Goal: Task Accomplishment & Management: Manage account settings

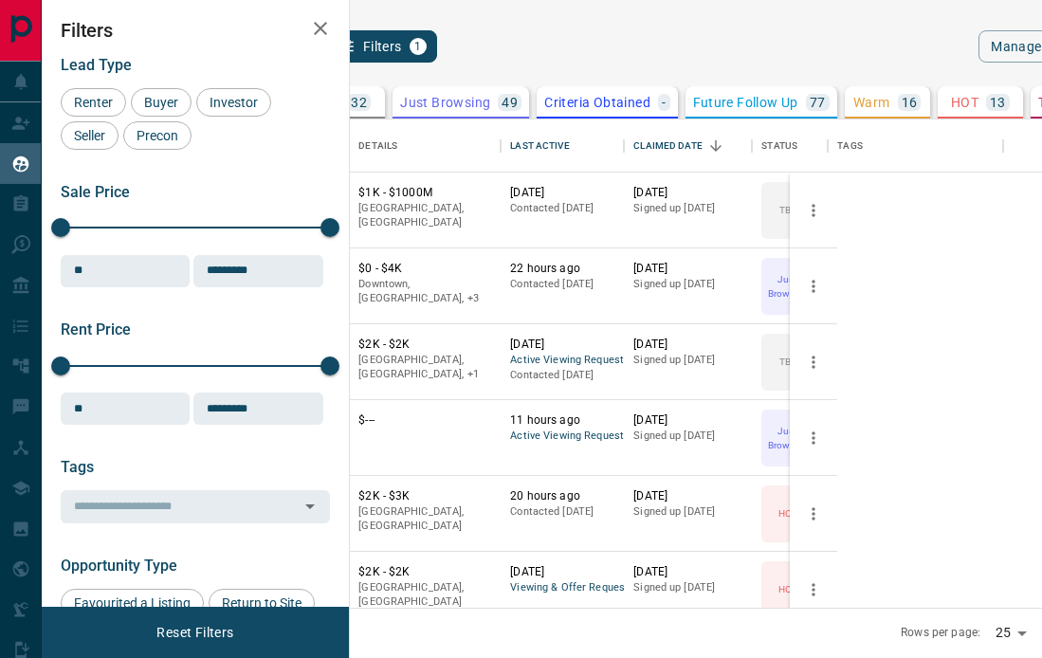
scroll to position [488, 669]
click at [385, 91] on button "TBD 32" at bounding box center [342, 102] width 85 height 32
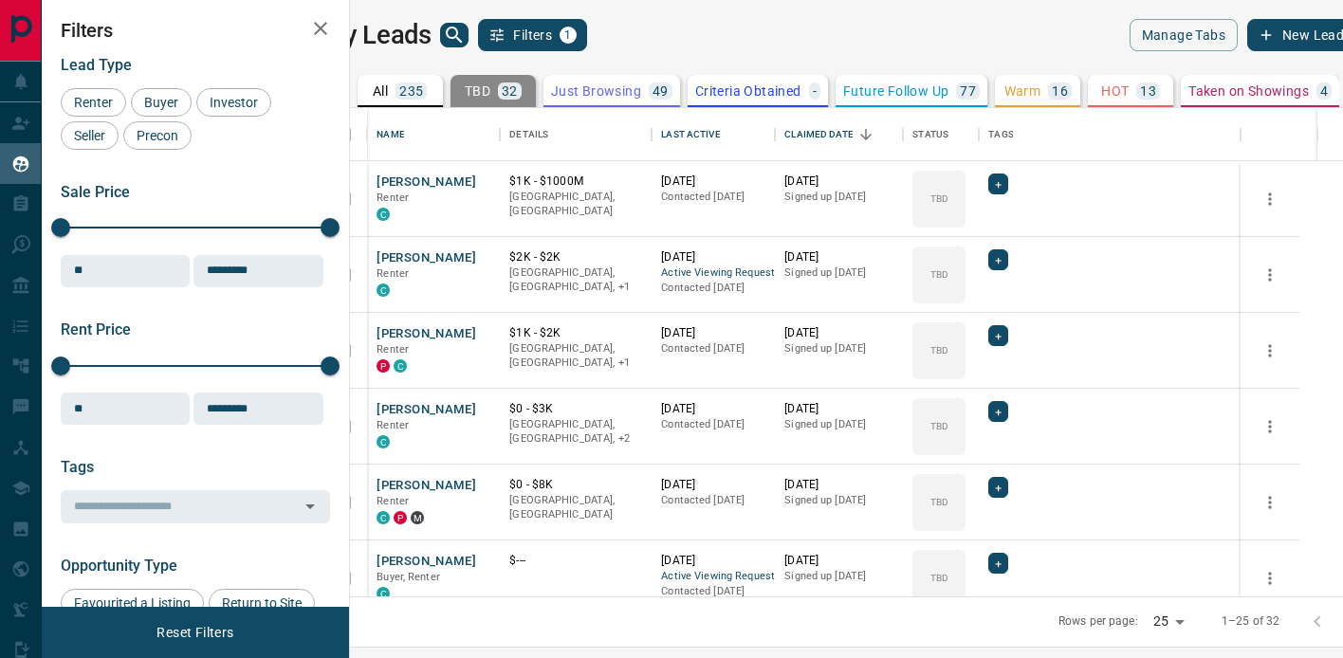
scroll to position [488, 984]
click at [963, 176] on icon at bounding box center [957, 178] width 9 height 6
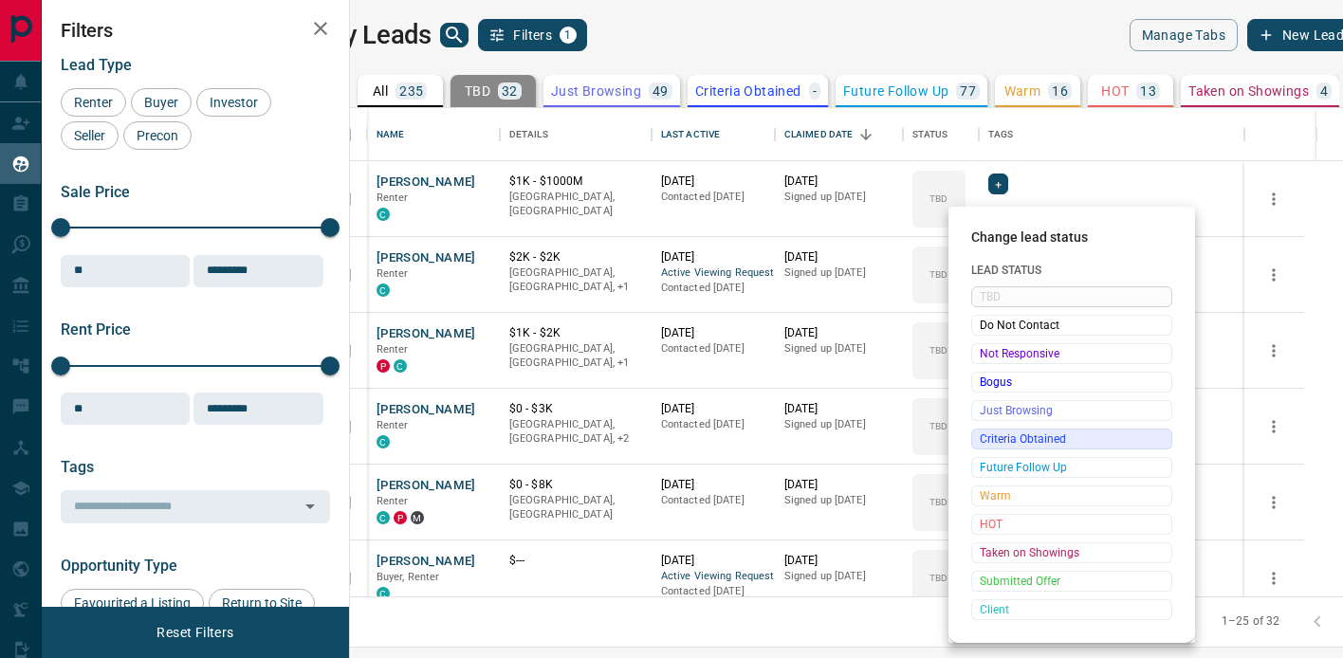
click at [1037, 439] on span "Criteria Obtained" at bounding box center [1072, 439] width 184 height 19
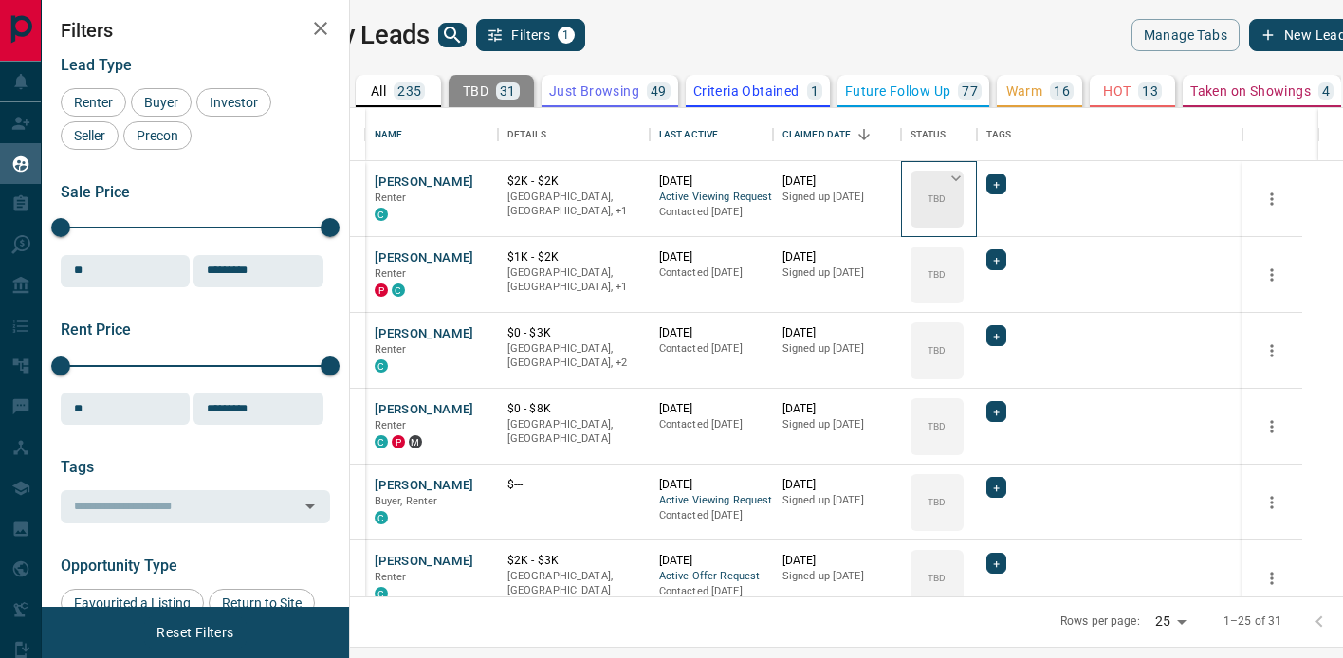
click at [965, 177] on icon at bounding box center [956, 178] width 19 height 19
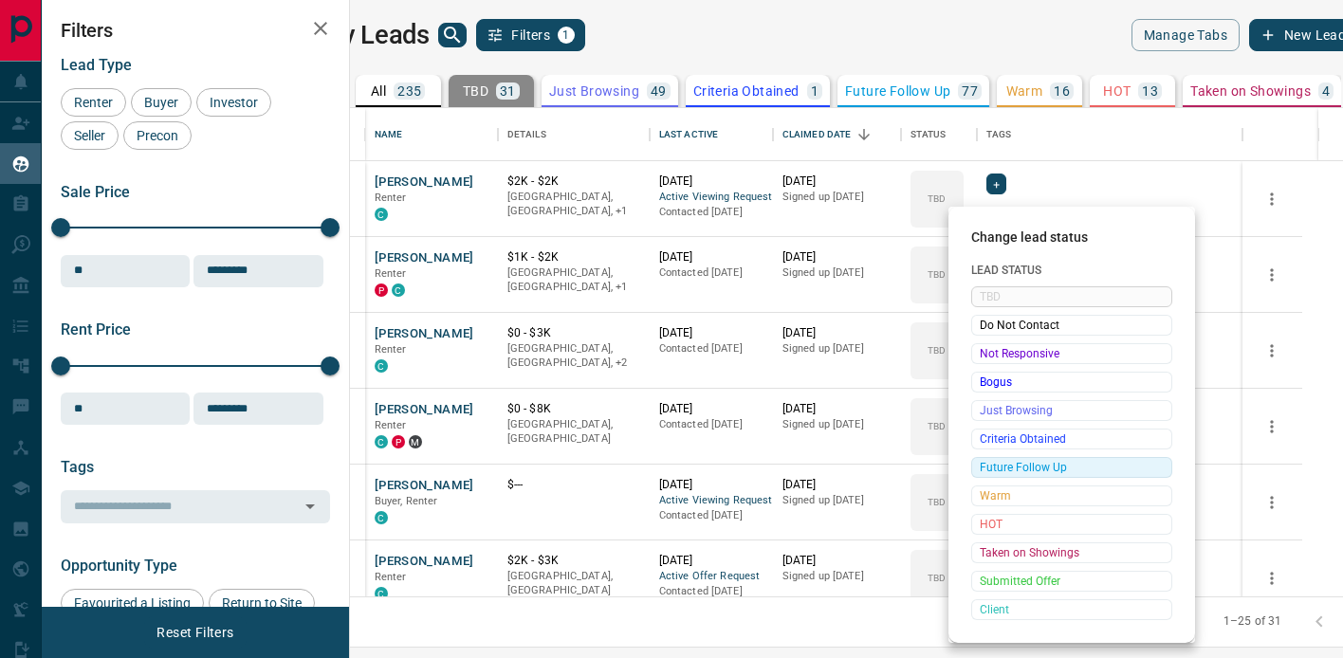
click at [1039, 469] on span "Future Follow Up" at bounding box center [1072, 467] width 184 height 19
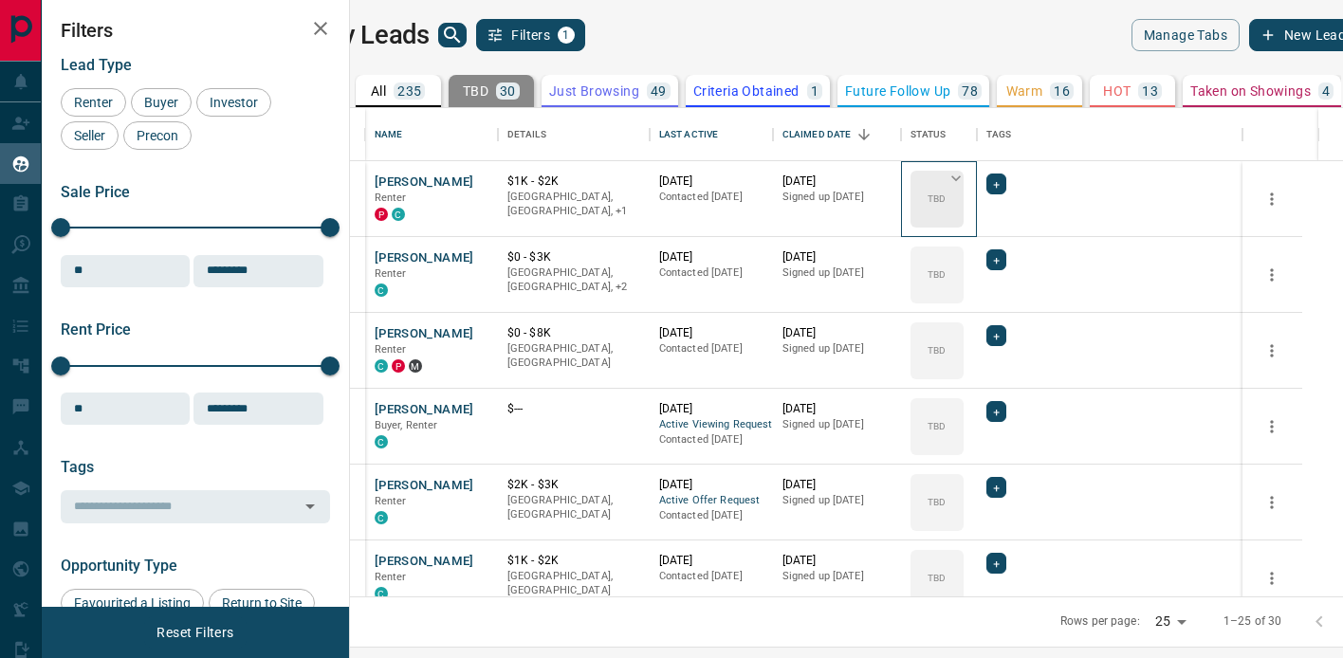
click at [965, 182] on icon at bounding box center [956, 178] width 19 height 19
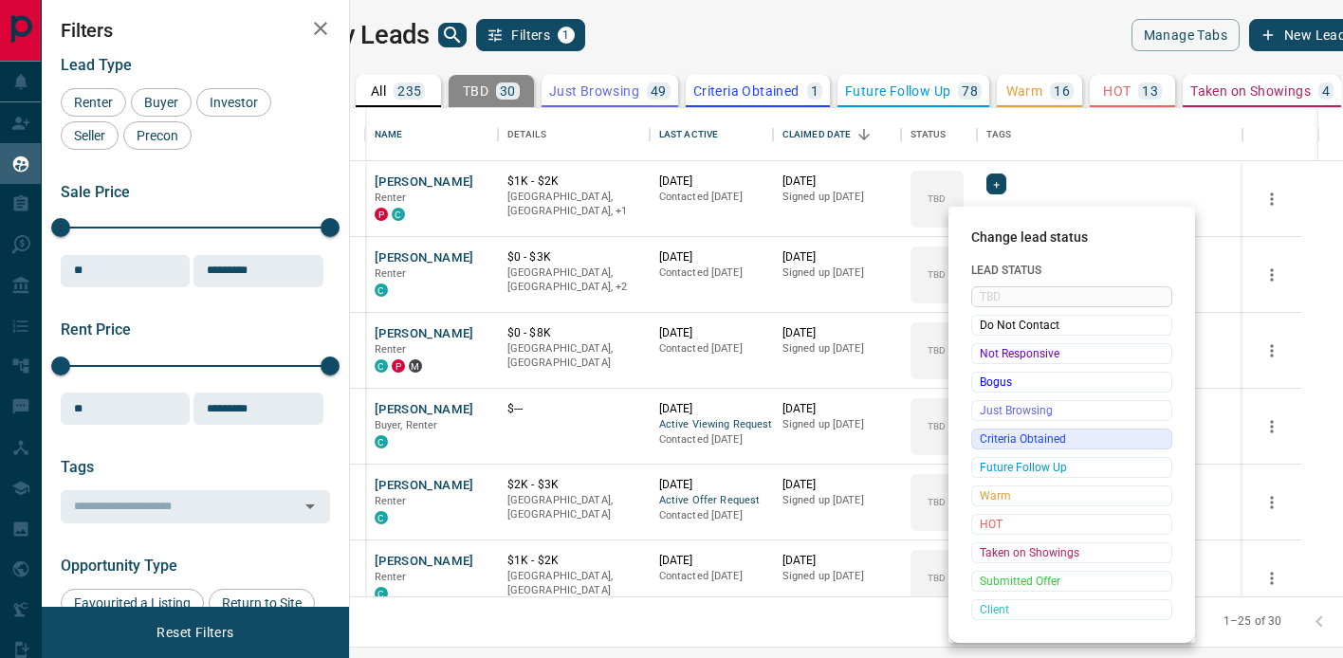
click at [1041, 437] on span "Criteria Obtained" at bounding box center [1072, 439] width 184 height 19
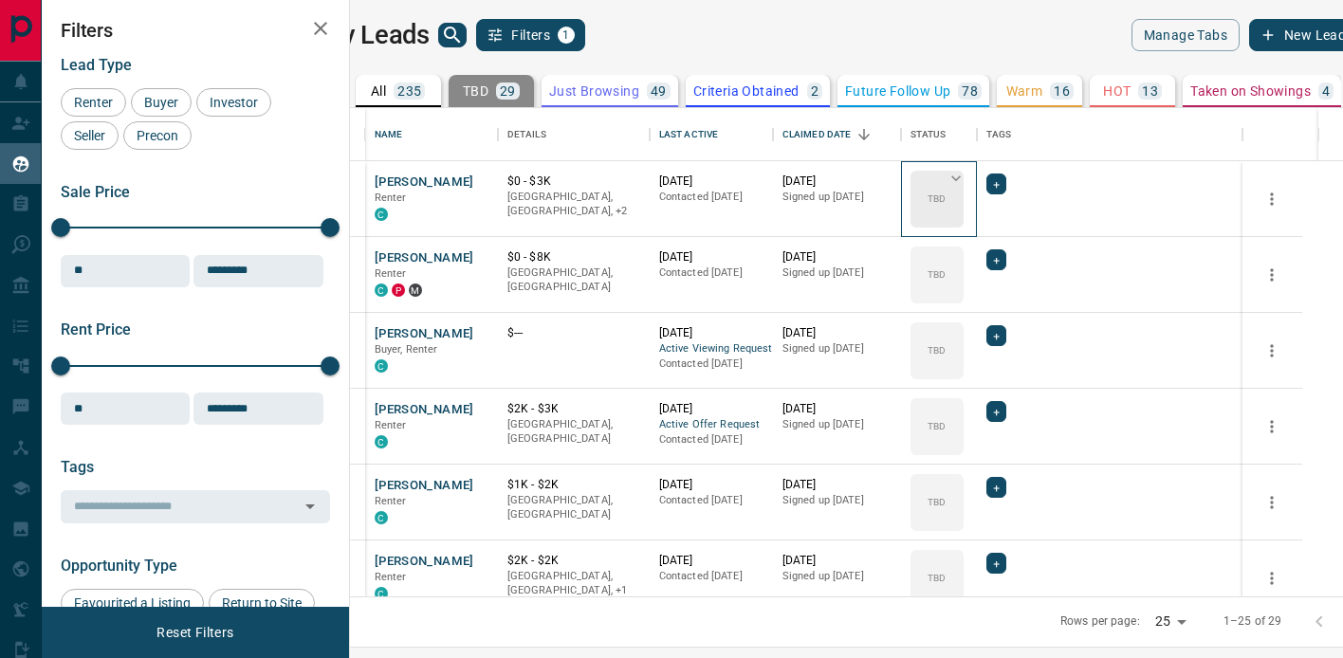
click at [965, 175] on icon at bounding box center [956, 178] width 19 height 19
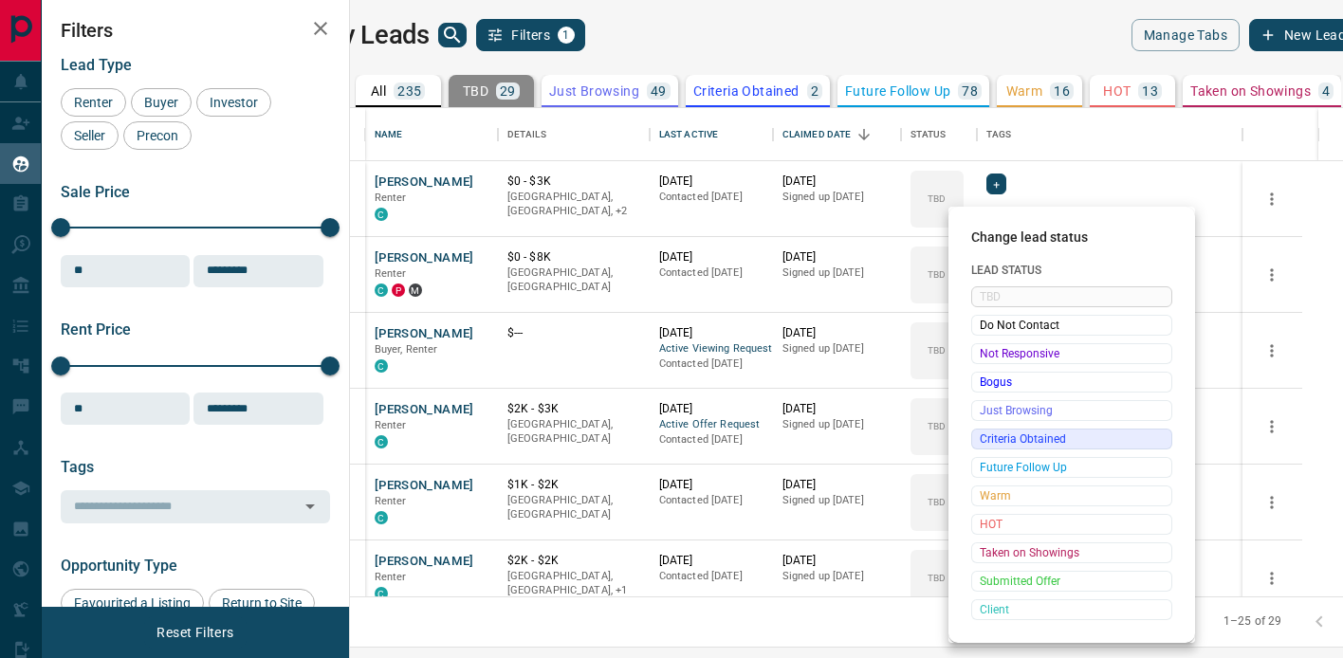
click at [1041, 446] on span "Criteria Obtained" at bounding box center [1072, 439] width 184 height 19
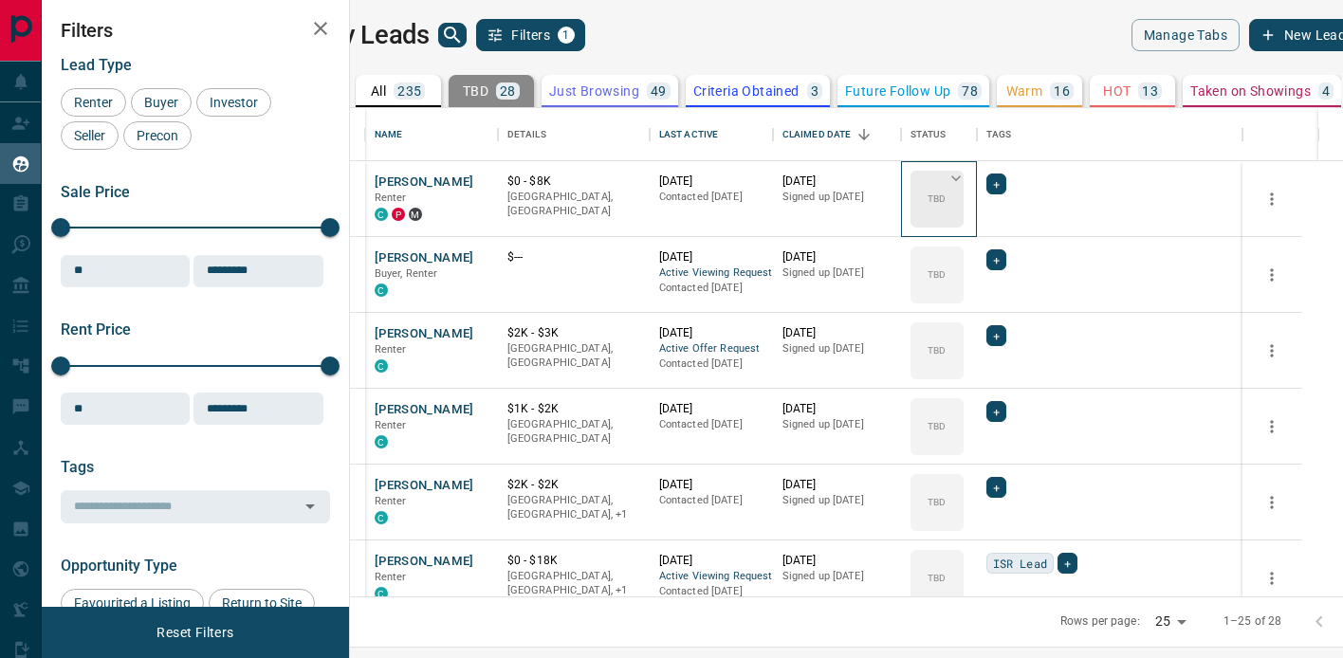
click at [965, 175] on icon at bounding box center [956, 178] width 19 height 19
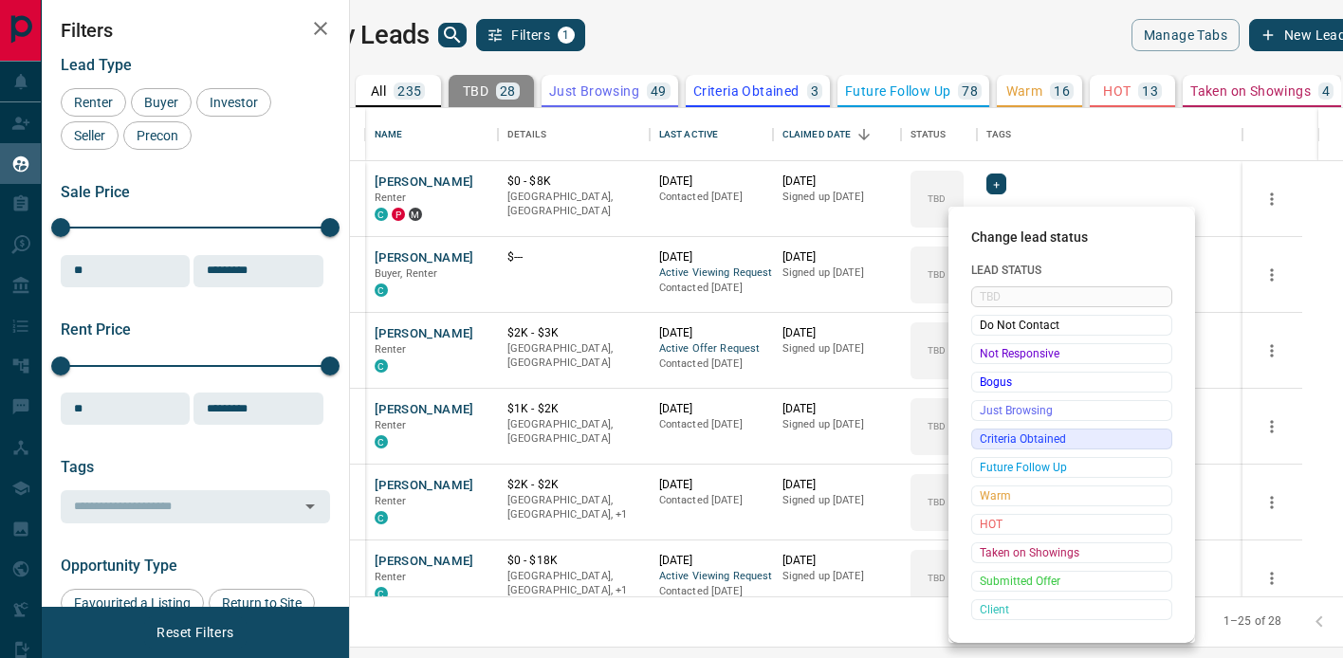
click at [1032, 446] on span "Criteria Obtained" at bounding box center [1072, 439] width 184 height 19
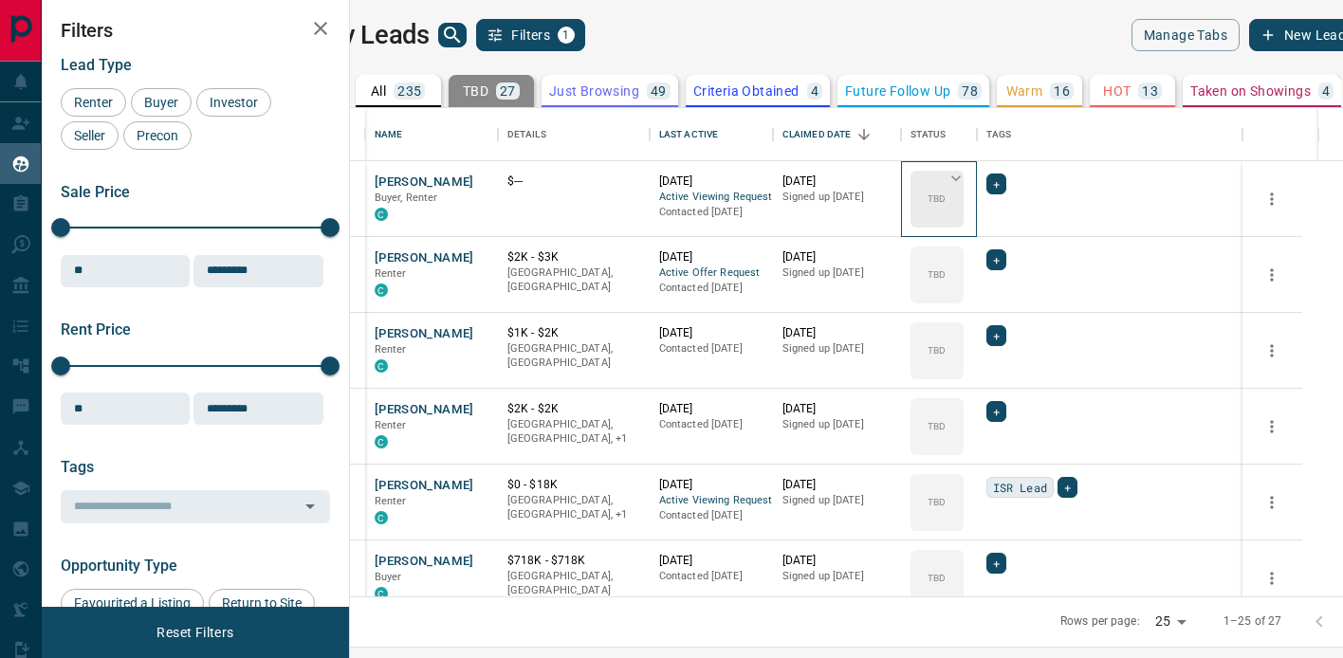
click at [965, 180] on icon at bounding box center [956, 178] width 19 height 19
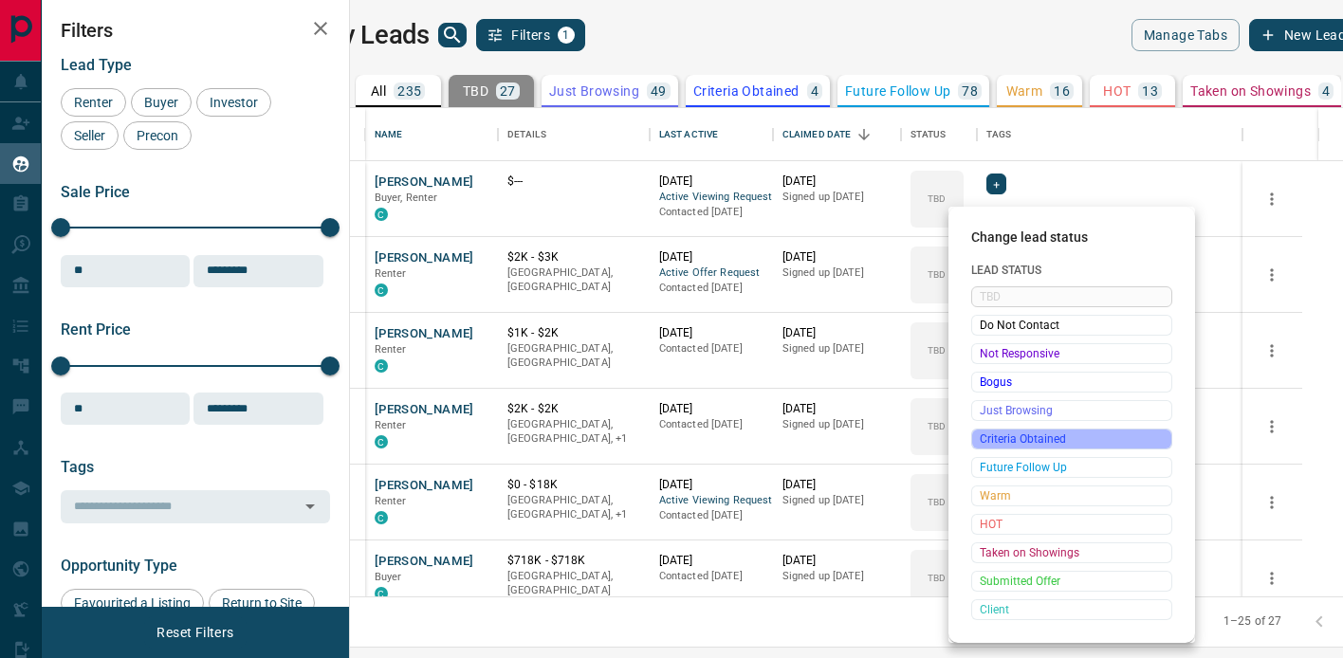
click at [1041, 442] on span "Criteria Obtained" at bounding box center [1072, 439] width 184 height 19
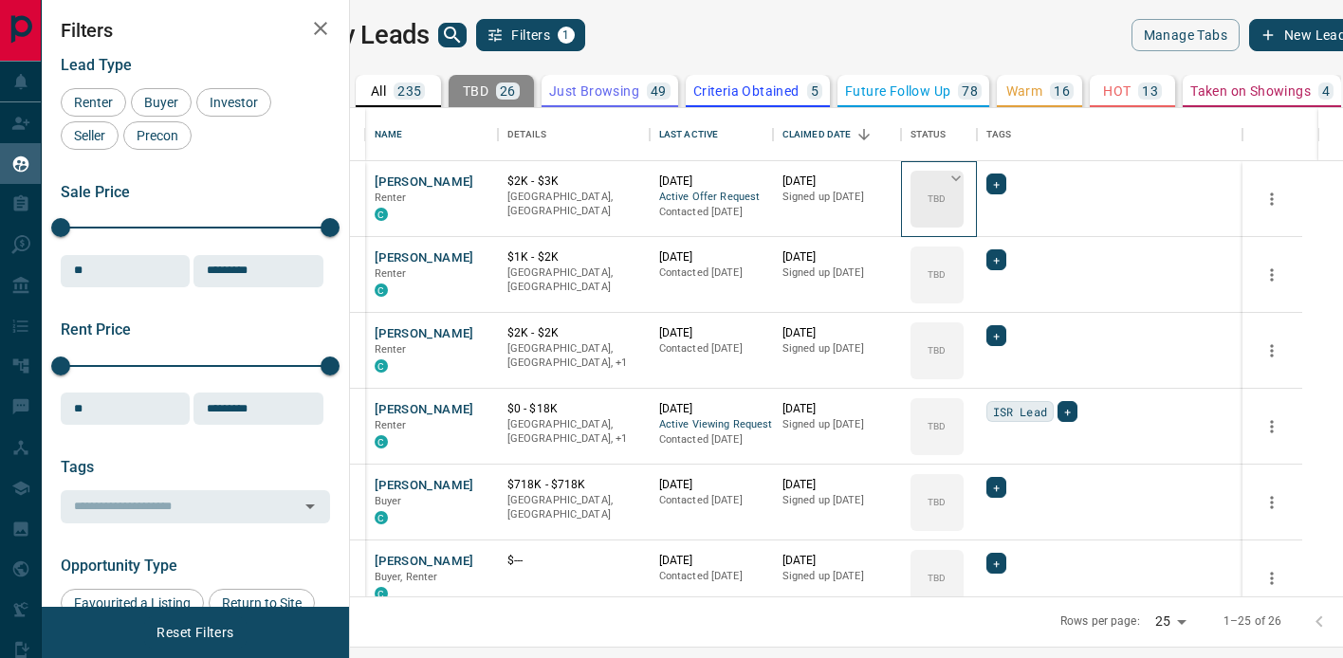
click at [965, 175] on icon at bounding box center [956, 178] width 19 height 19
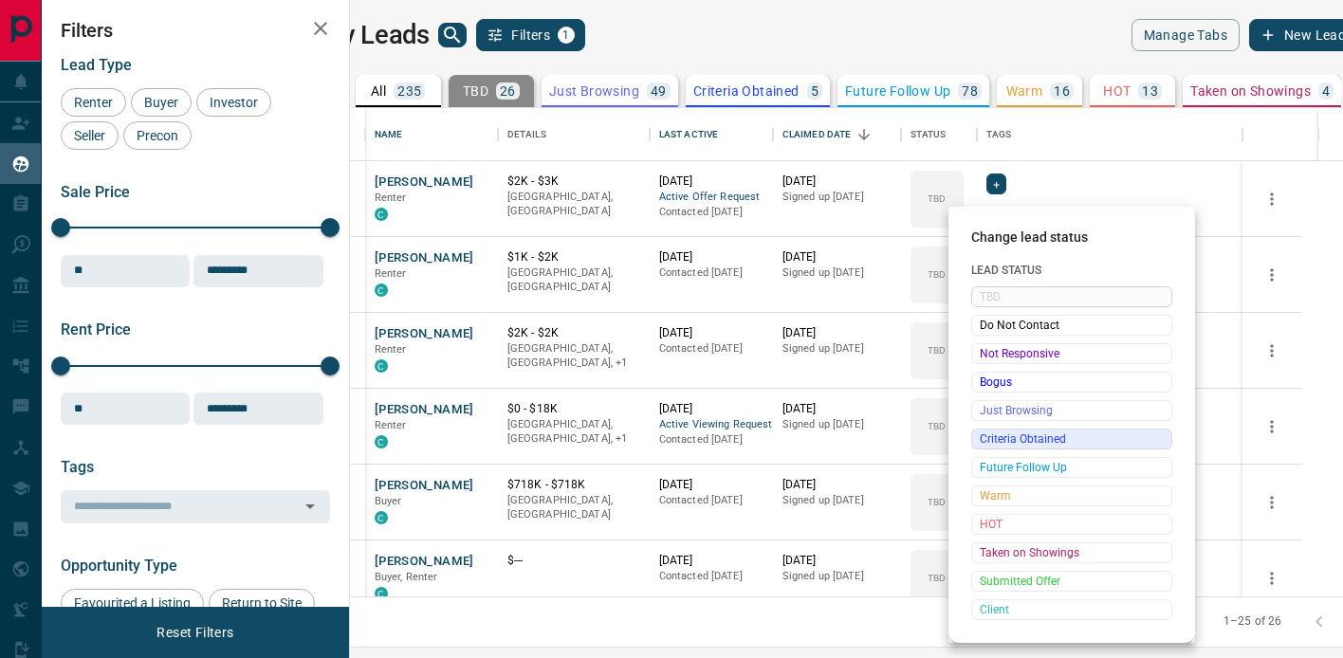
click at [1041, 439] on span "Criteria Obtained" at bounding box center [1072, 439] width 184 height 19
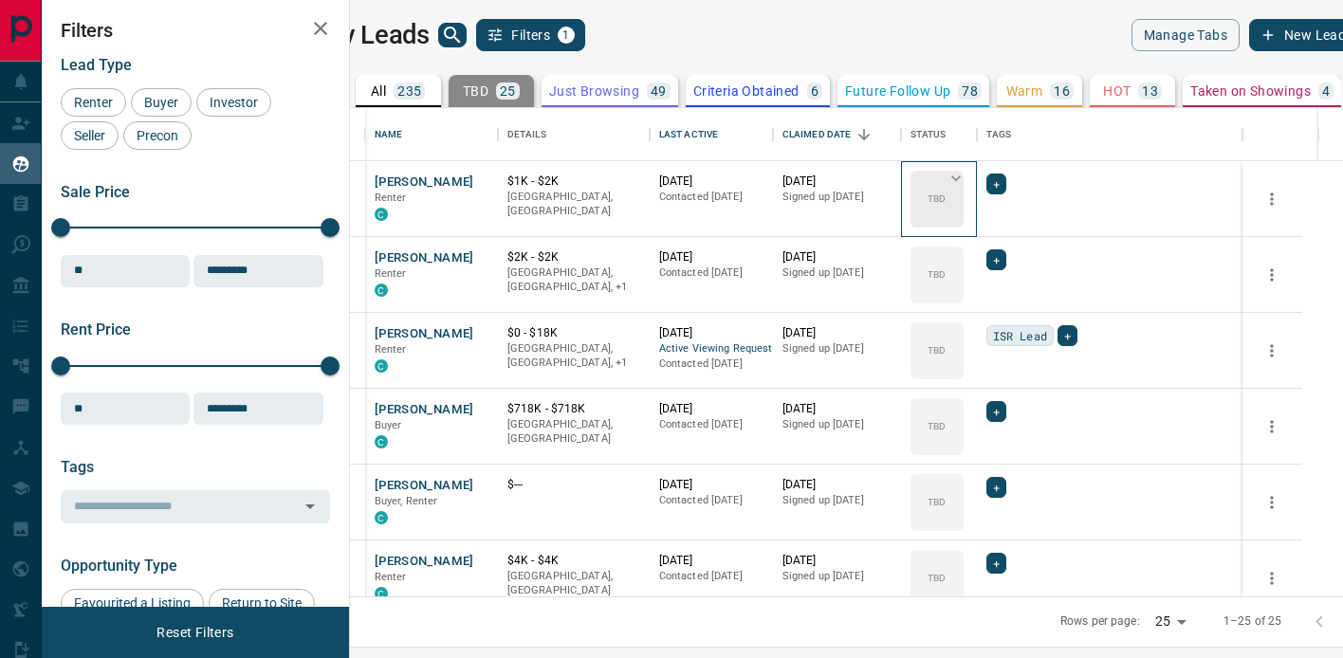
click at [965, 175] on icon at bounding box center [956, 178] width 19 height 19
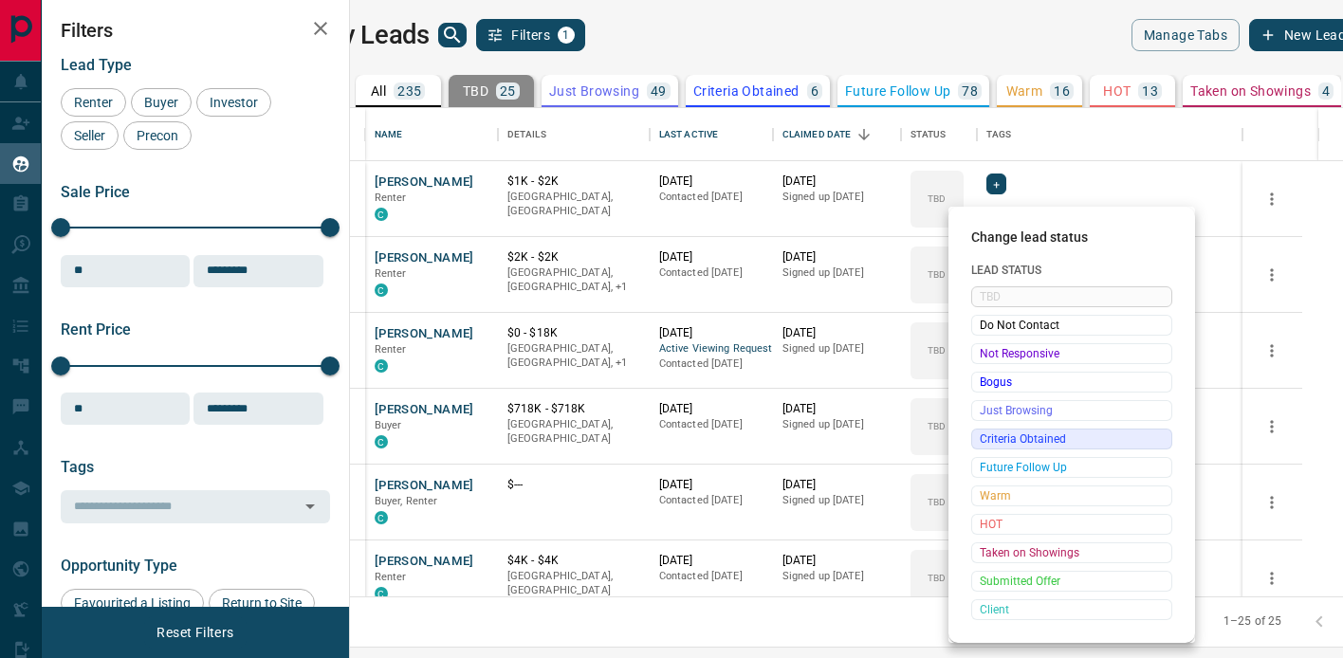
click at [1035, 445] on span "Criteria Obtained" at bounding box center [1072, 439] width 184 height 19
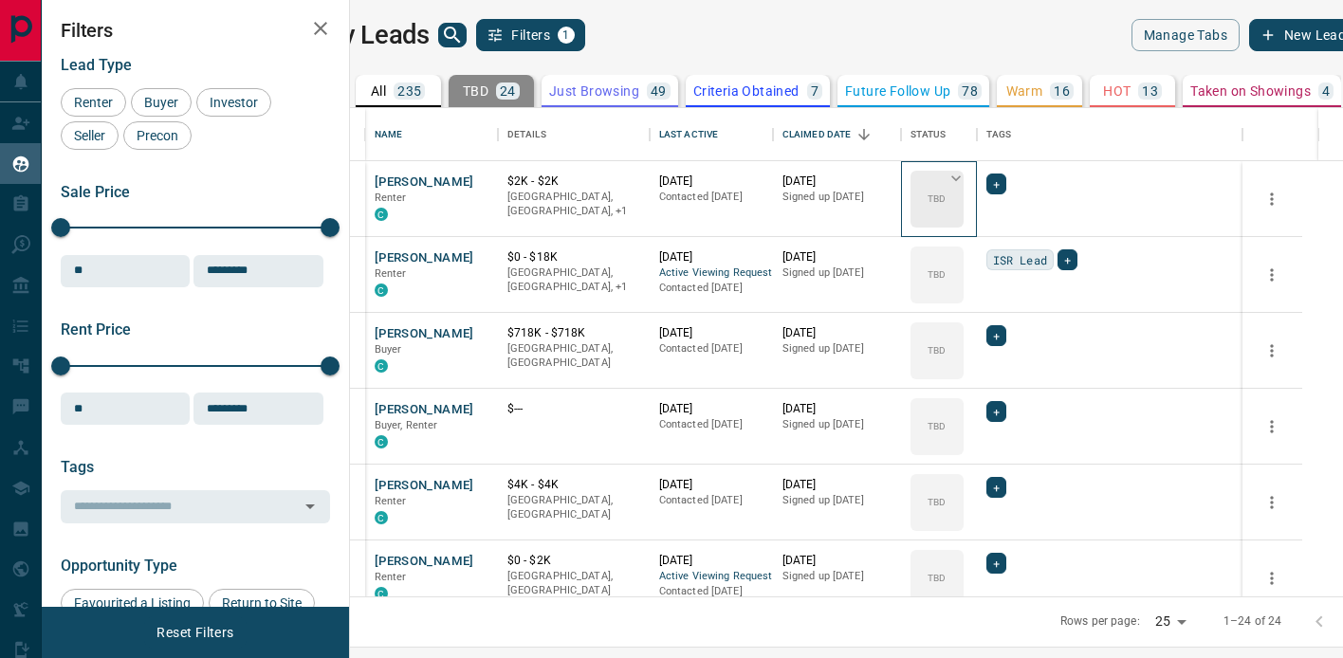
click at [965, 173] on icon at bounding box center [956, 178] width 19 height 19
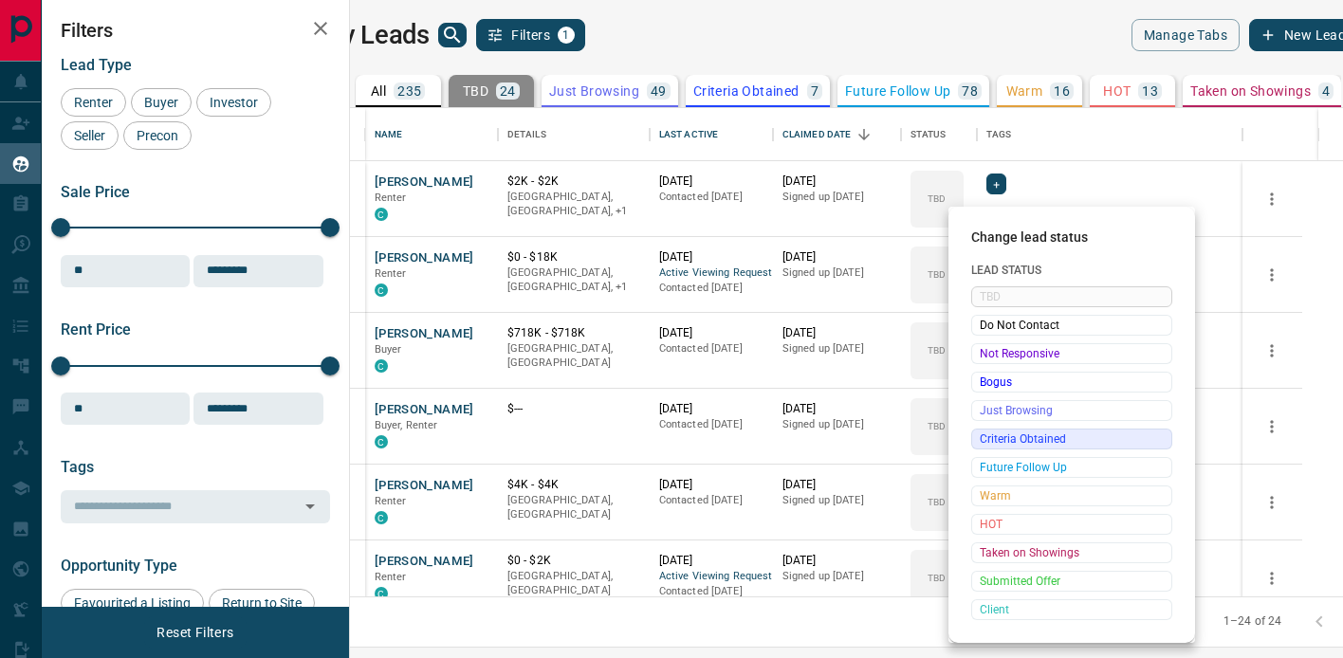
click at [1039, 438] on span "Criteria Obtained" at bounding box center [1072, 439] width 184 height 19
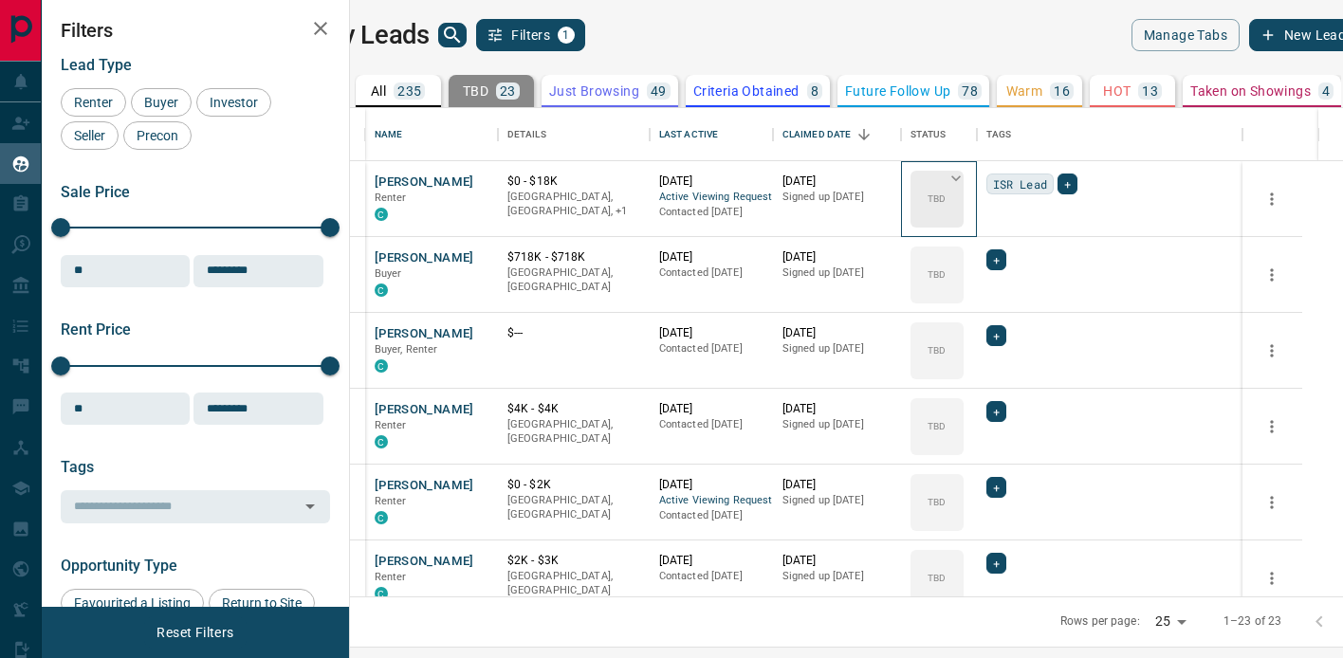
click at [965, 175] on icon at bounding box center [956, 178] width 19 height 19
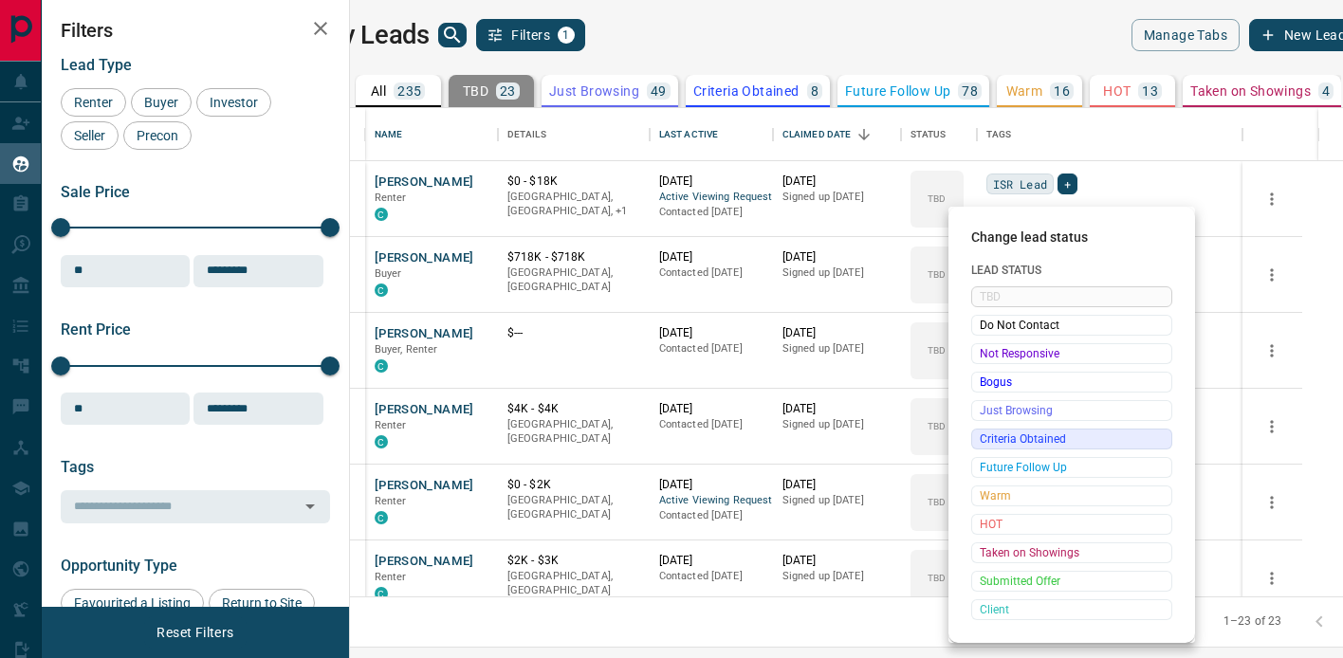
click at [1032, 435] on span "Criteria Obtained" at bounding box center [1072, 439] width 184 height 19
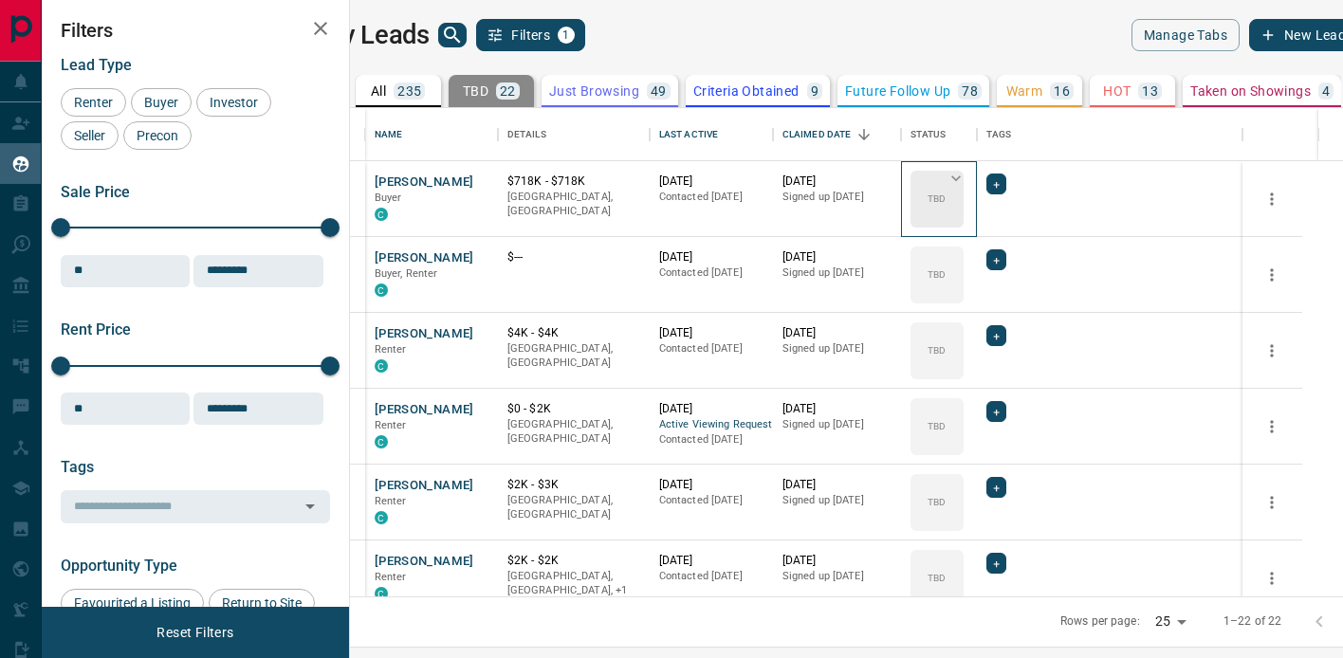
click at [965, 181] on icon at bounding box center [956, 178] width 19 height 19
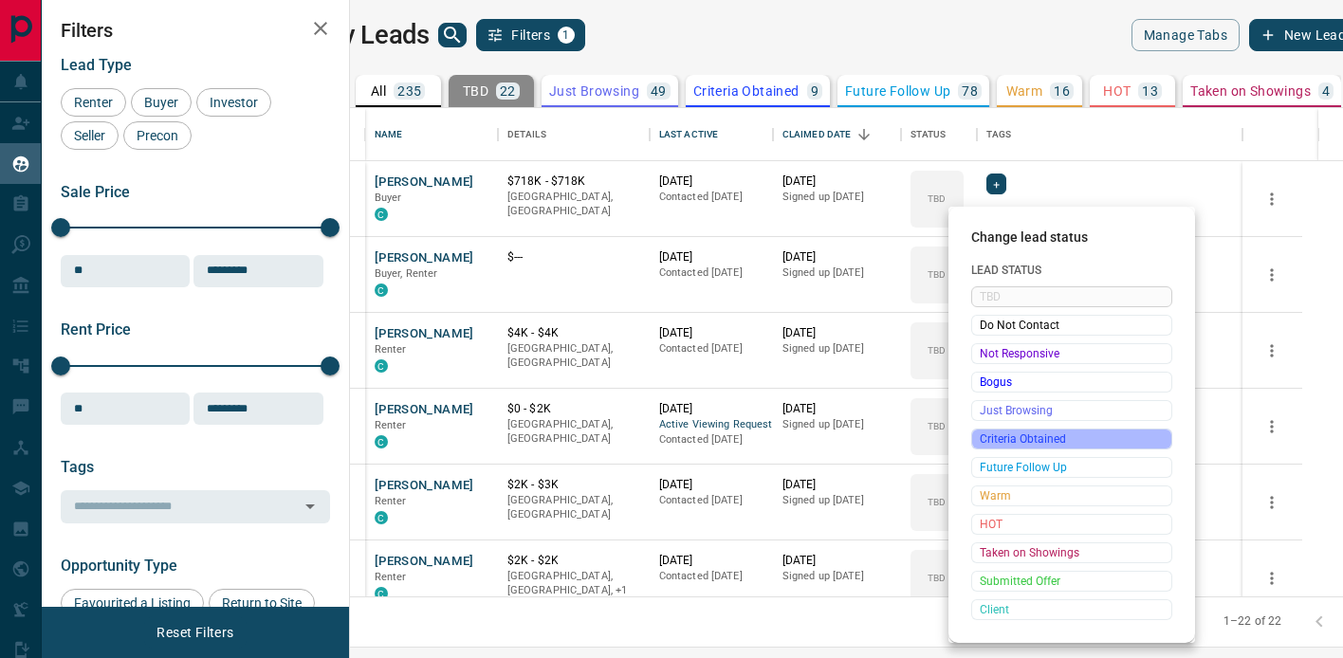
click at [1030, 446] on span "Criteria Obtained" at bounding box center [1072, 439] width 184 height 19
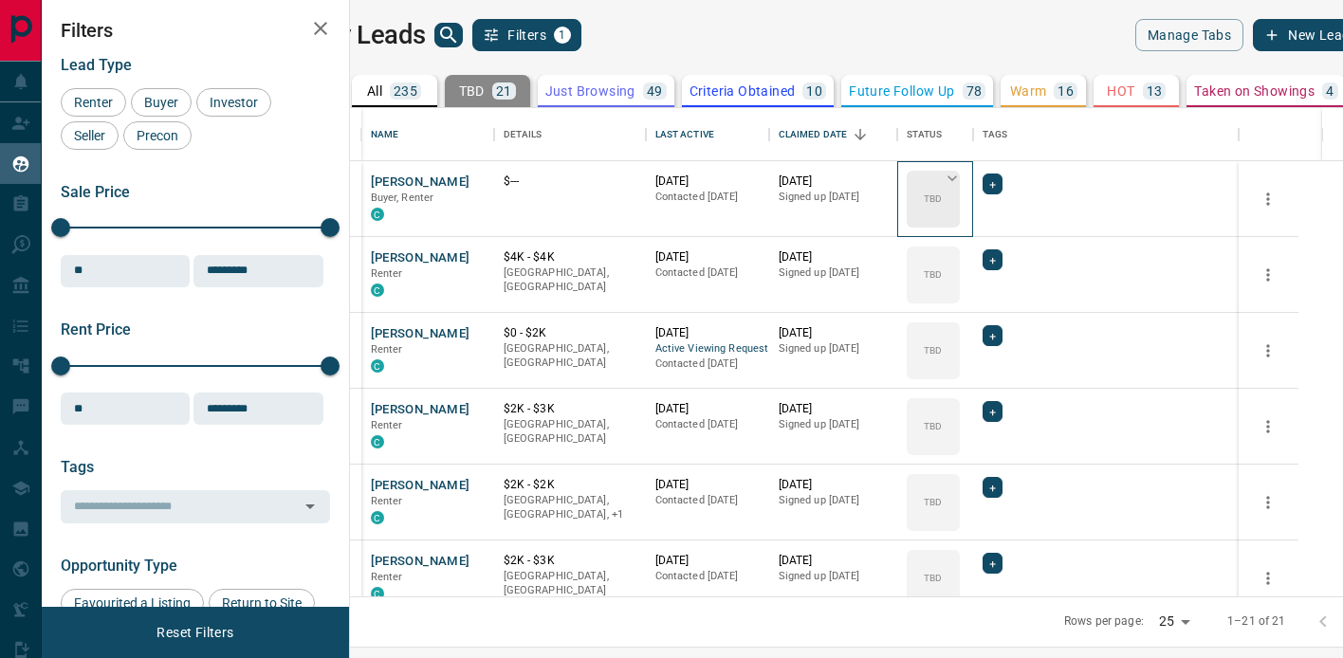
click at [957, 177] on icon at bounding box center [951, 178] width 9 height 6
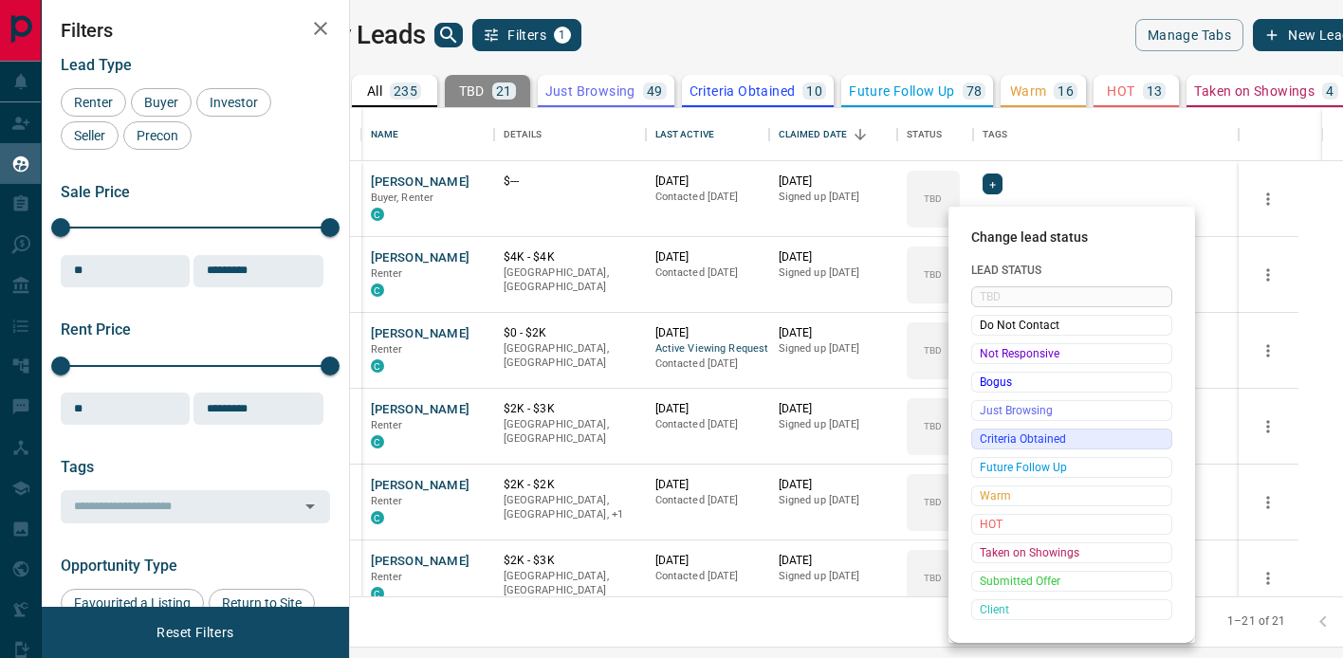
click at [1038, 444] on span "Criteria Obtained" at bounding box center [1072, 439] width 184 height 19
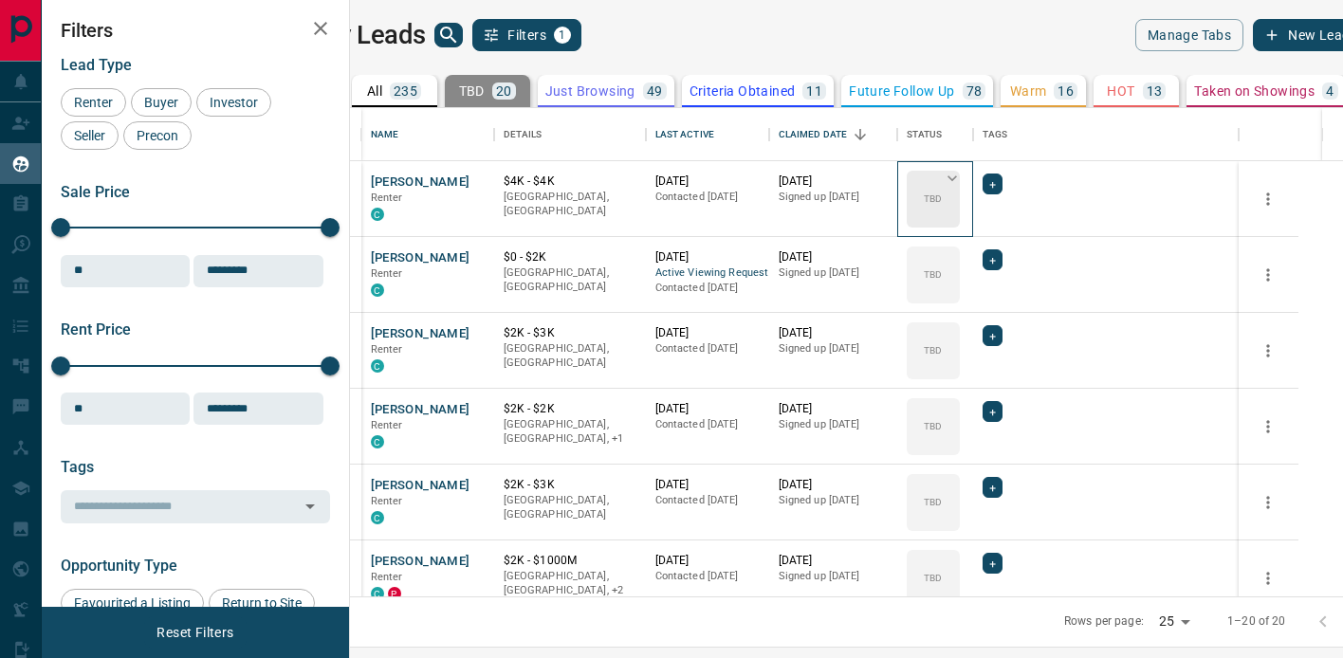
click at [962, 174] on icon at bounding box center [952, 178] width 19 height 19
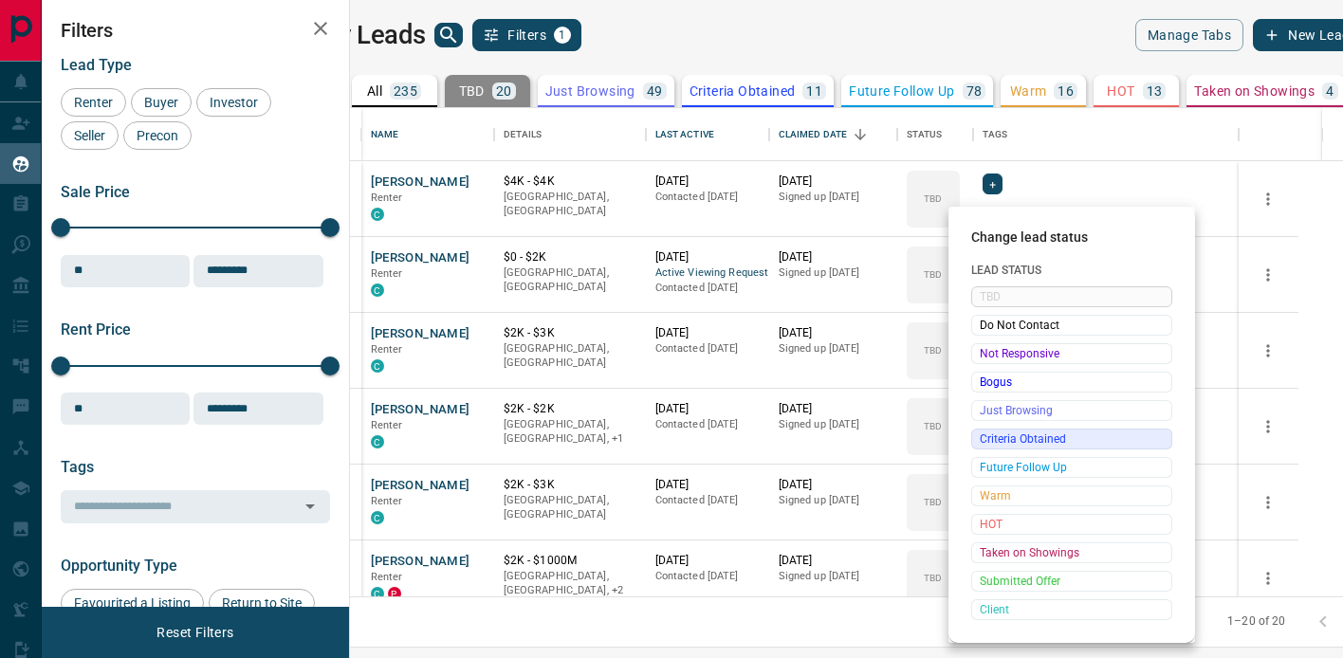
click at [1016, 439] on span "Criteria Obtained" at bounding box center [1072, 439] width 184 height 19
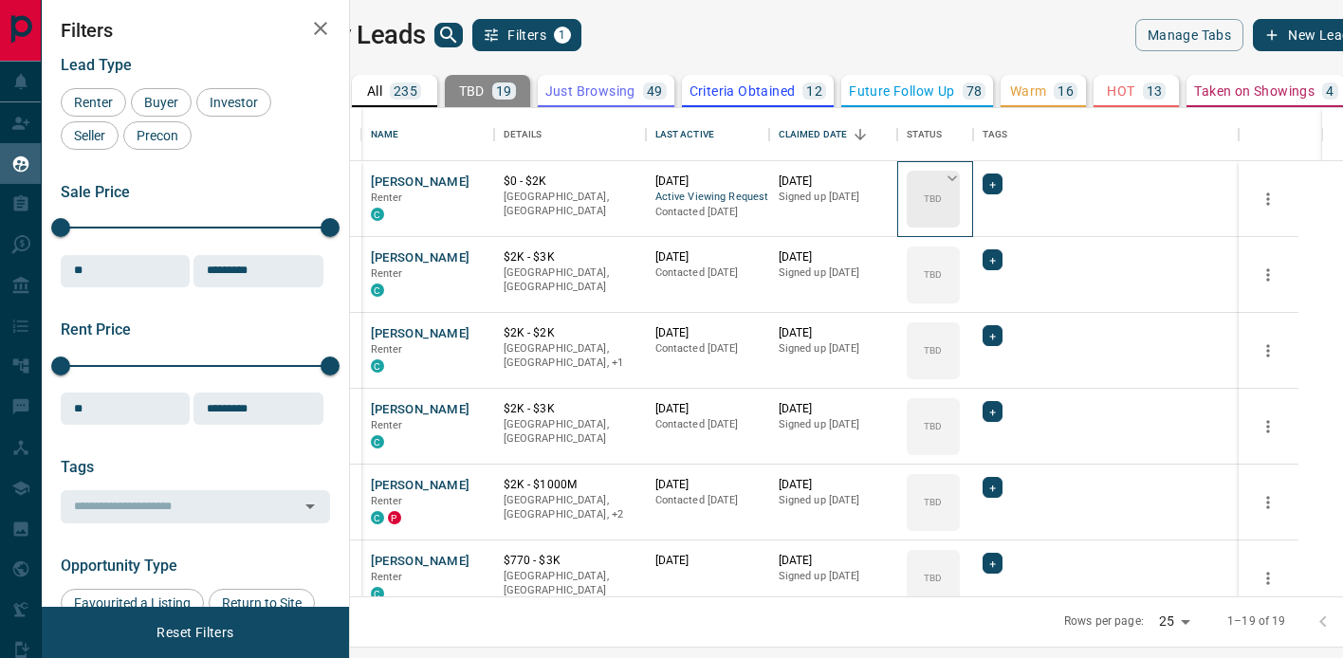
click at [962, 181] on icon at bounding box center [952, 178] width 19 height 19
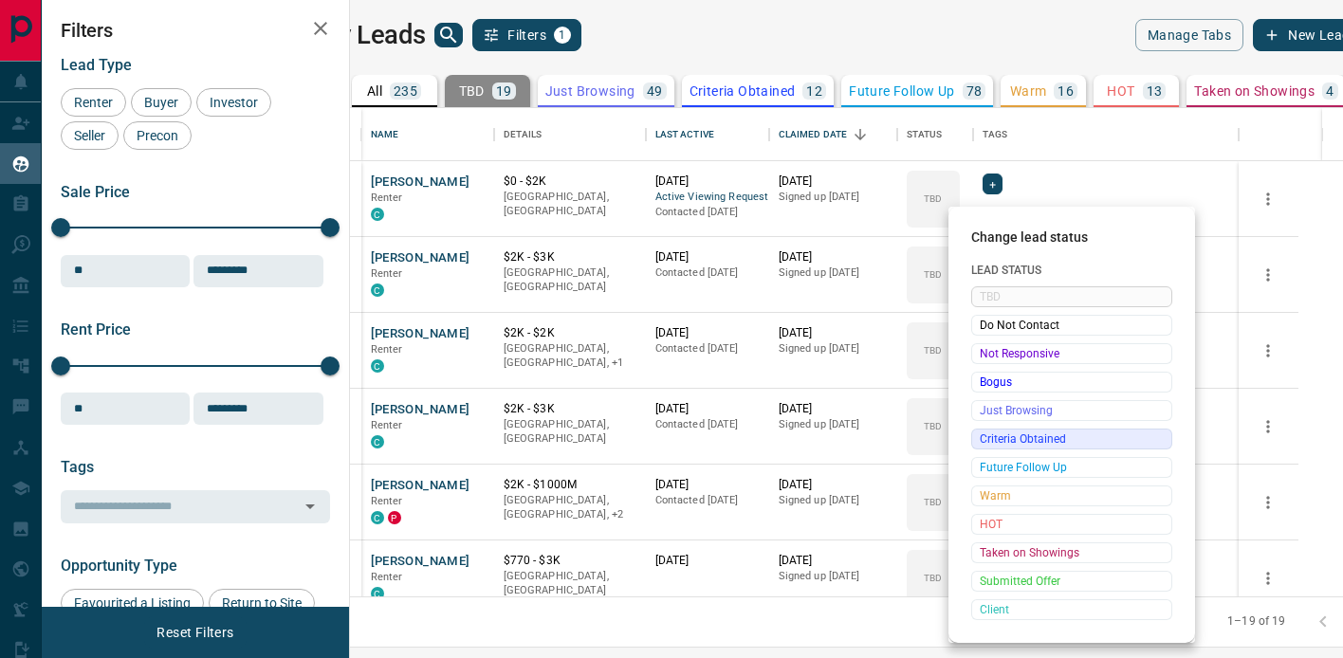
click at [1027, 434] on span "Criteria Obtained" at bounding box center [1072, 439] width 184 height 19
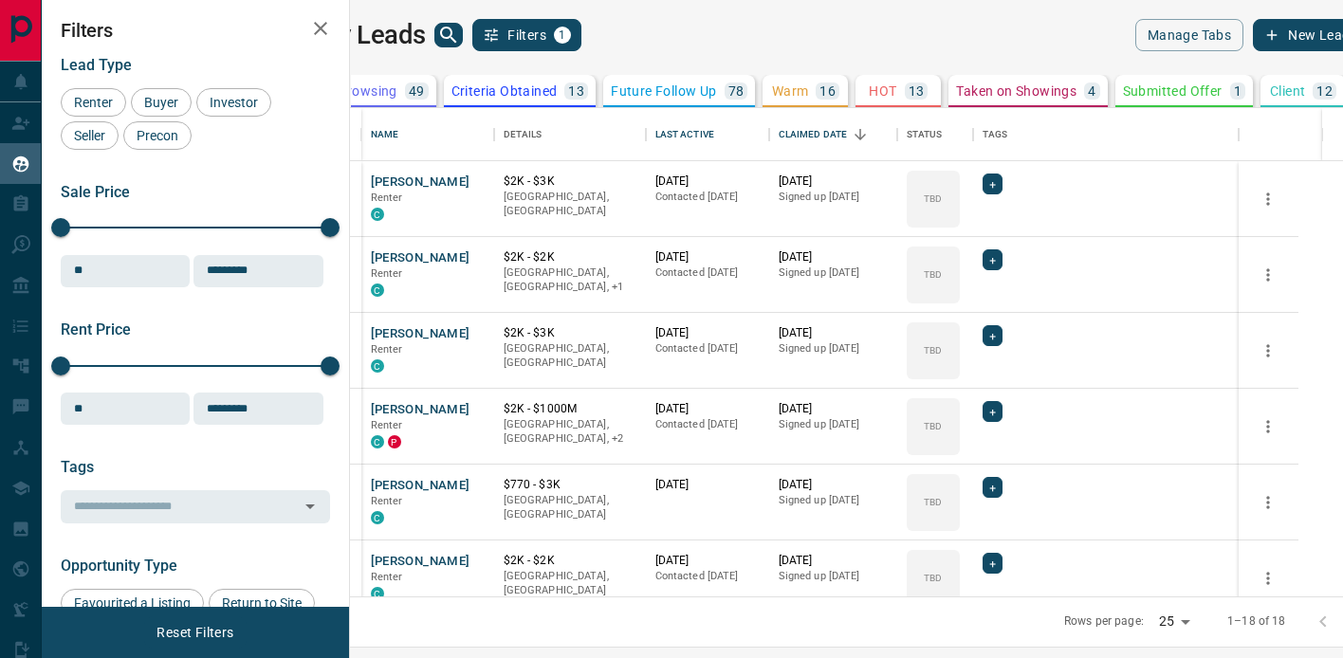
scroll to position [0, 321]
click at [957, 178] on icon at bounding box center [951, 178] width 9 height 6
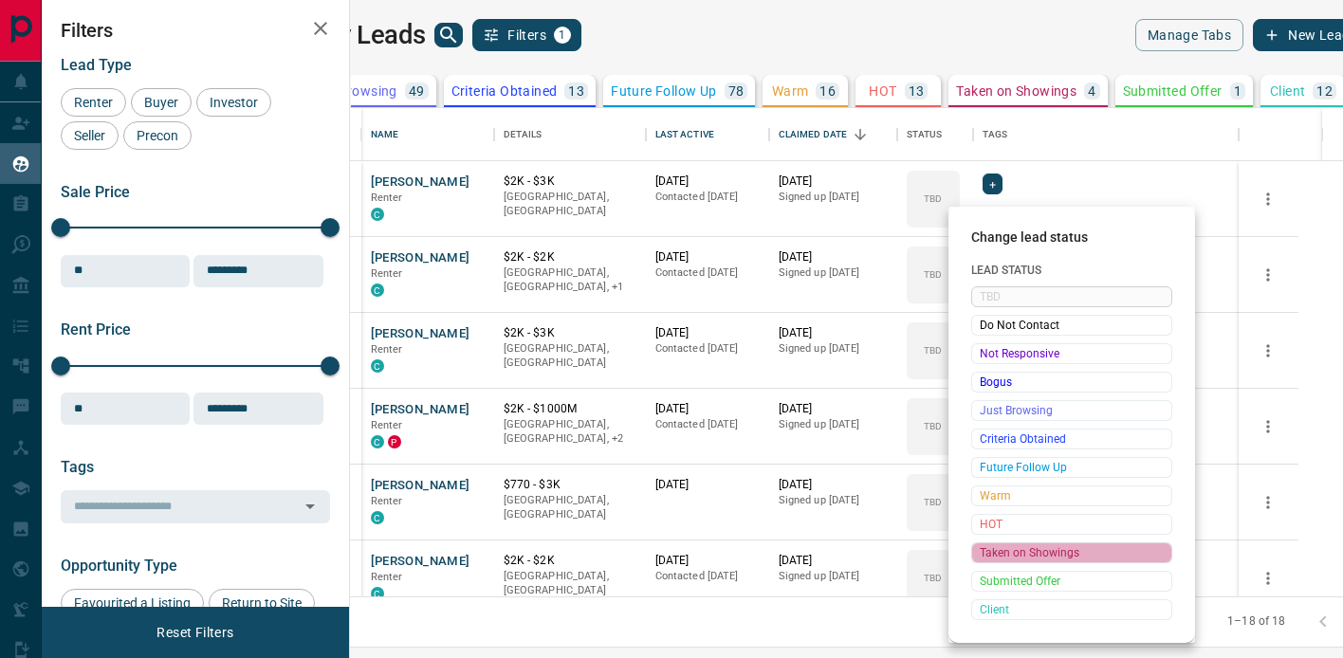
click at [1041, 549] on span "Taken on Showings" at bounding box center [1072, 552] width 184 height 19
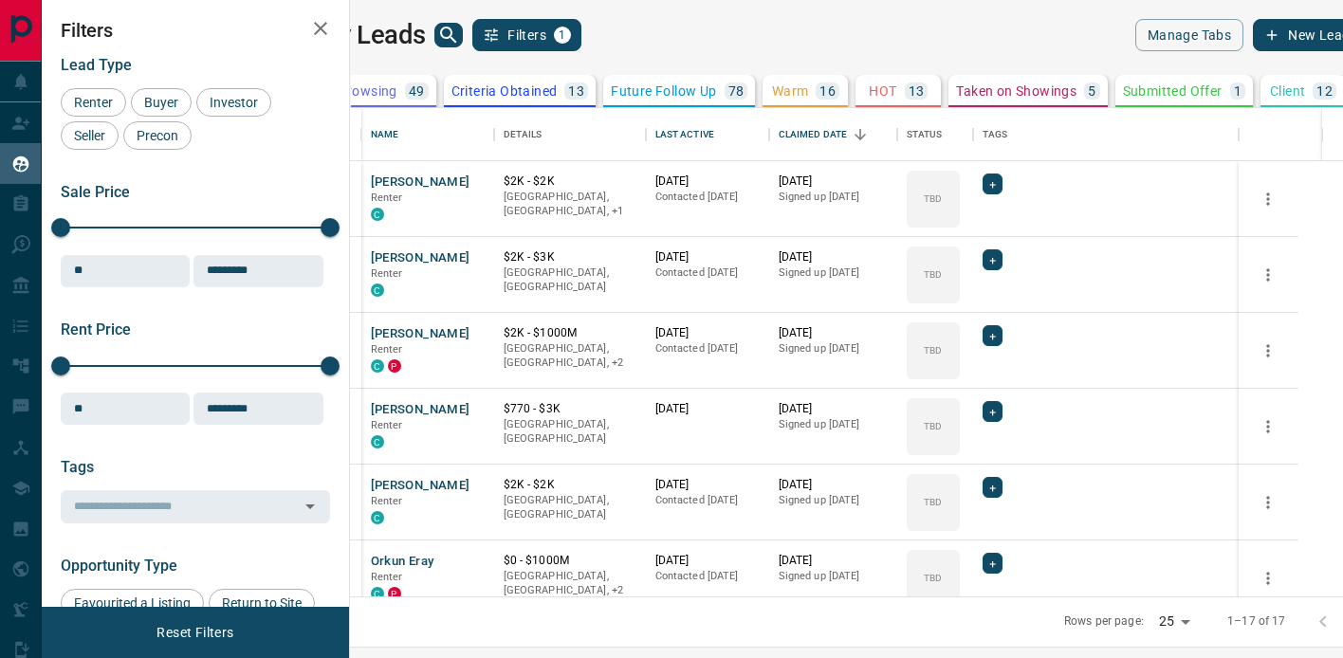
scroll to position [0, 306]
click at [962, 179] on icon at bounding box center [952, 178] width 19 height 19
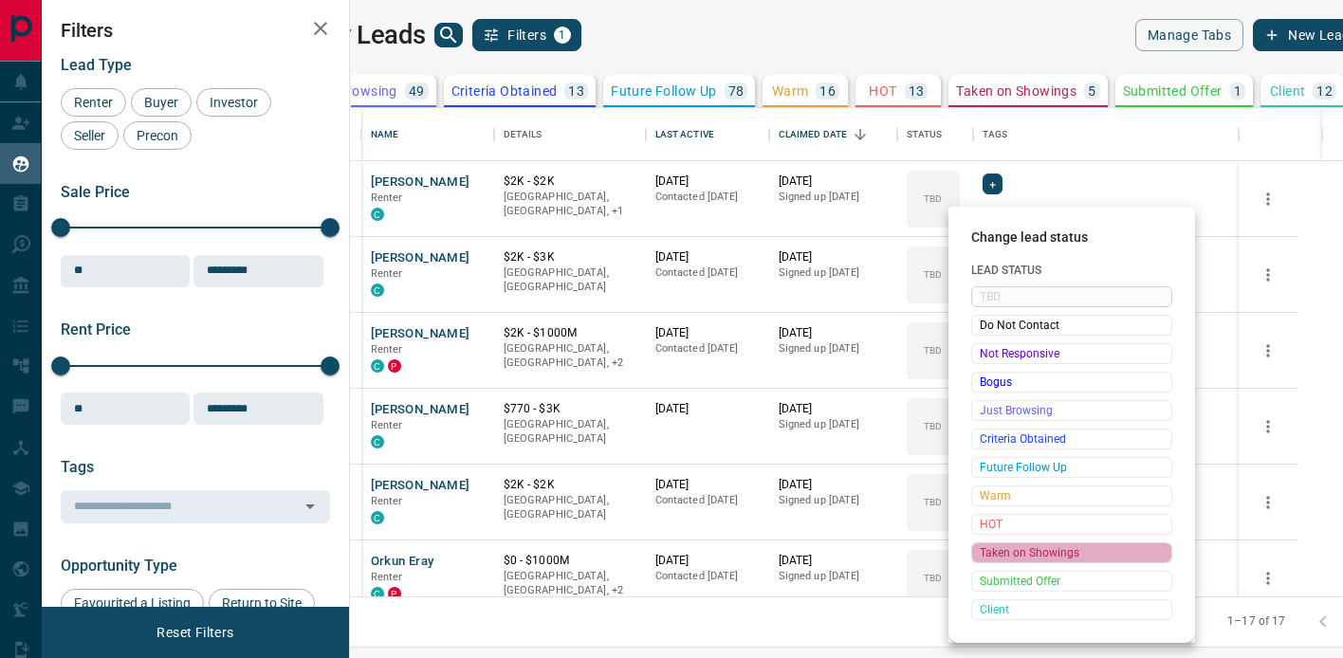
click at [1041, 558] on span "Taken on Showings" at bounding box center [1072, 552] width 184 height 19
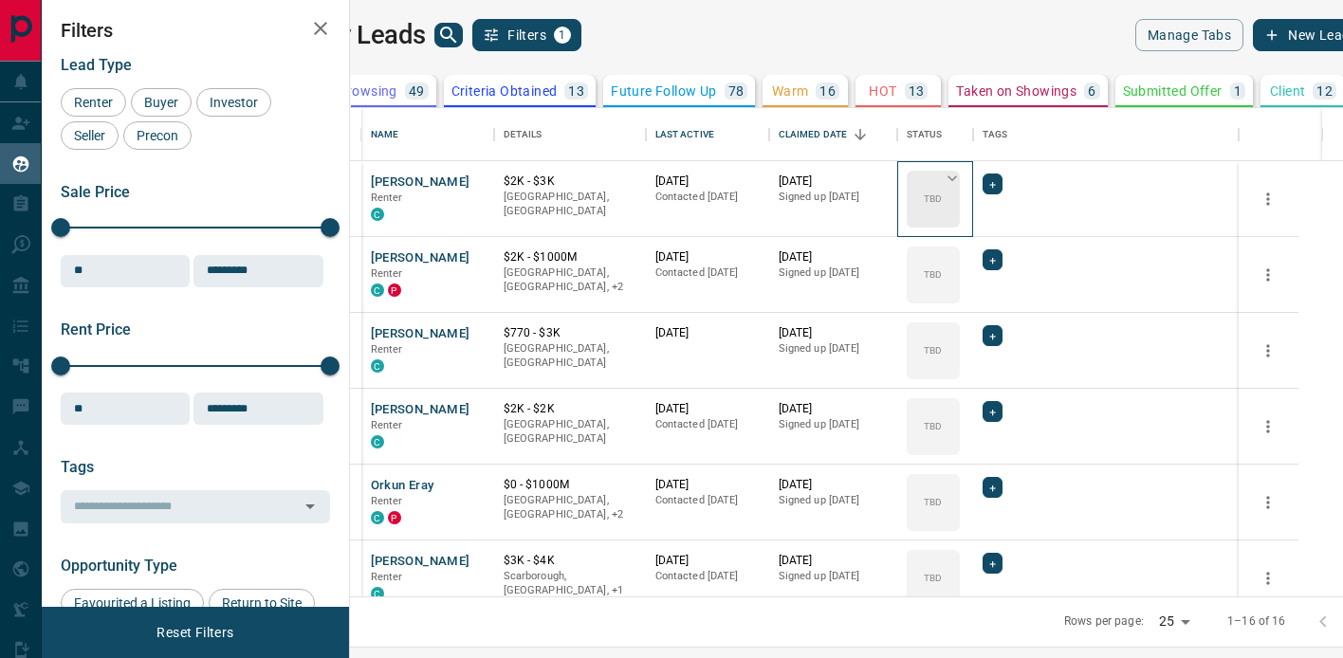
click at [962, 177] on icon at bounding box center [952, 178] width 19 height 19
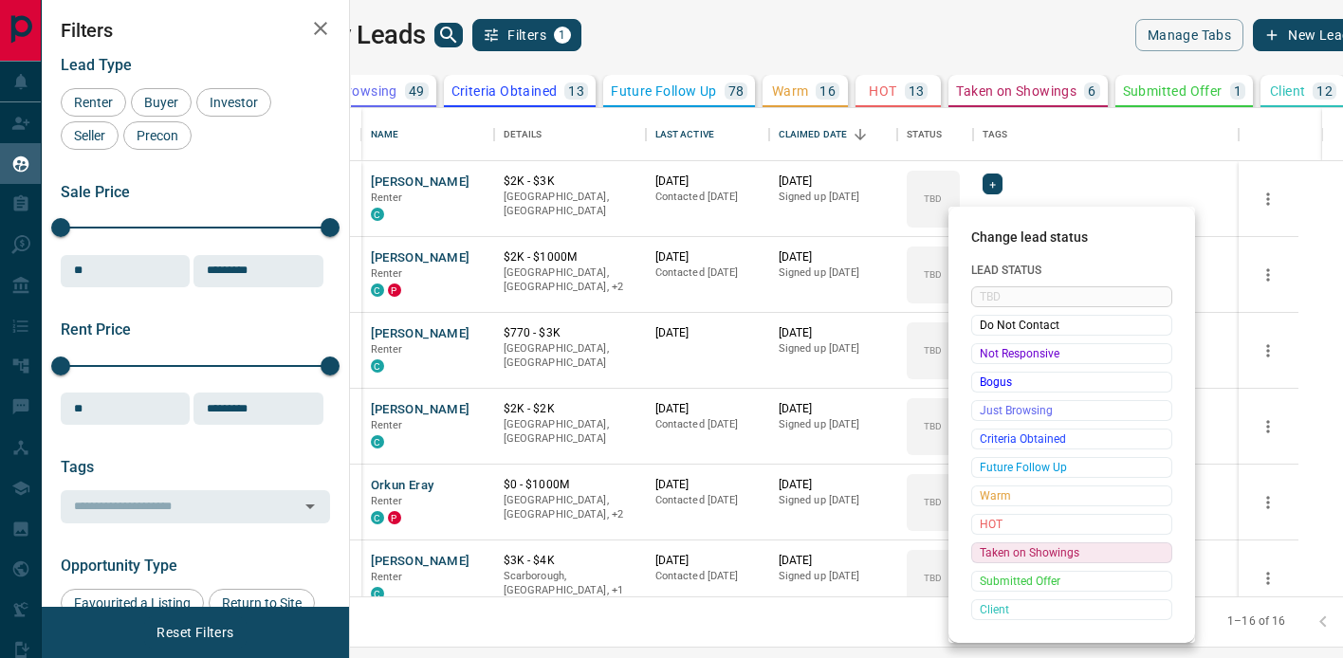
click at [1041, 546] on span "Taken on Showings" at bounding box center [1072, 552] width 184 height 19
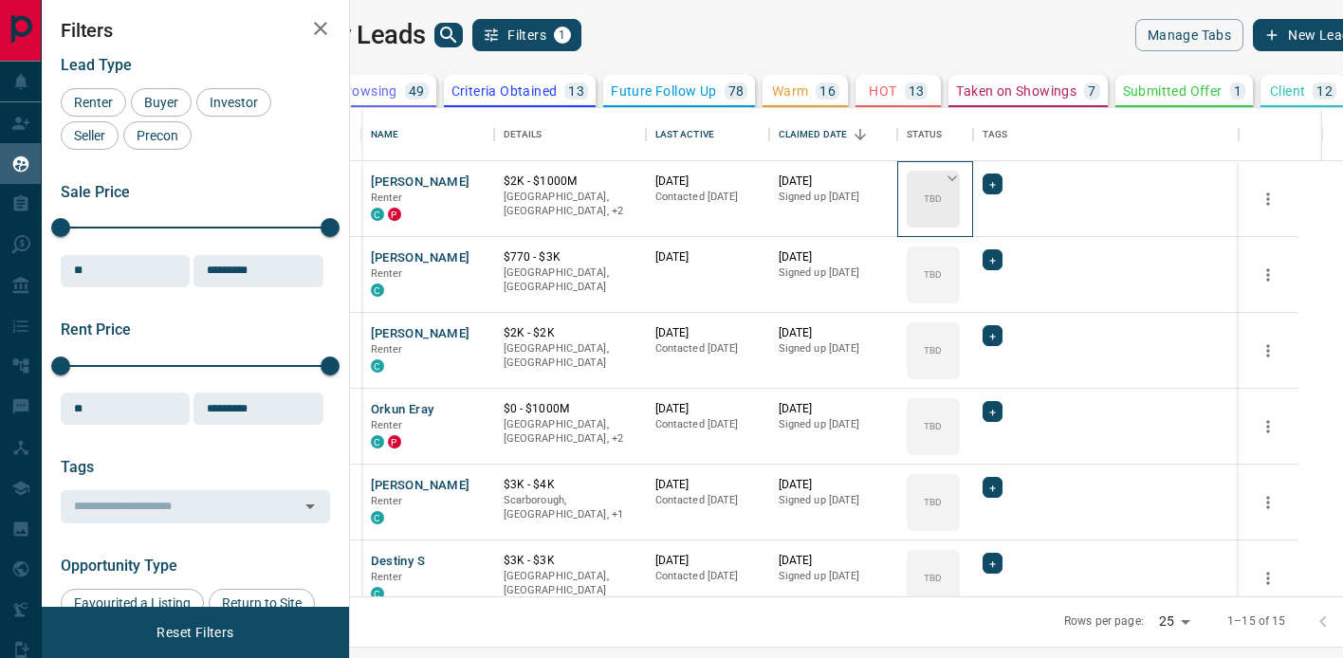
click at [957, 176] on icon at bounding box center [951, 178] width 9 height 6
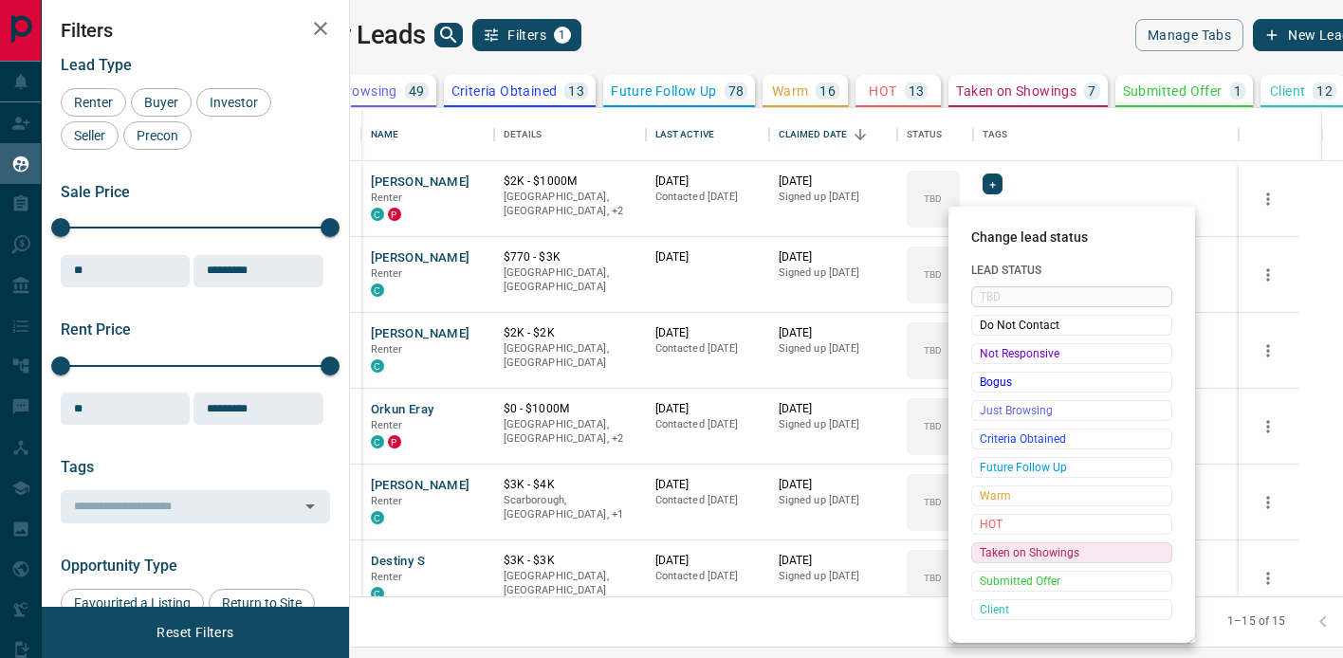
click at [1031, 555] on span "Taken on Showings" at bounding box center [1072, 552] width 184 height 19
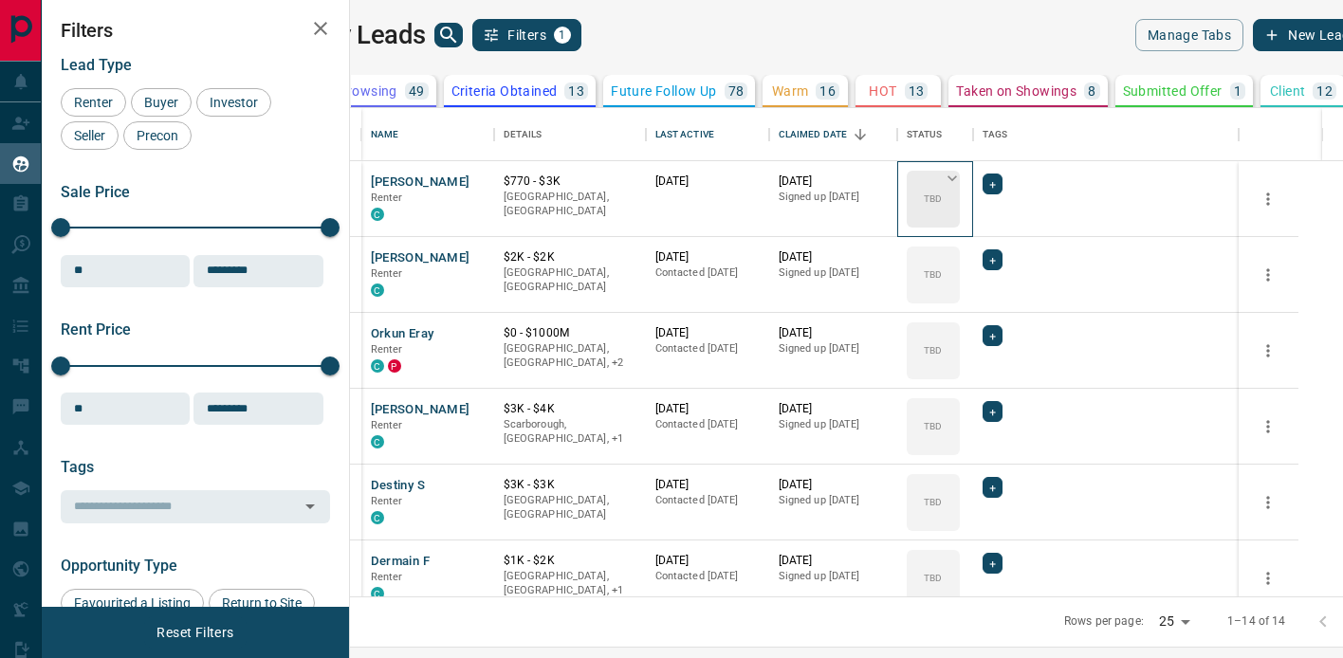
click at [962, 177] on icon at bounding box center [952, 178] width 19 height 19
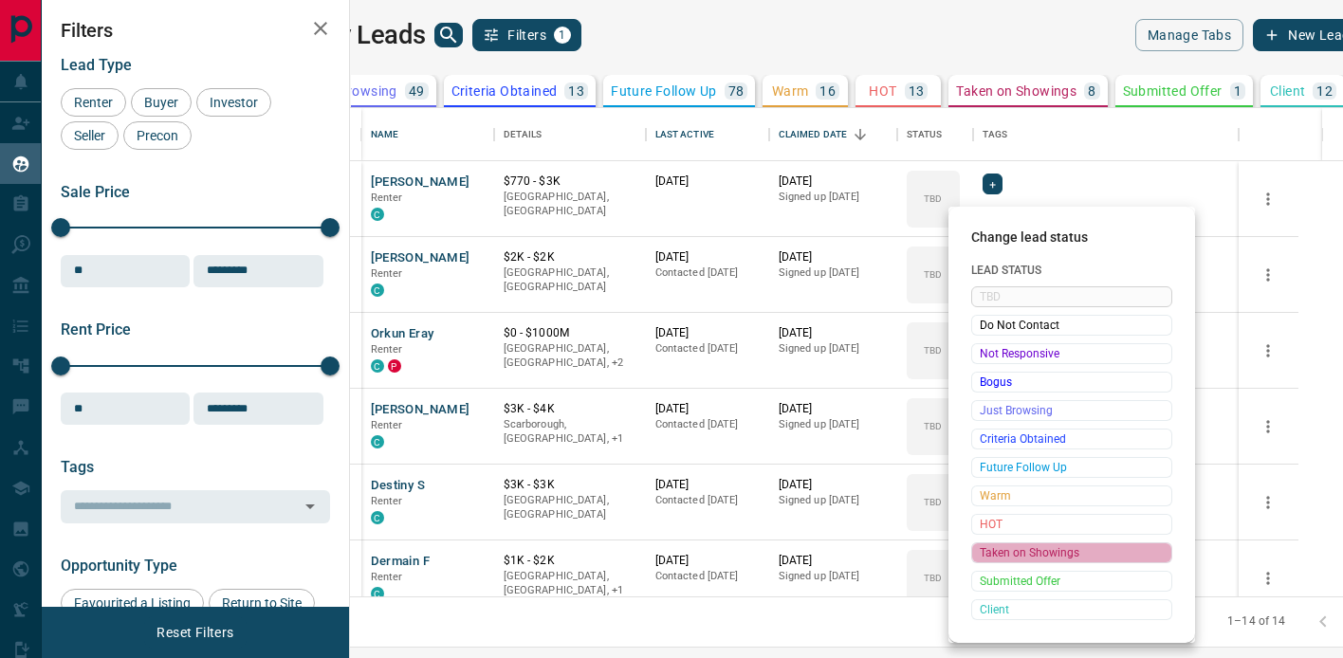
click at [1041, 554] on span "Taken on Showings" at bounding box center [1072, 552] width 184 height 19
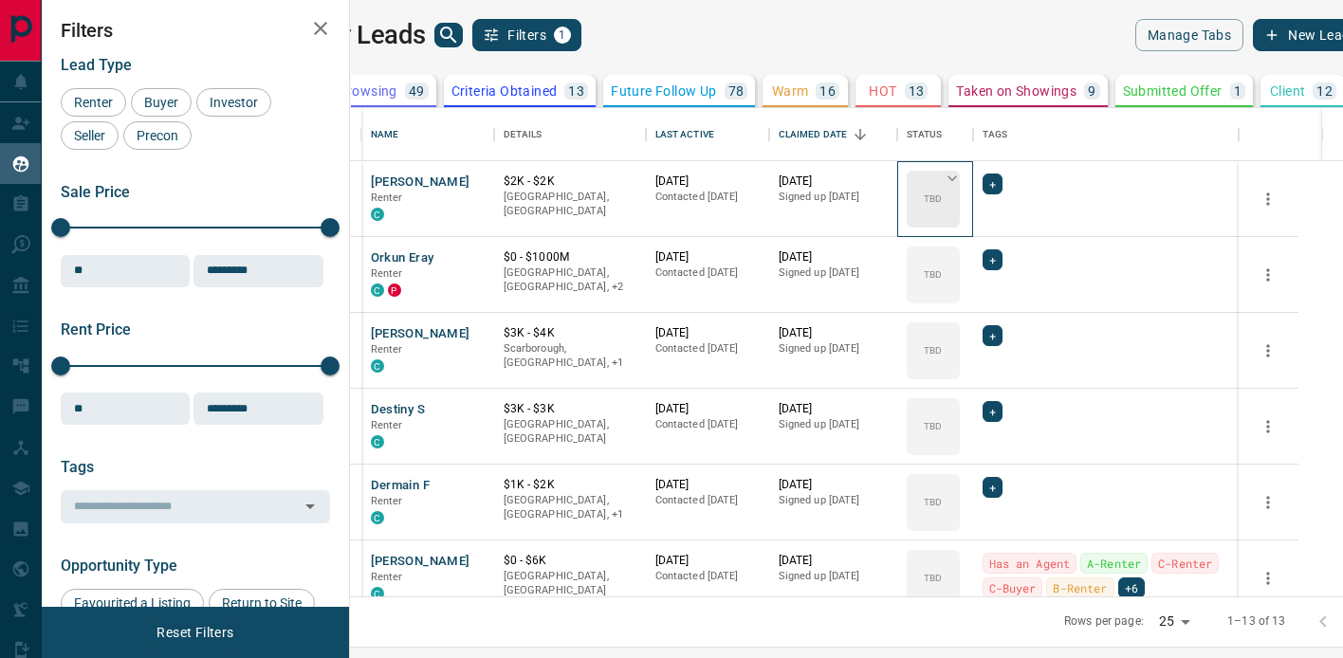
click at [962, 178] on icon at bounding box center [952, 178] width 19 height 19
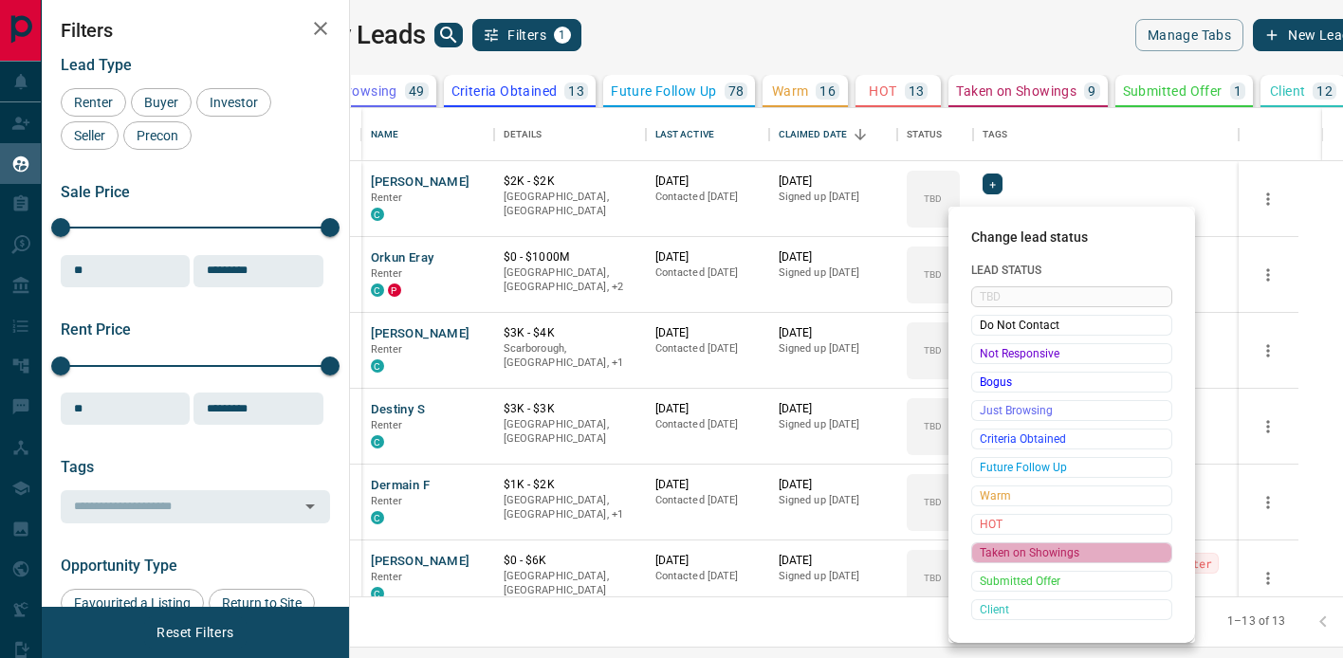
click at [1041, 554] on span "Taken on Showings" at bounding box center [1072, 552] width 184 height 19
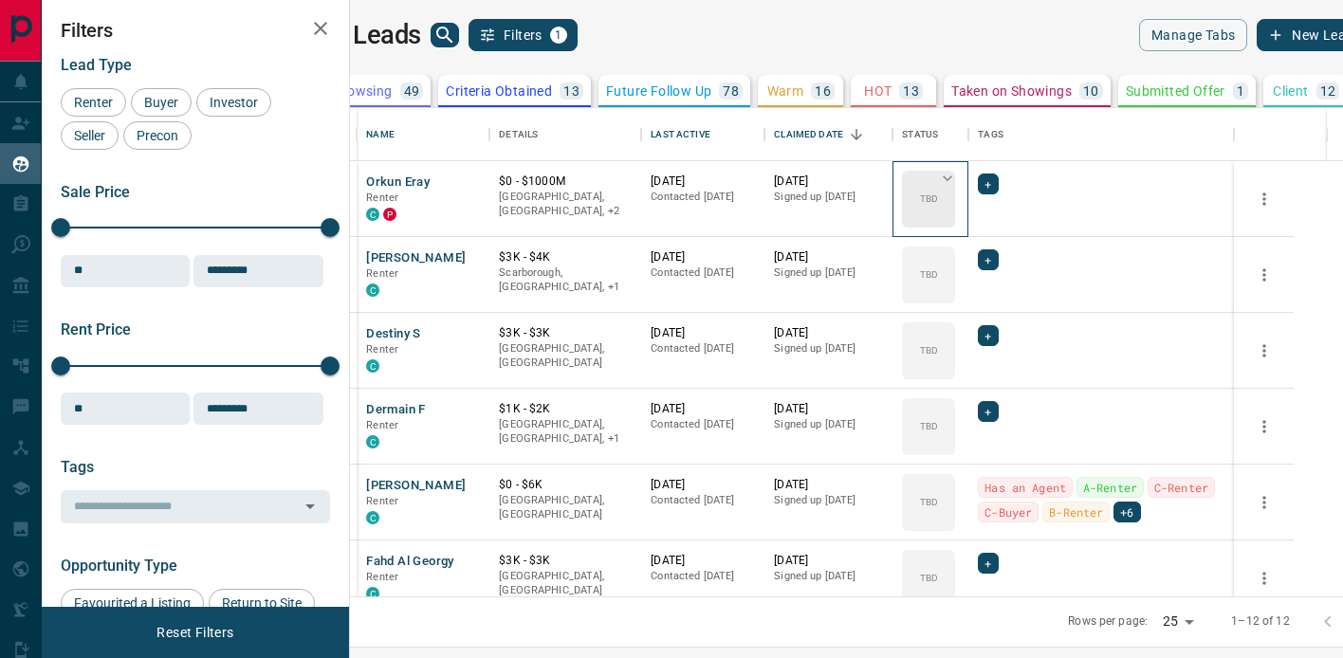
click at [952, 176] on icon at bounding box center [947, 178] width 9 height 6
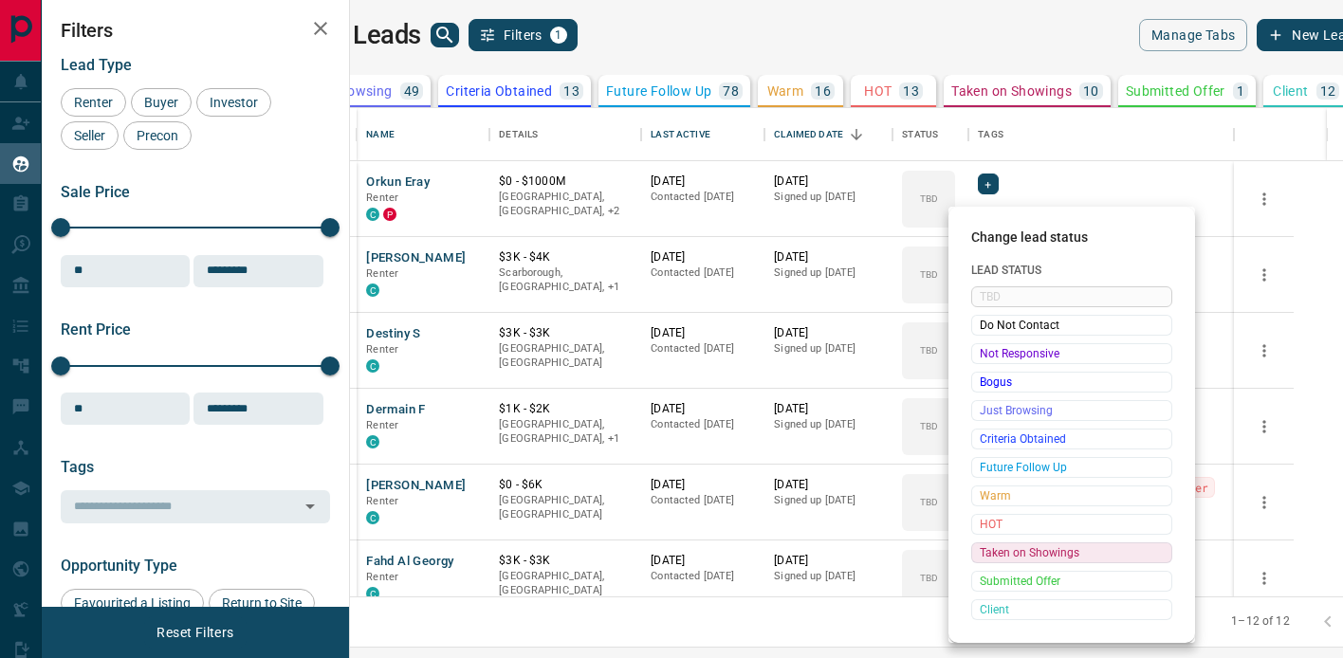
click at [1041, 552] on span "Taken on Showings" at bounding box center [1072, 552] width 184 height 19
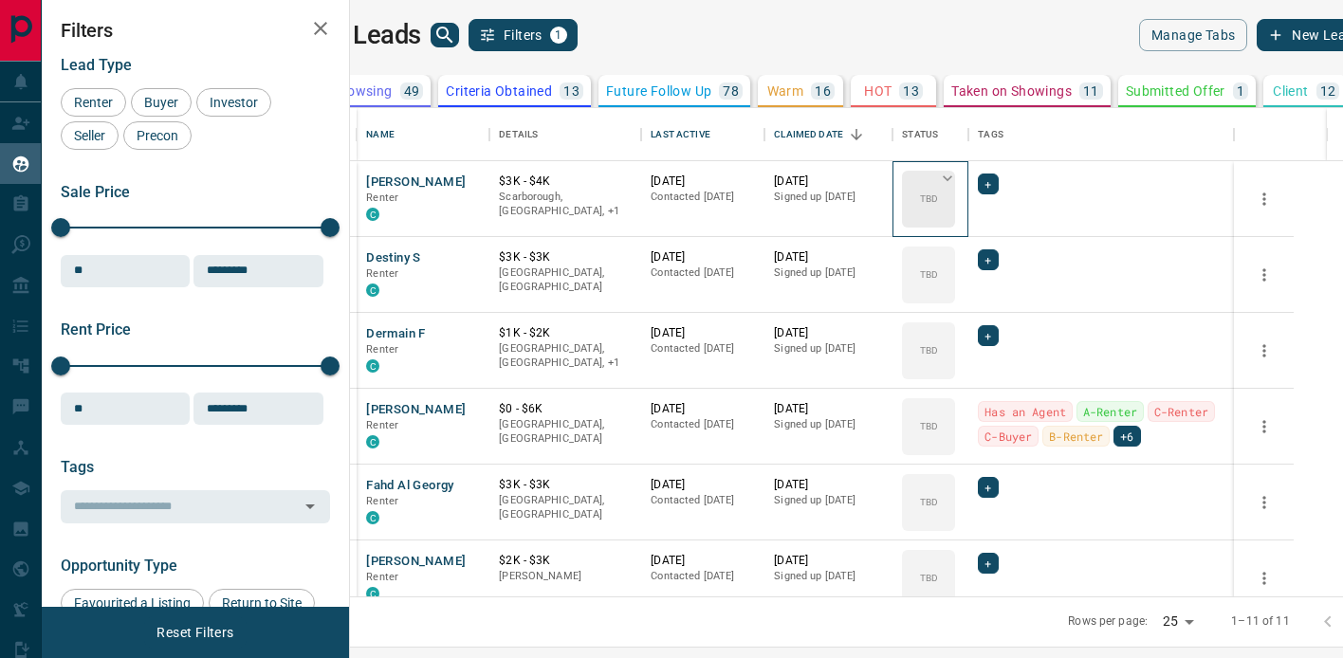
click at [957, 177] on icon at bounding box center [947, 178] width 19 height 19
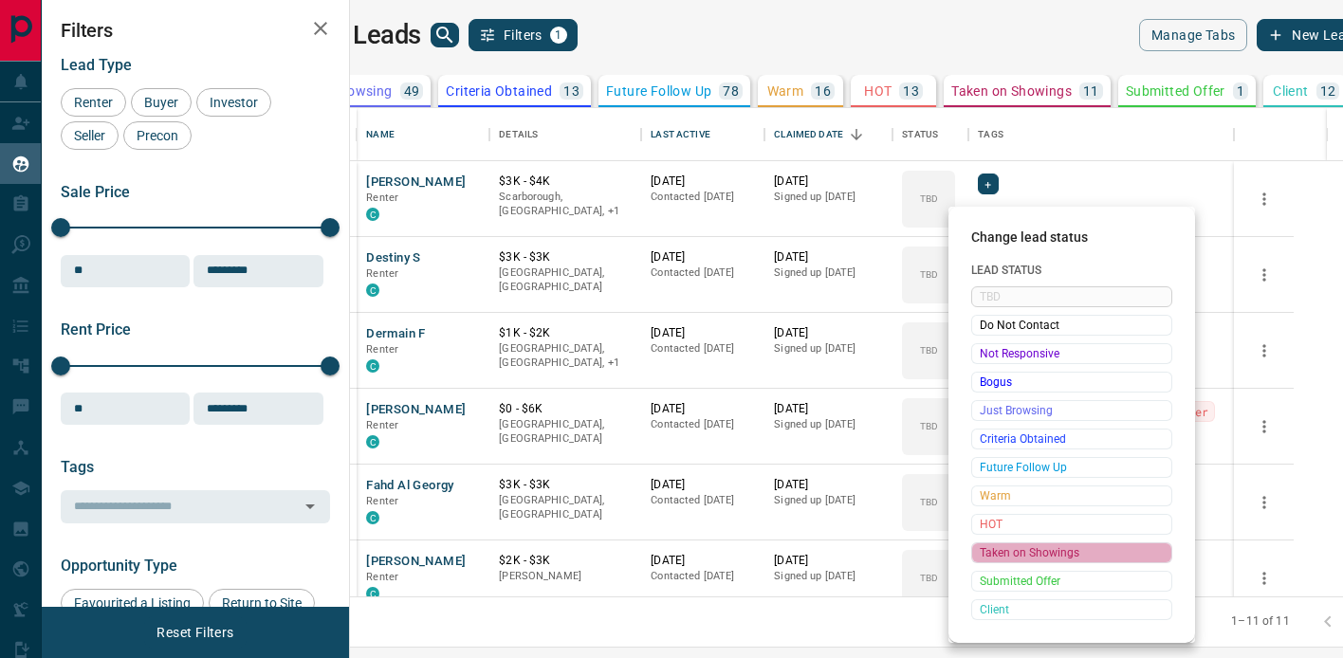
click at [1041, 556] on span "Taken on Showings" at bounding box center [1072, 552] width 184 height 19
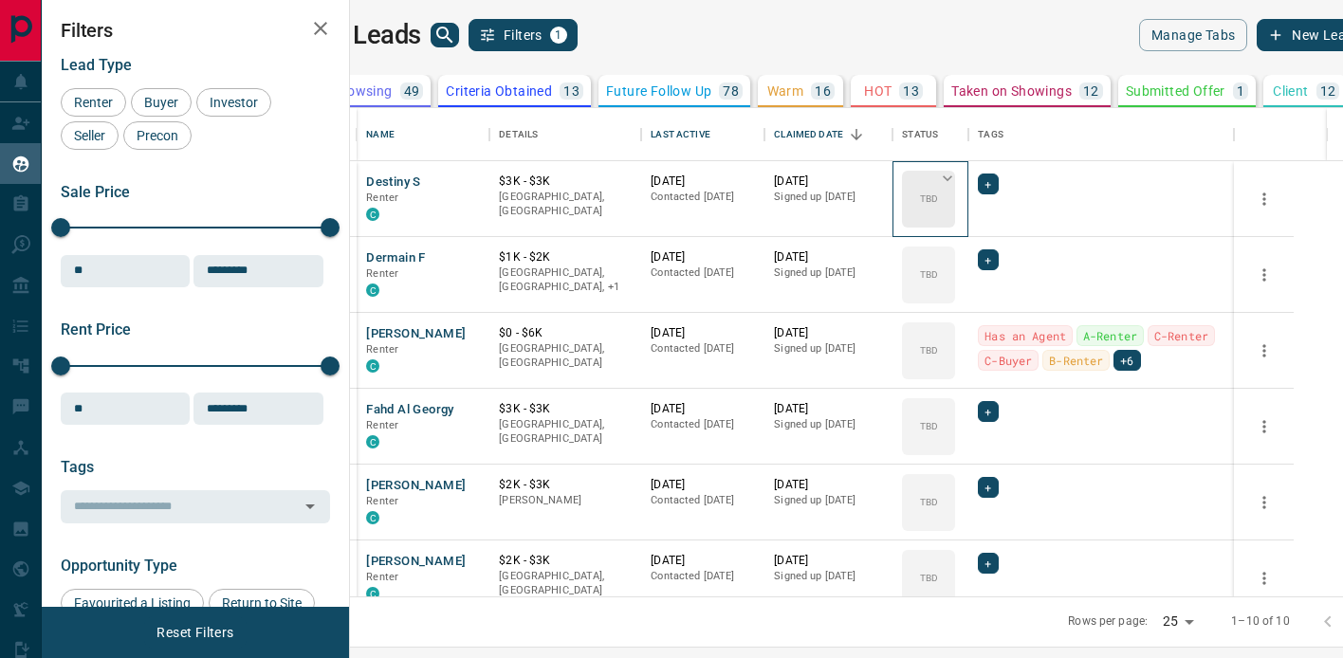
click at [957, 172] on icon at bounding box center [947, 178] width 19 height 19
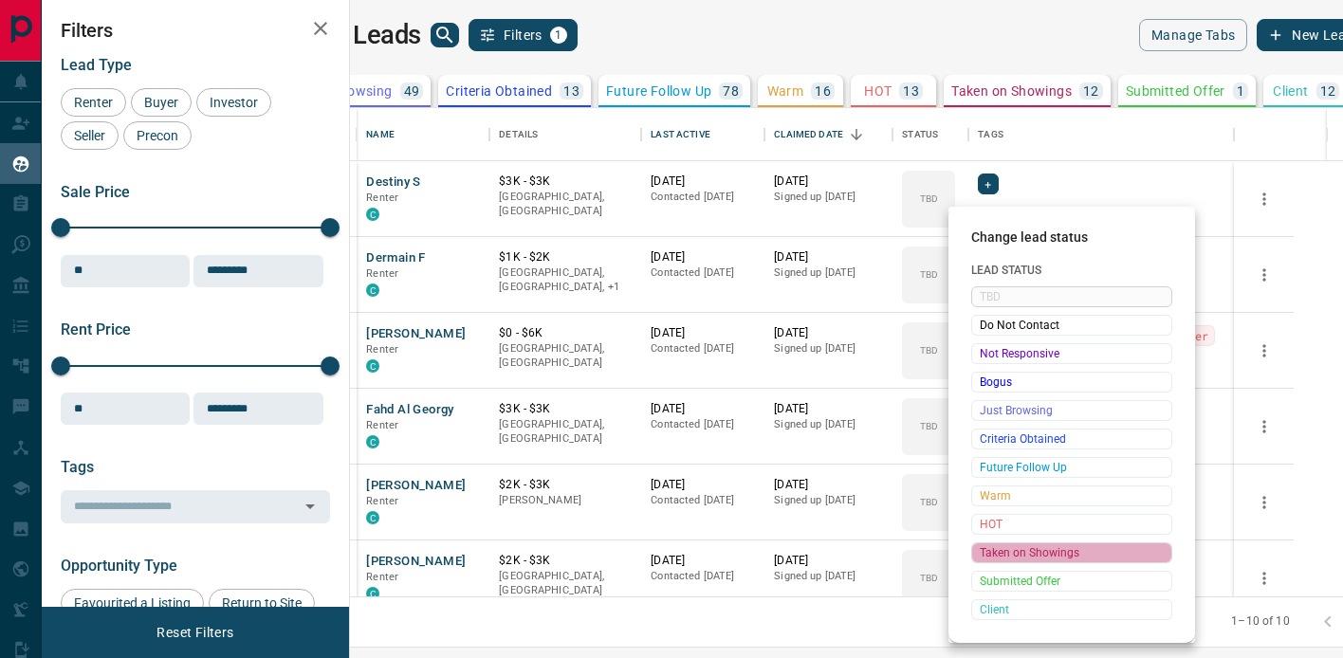
click at [1025, 555] on span "Taken on Showings" at bounding box center [1072, 552] width 184 height 19
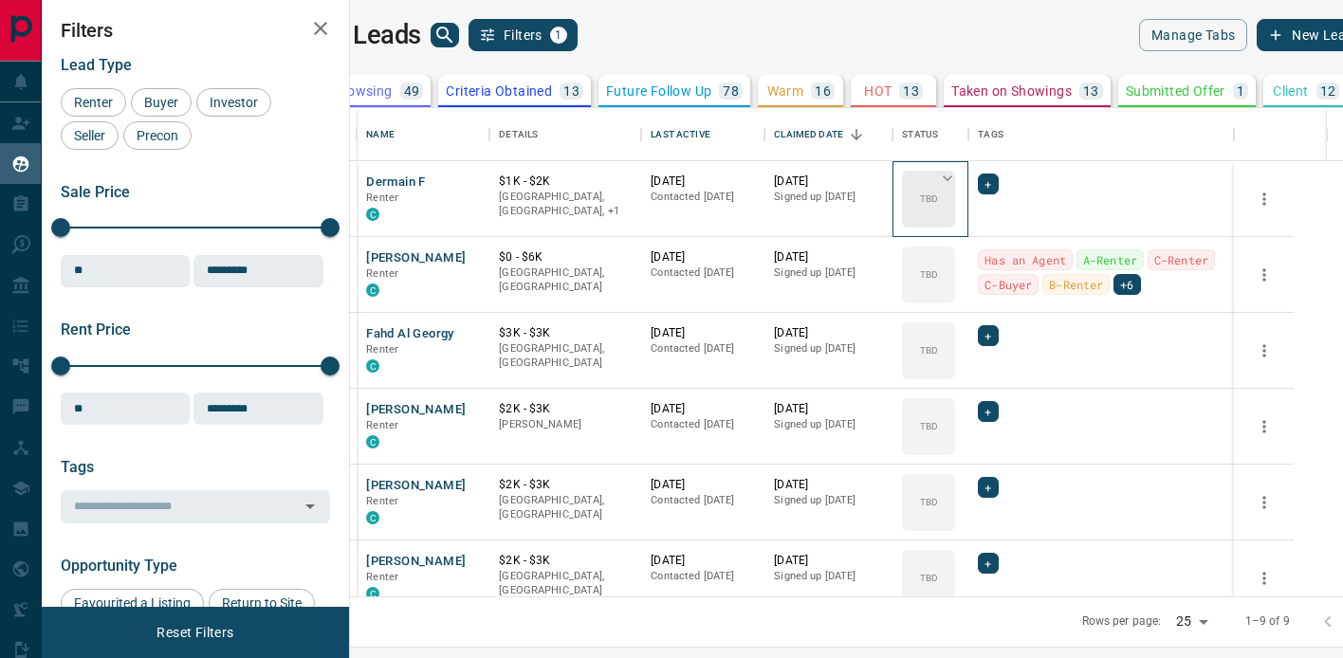
click at [957, 180] on icon at bounding box center [947, 178] width 19 height 19
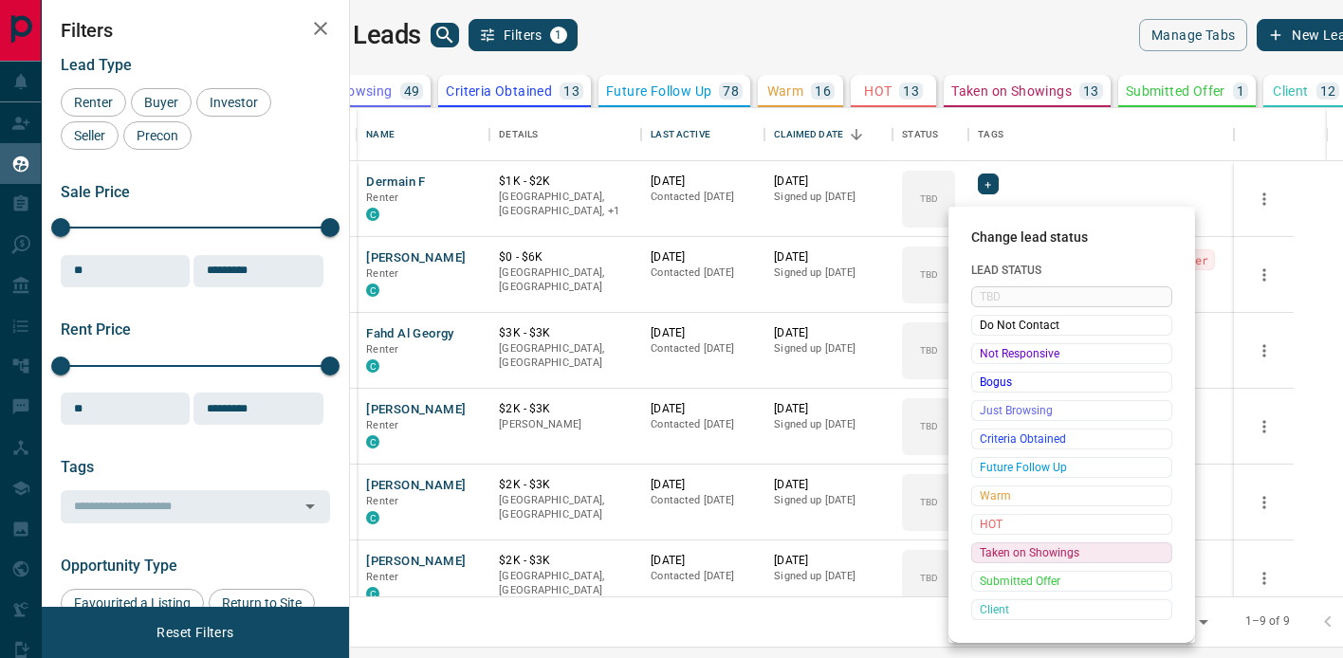
click at [1033, 550] on span "Taken on Showings" at bounding box center [1072, 552] width 184 height 19
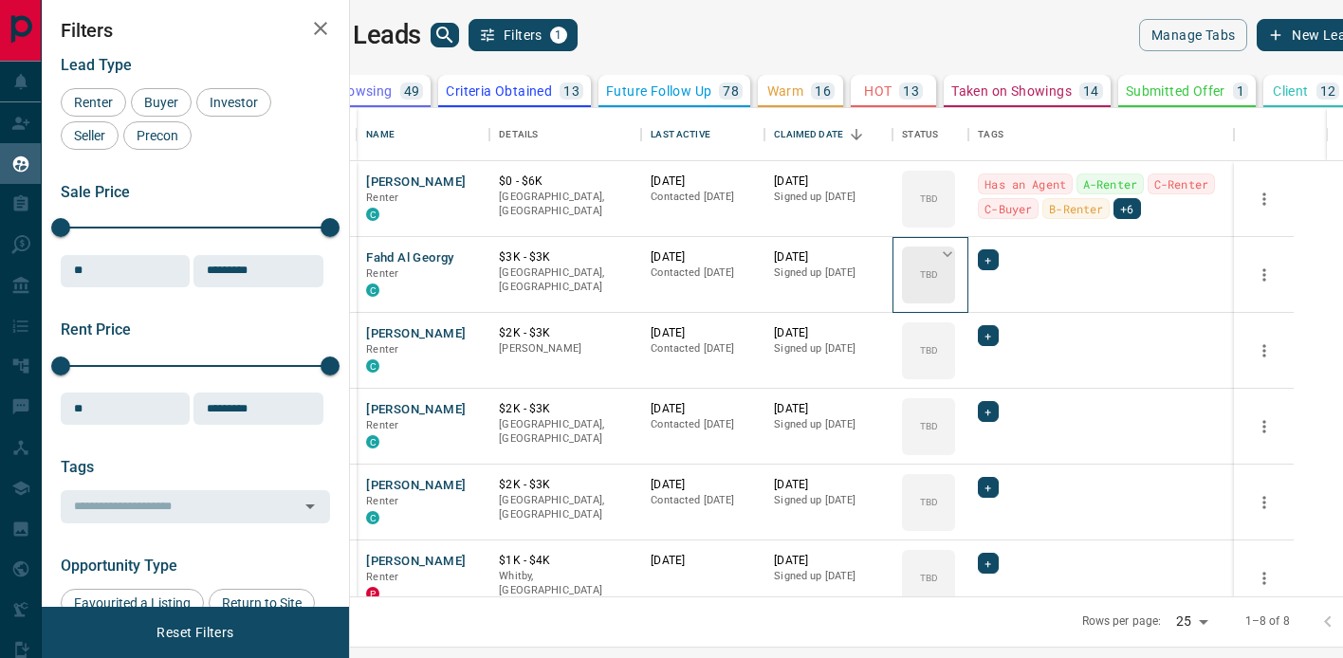
click at [957, 246] on icon at bounding box center [947, 254] width 19 height 19
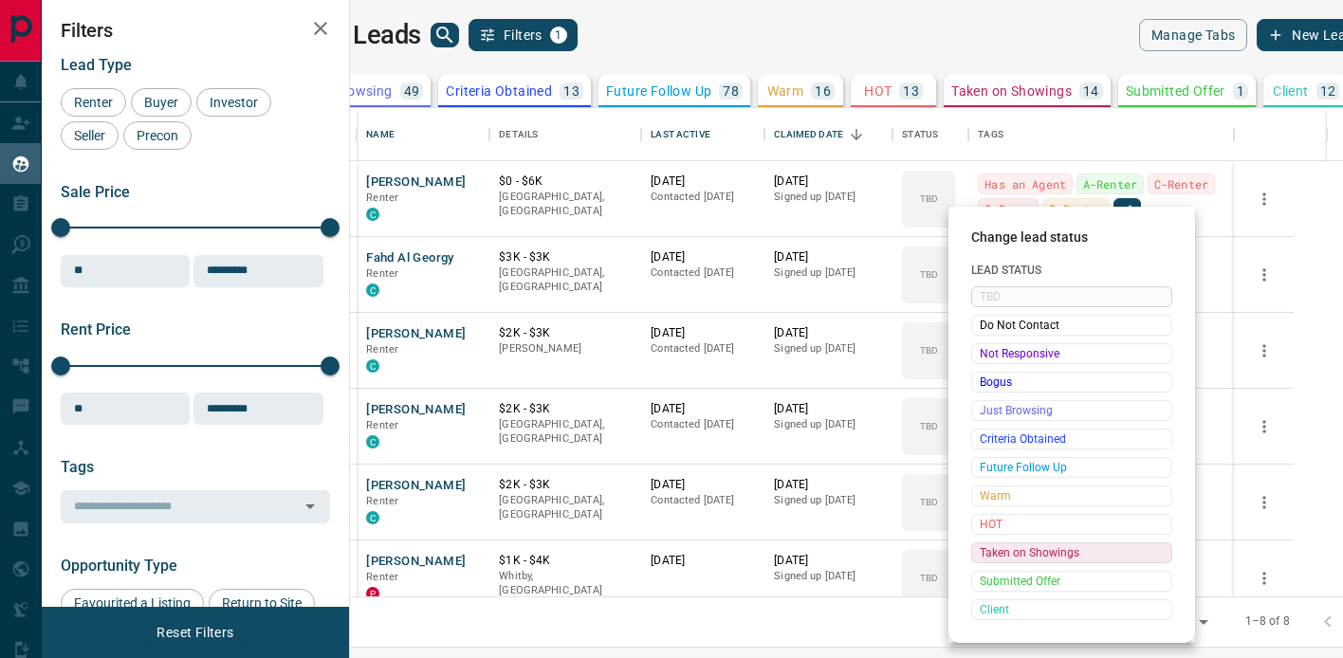
click at [1041, 556] on span "Taken on Showings" at bounding box center [1072, 552] width 184 height 19
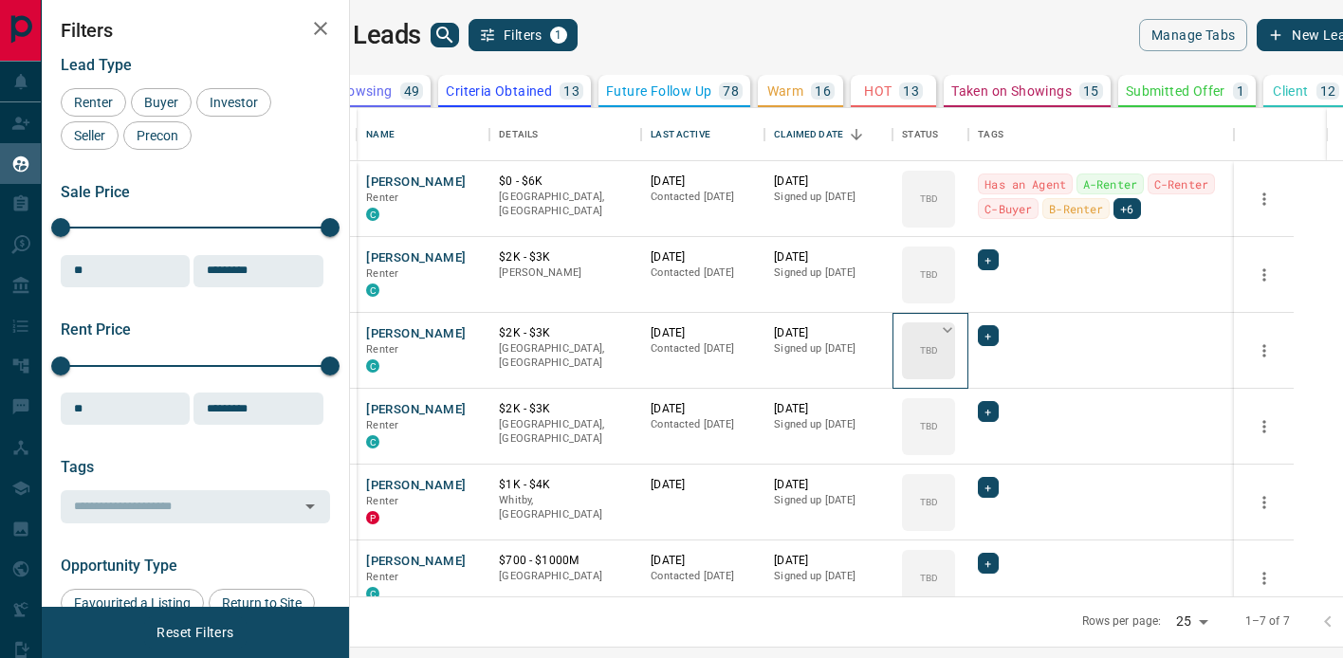
click at [957, 327] on icon at bounding box center [947, 330] width 19 height 19
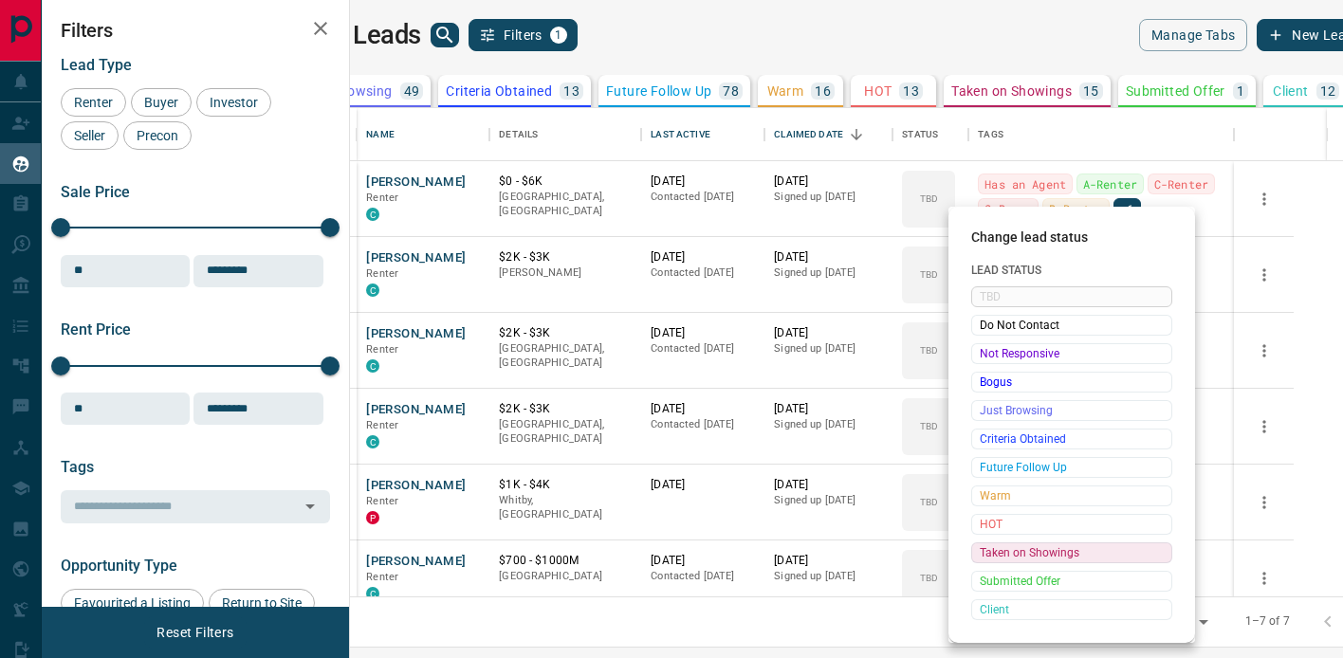
click at [1041, 551] on span "Taken on Showings" at bounding box center [1072, 552] width 184 height 19
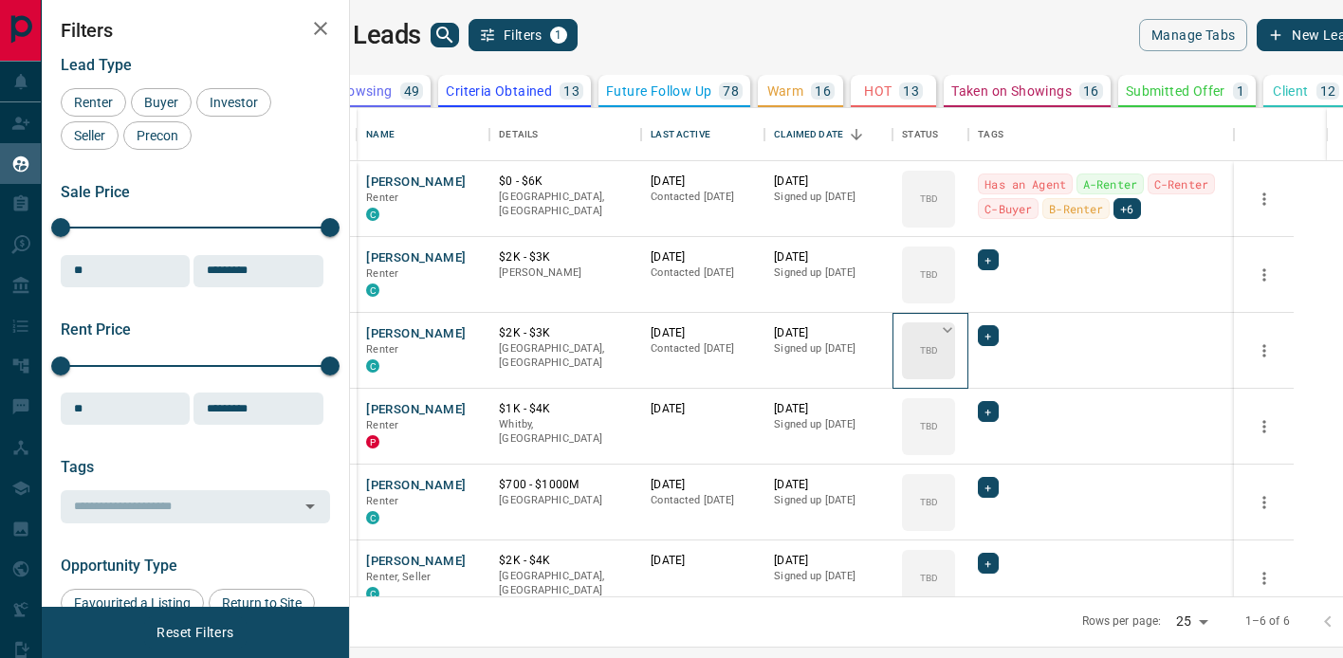
click at [957, 327] on icon at bounding box center [947, 330] width 19 height 19
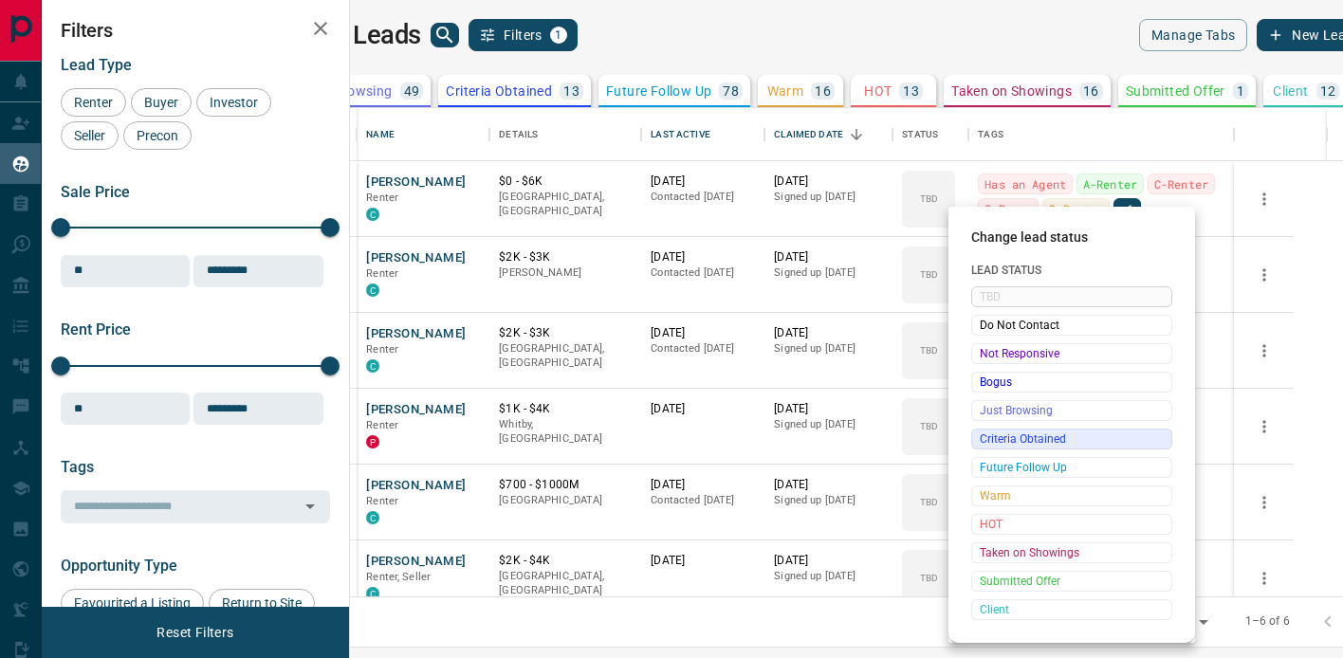
click at [1041, 441] on span "Criteria Obtained" at bounding box center [1072, 439] width 184 height 19
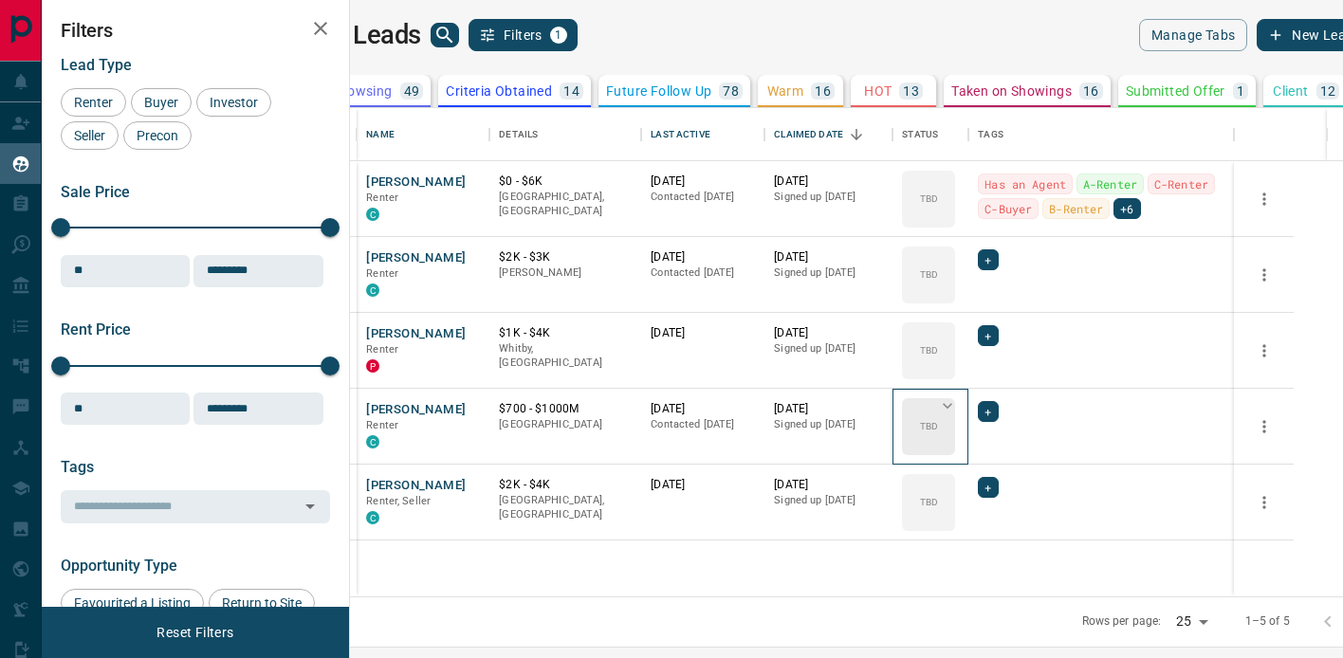
click at [957, 400] on icon at bounding box center [947, 405] width 19 height 19
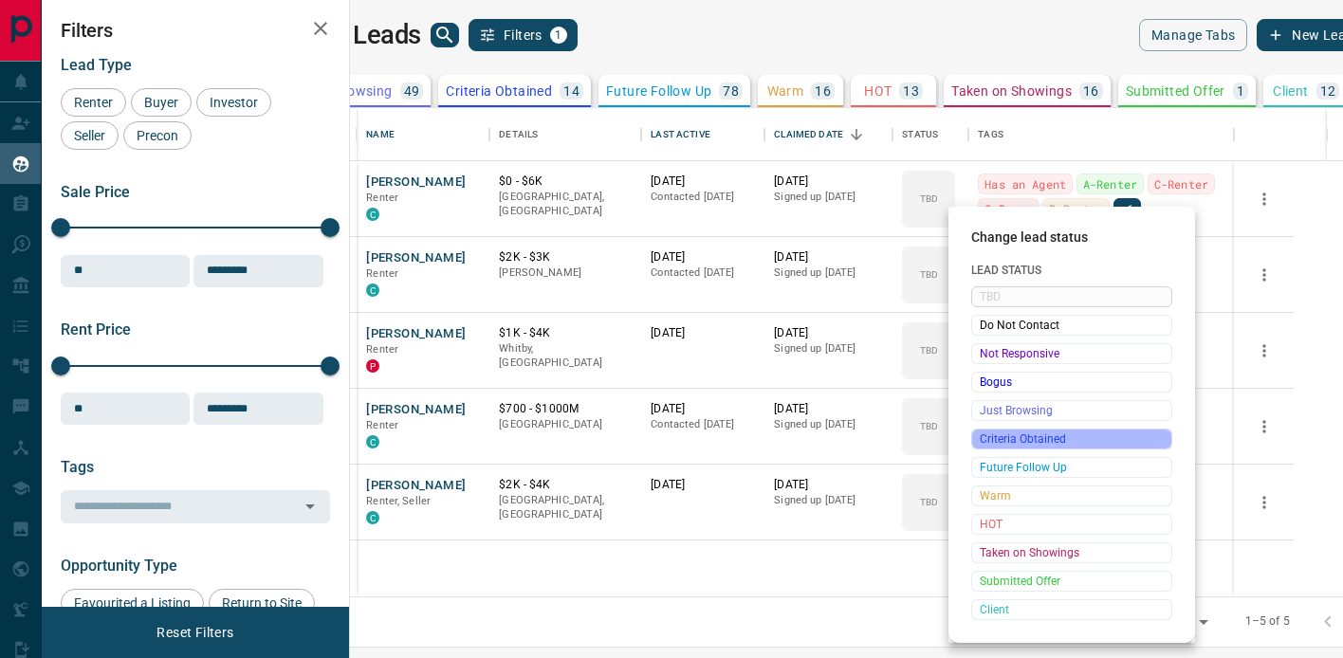
click at [1041, 436] on span "Criteria Obtained" at bounding box center [1072, 439] width 184 height 19
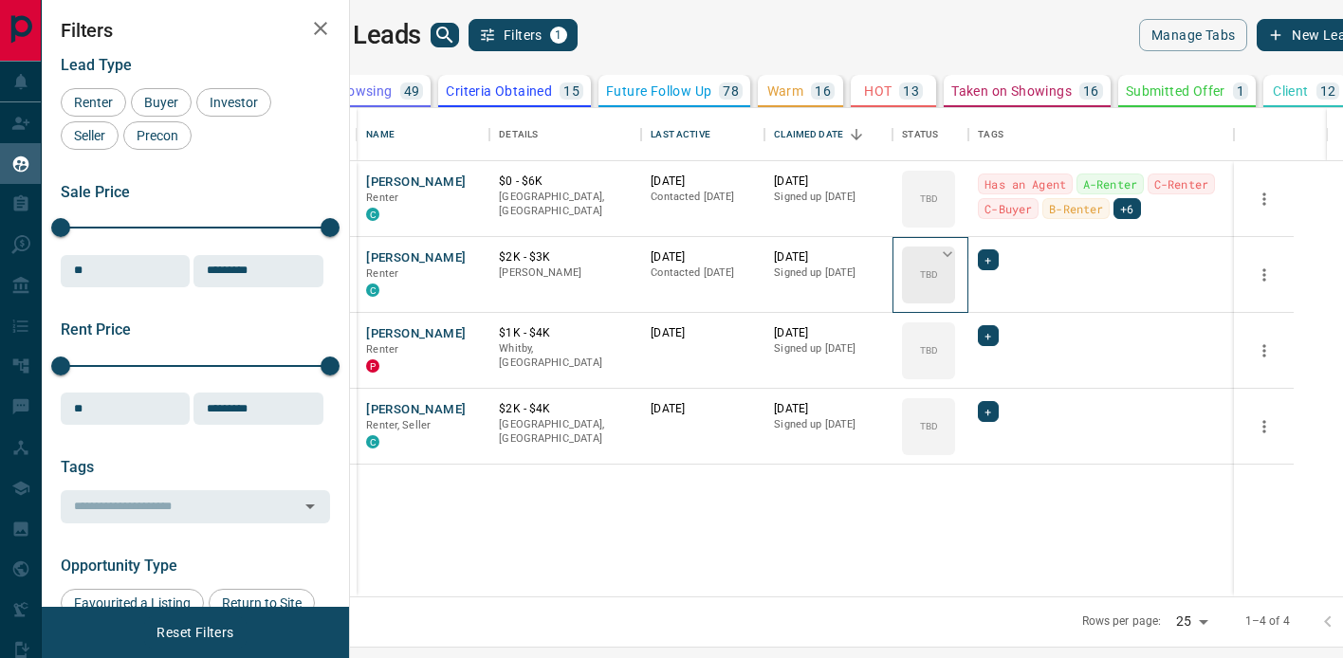
click at [957, 252] on icon at bounding box center [947, 254] width 19 height 19
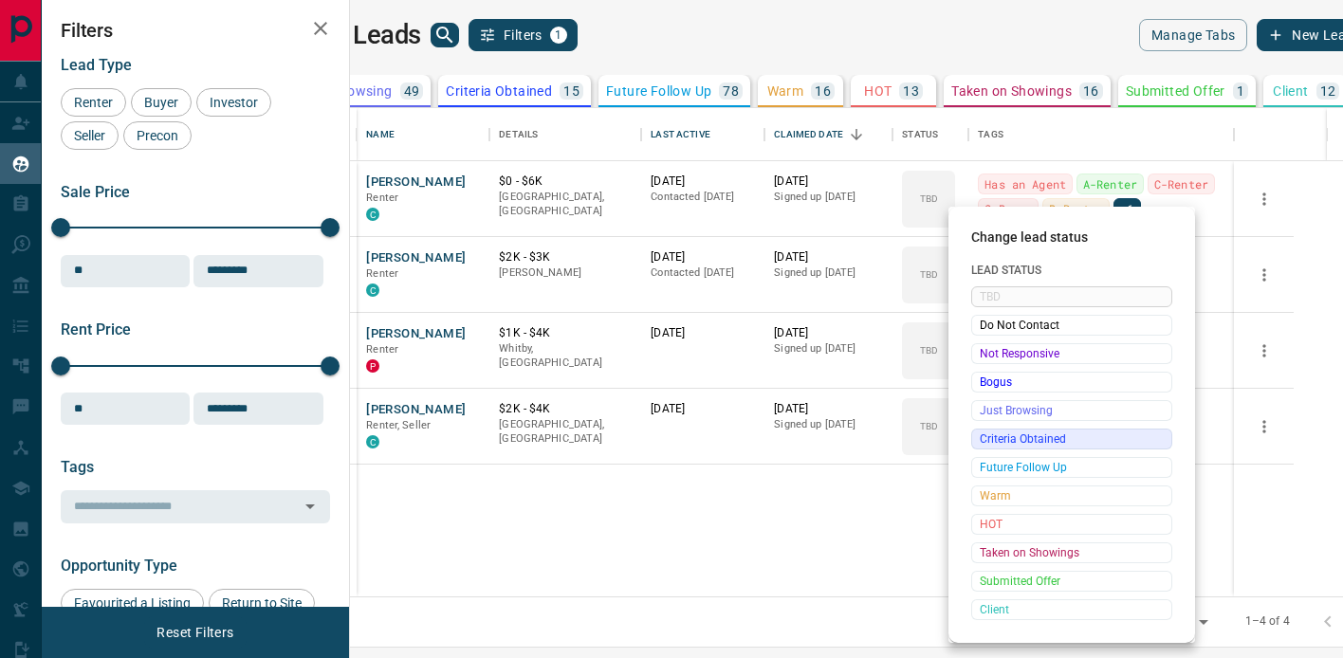
click at [1041, 432] on span "Criteria Obtained" at bounding box center [1072, 439] width 184 height 19
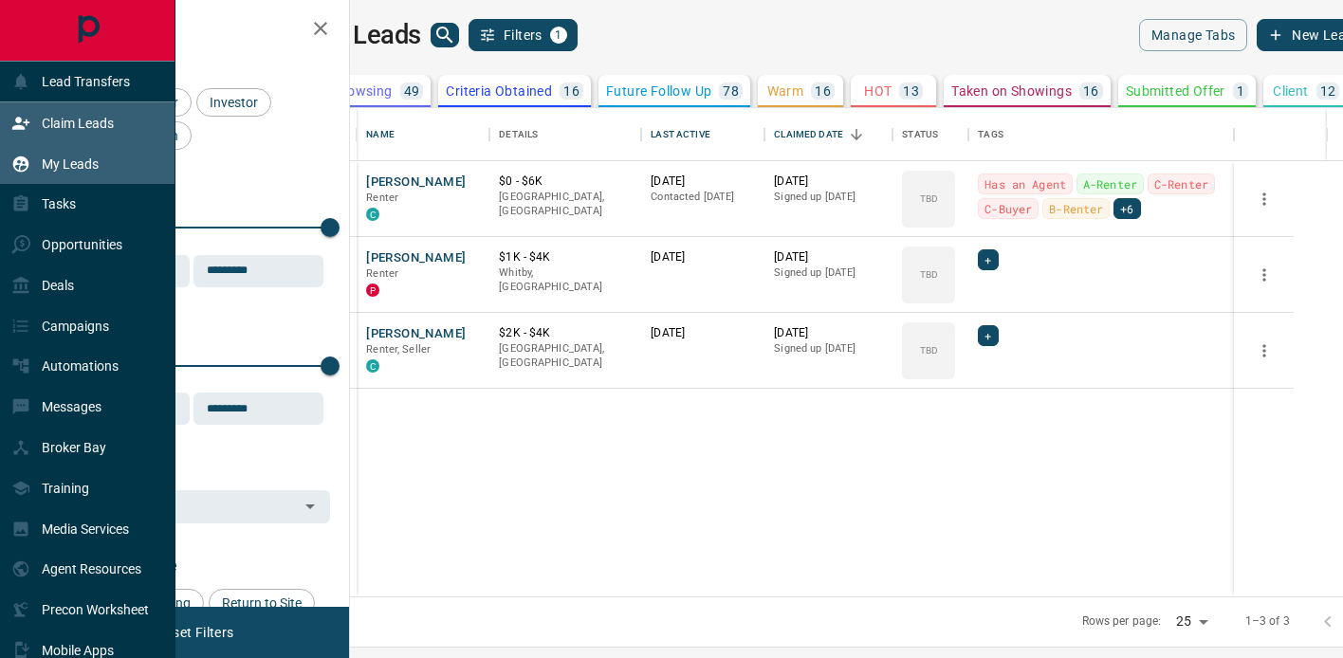
click at [40, 127] on div "Claim Leads" at bounding box center [62, 122] width 102 height 31
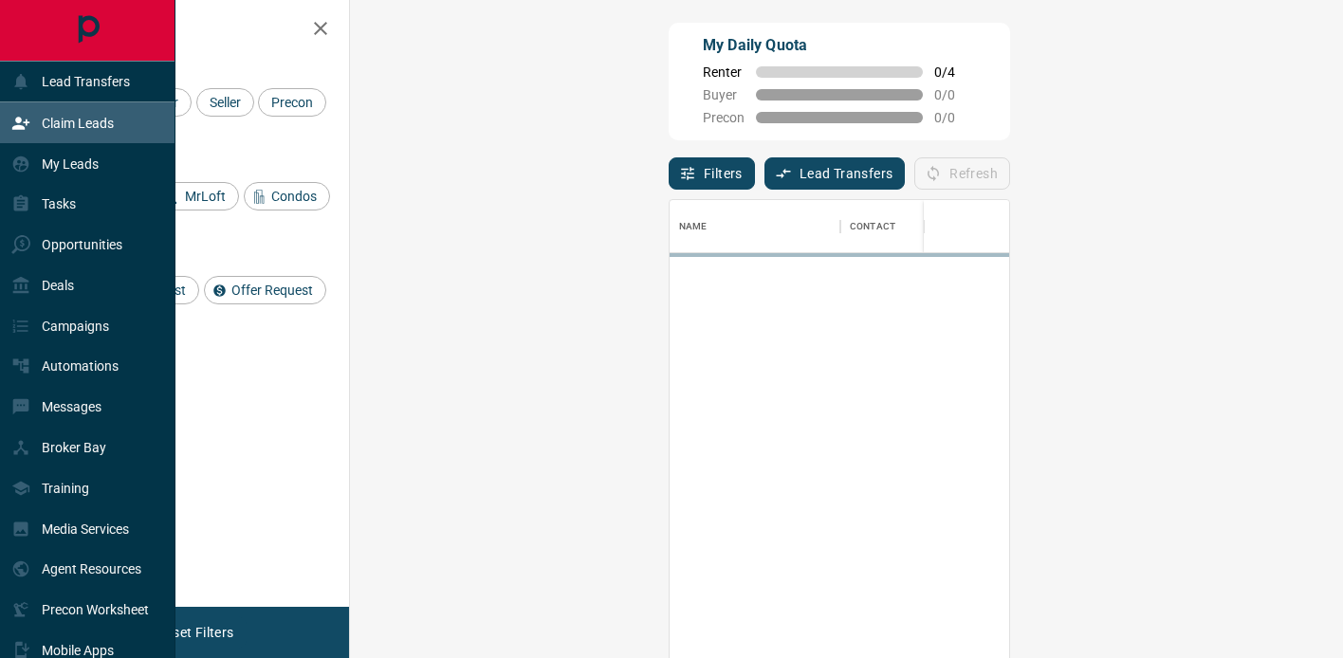
scroll to position [496, 952]
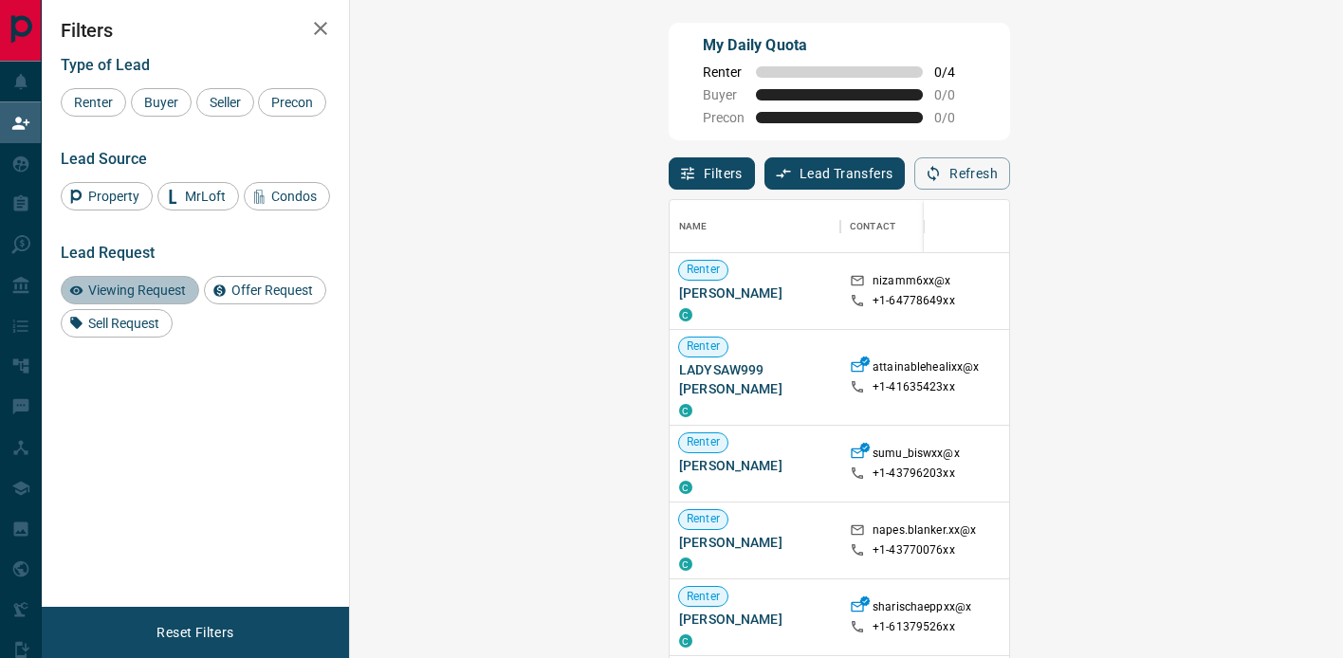
click at [134, 298] on span "Viewing Request" at bounding box center [137, 290] width 111 height 15
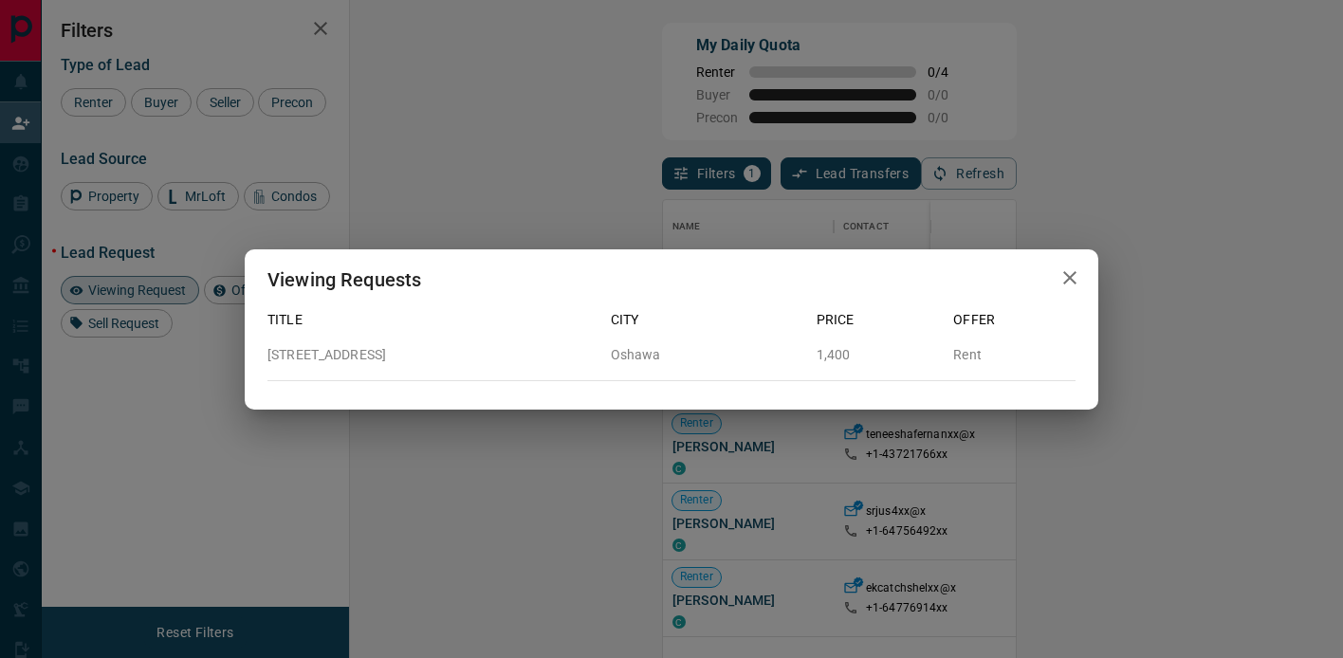
click at [1041, 280] on icon "button" at bounding box center [1069, 278] width 23 height 23
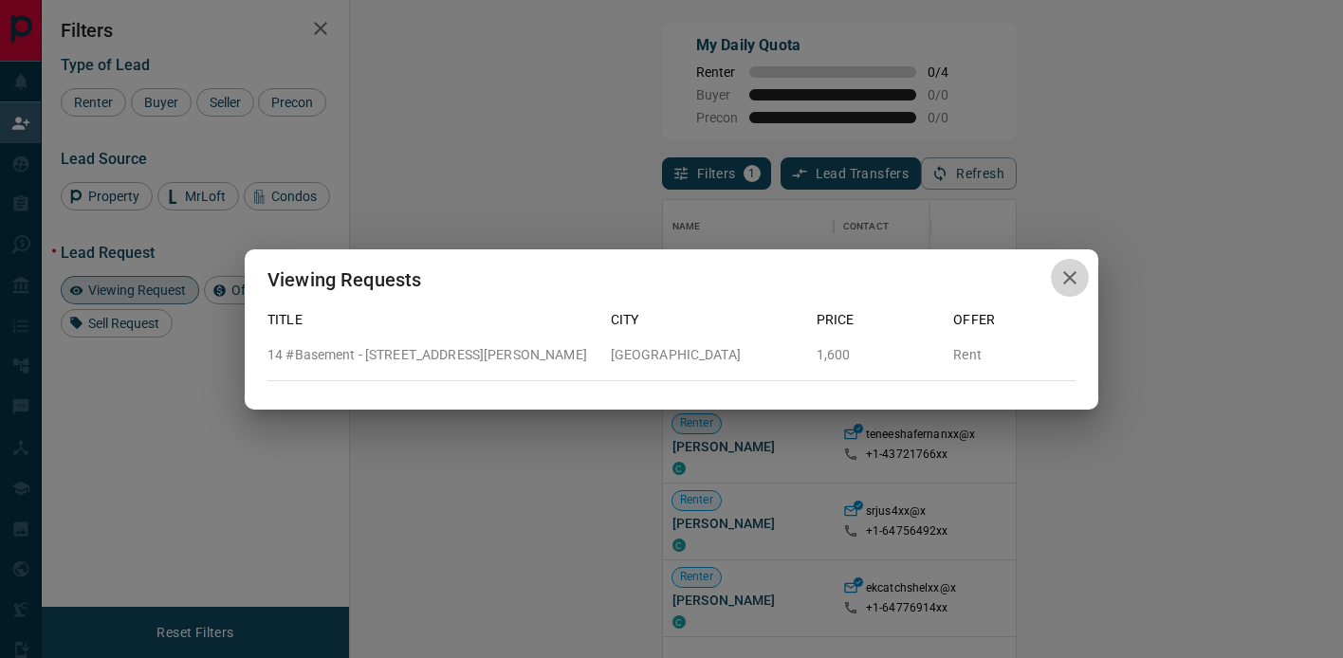
click at [1041, 274] on button "button" at bounding box center [1070, 278] width 38 height 39
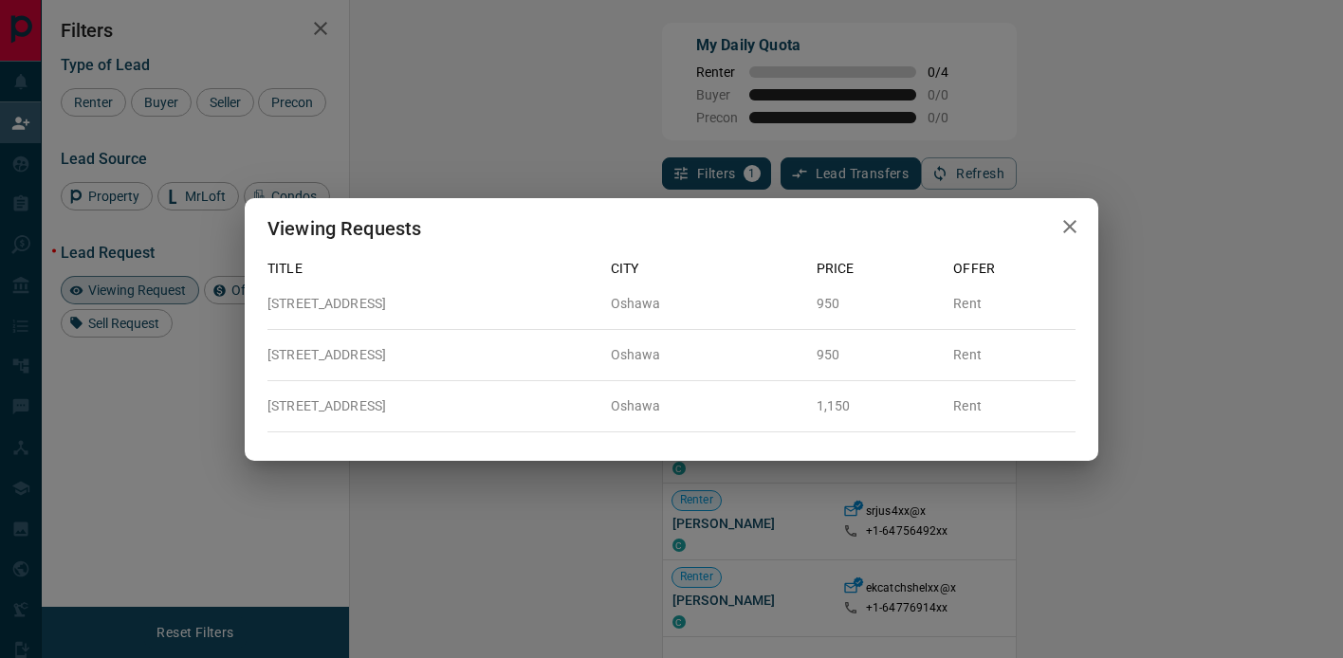
click at [1041, 220] on icon "button" at bounding box center [1069, 226] width 23 height 23
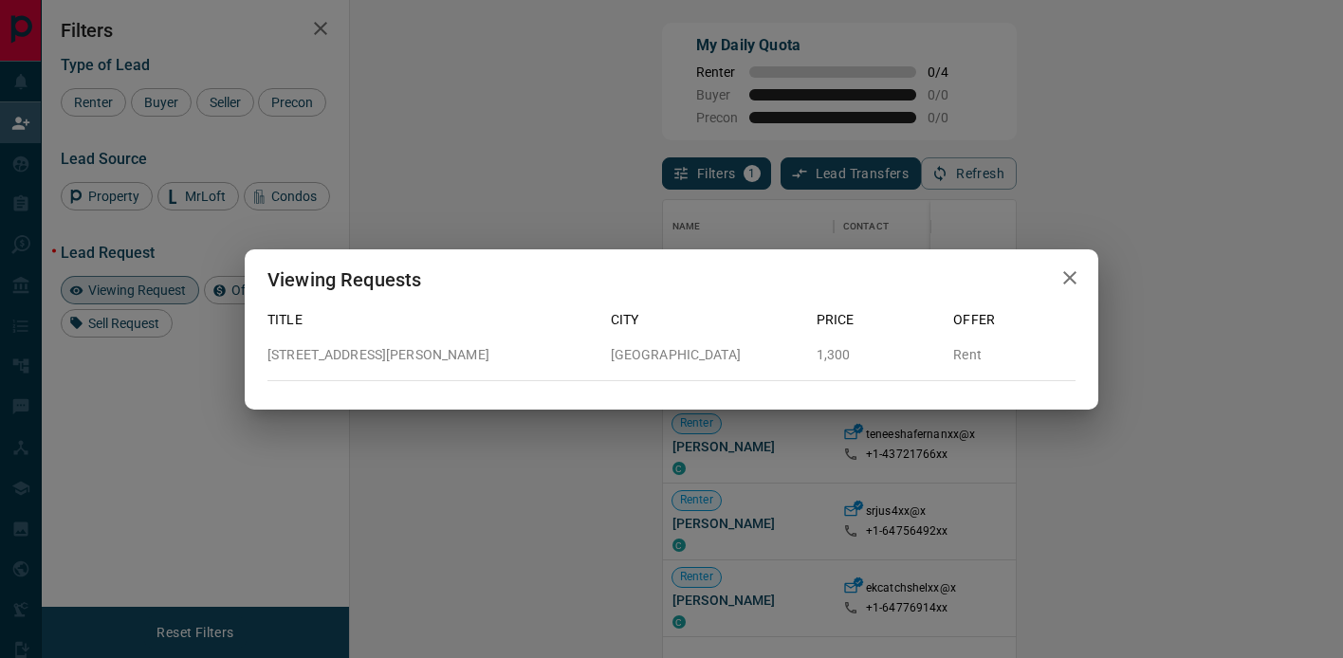
click at [1041, 280] on icon "button" at bounding box center [1069, 278] width 23 height 23
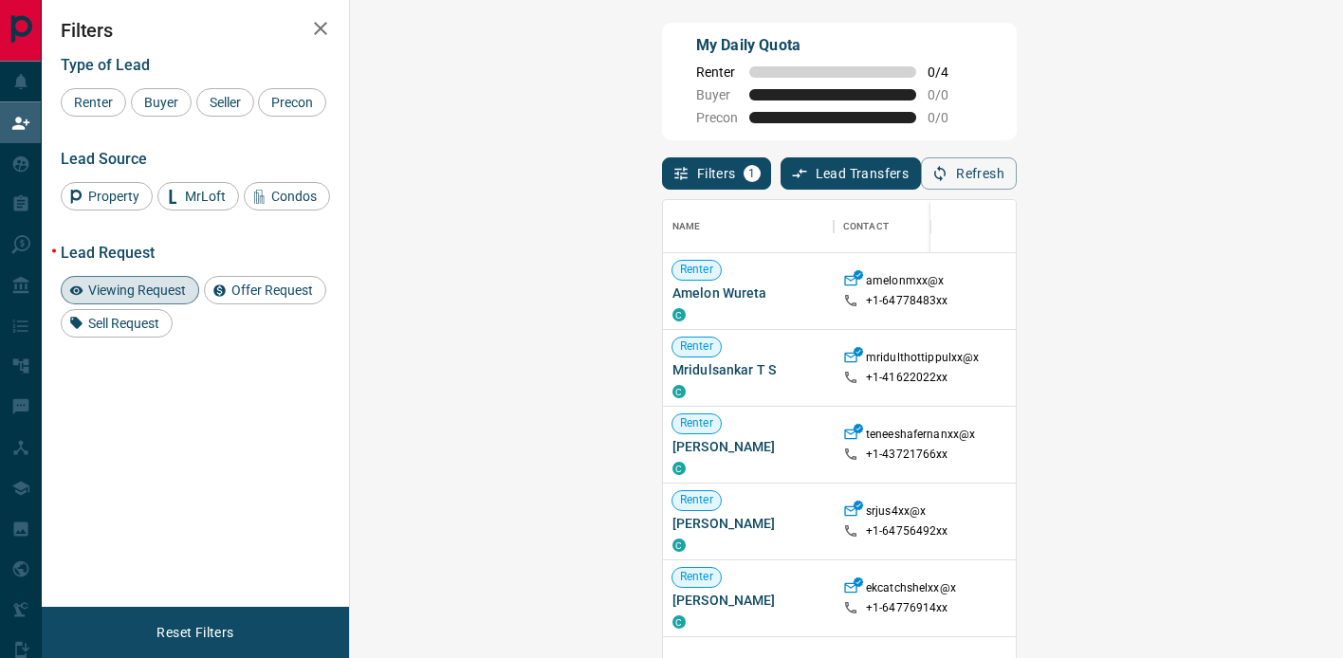
scroll to position [39, 0]
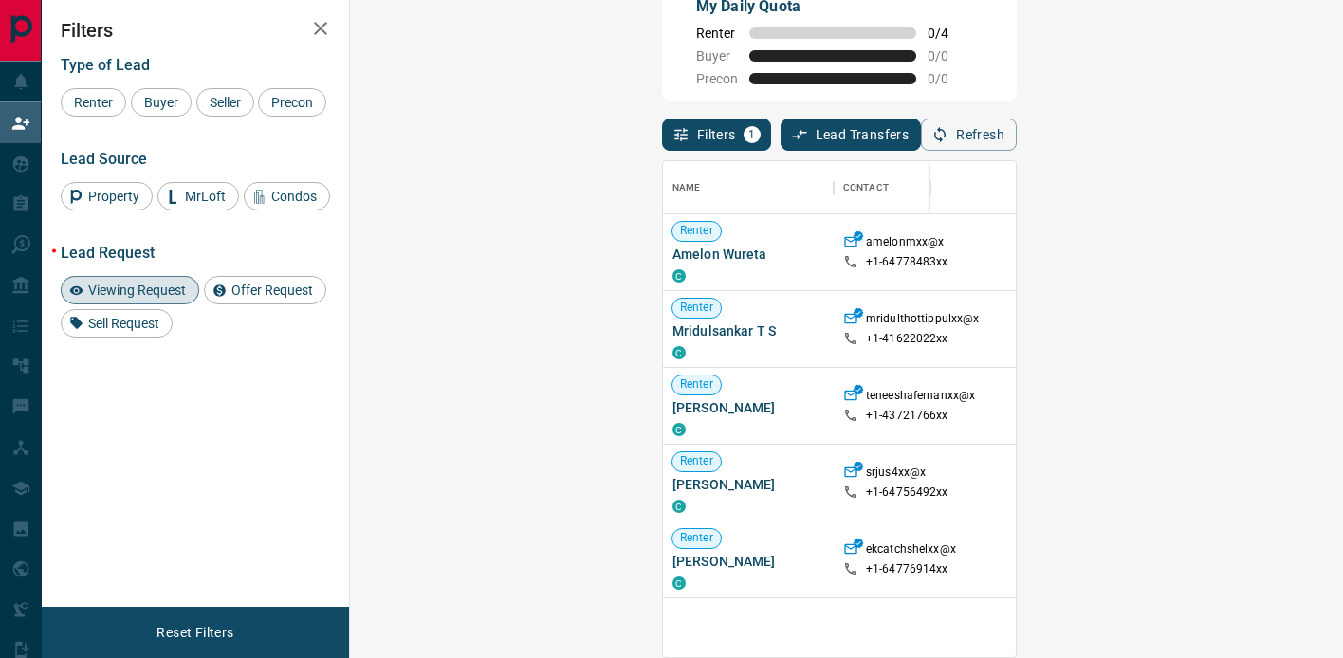
click at [168, 298] on span "Viewing Request" at bounding box center [137, 290] width 111 height 15
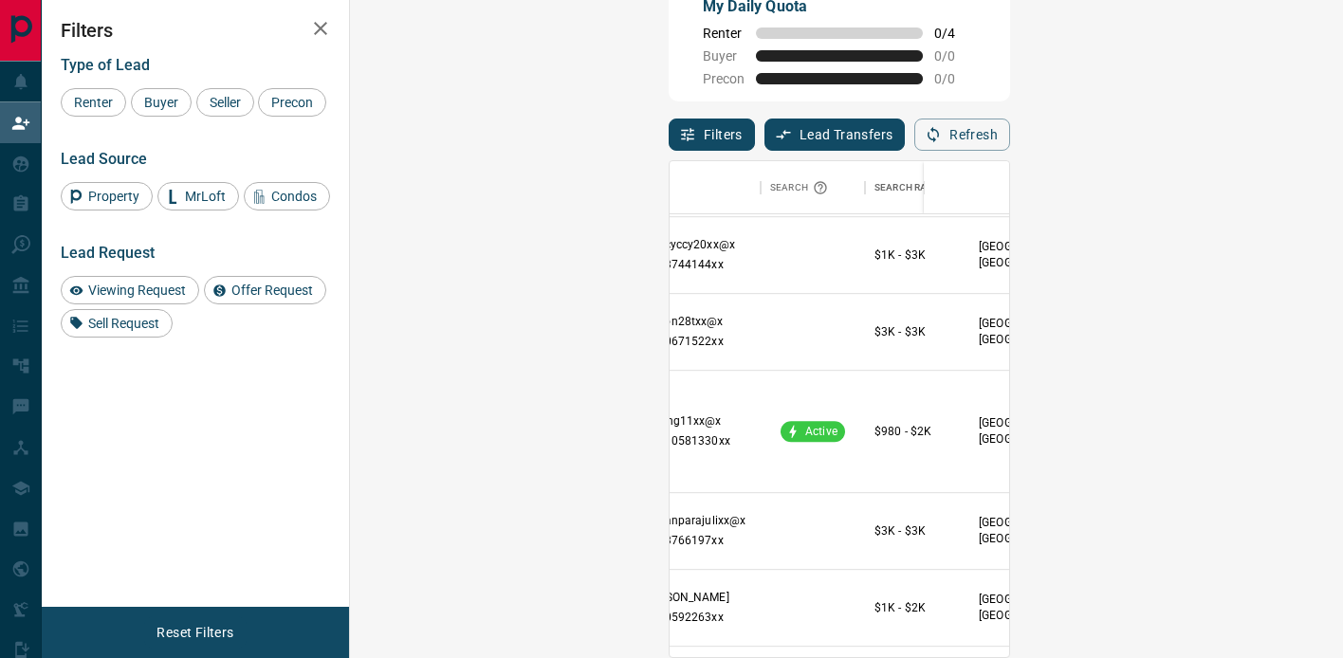
scroll to position [957, 0]
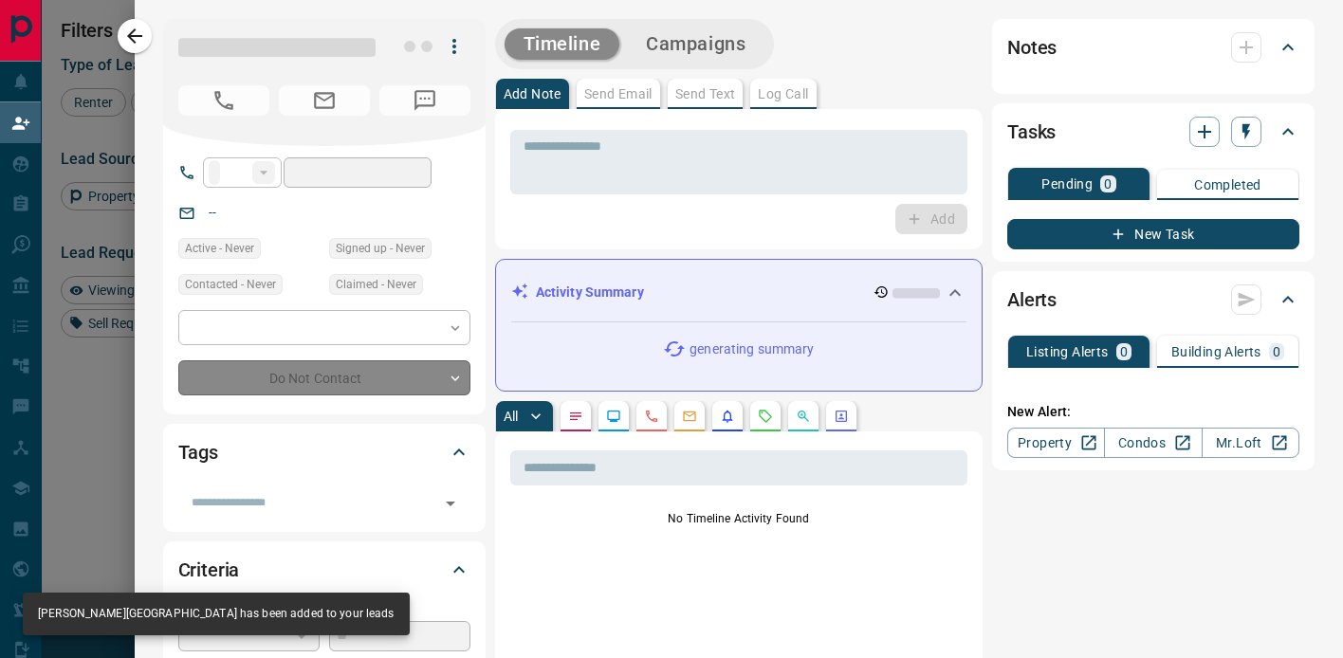
type input "***"
type input "**********"
type input "**"
type input "*"
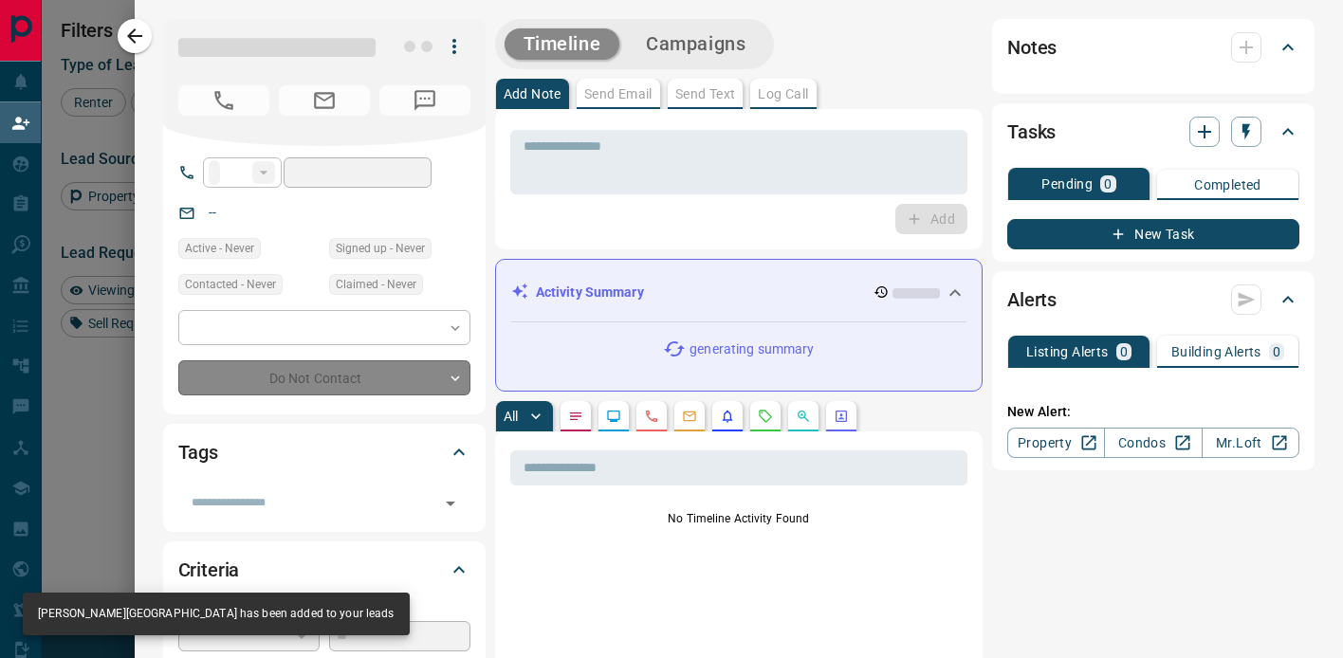
type input "**********"
type input "*******"
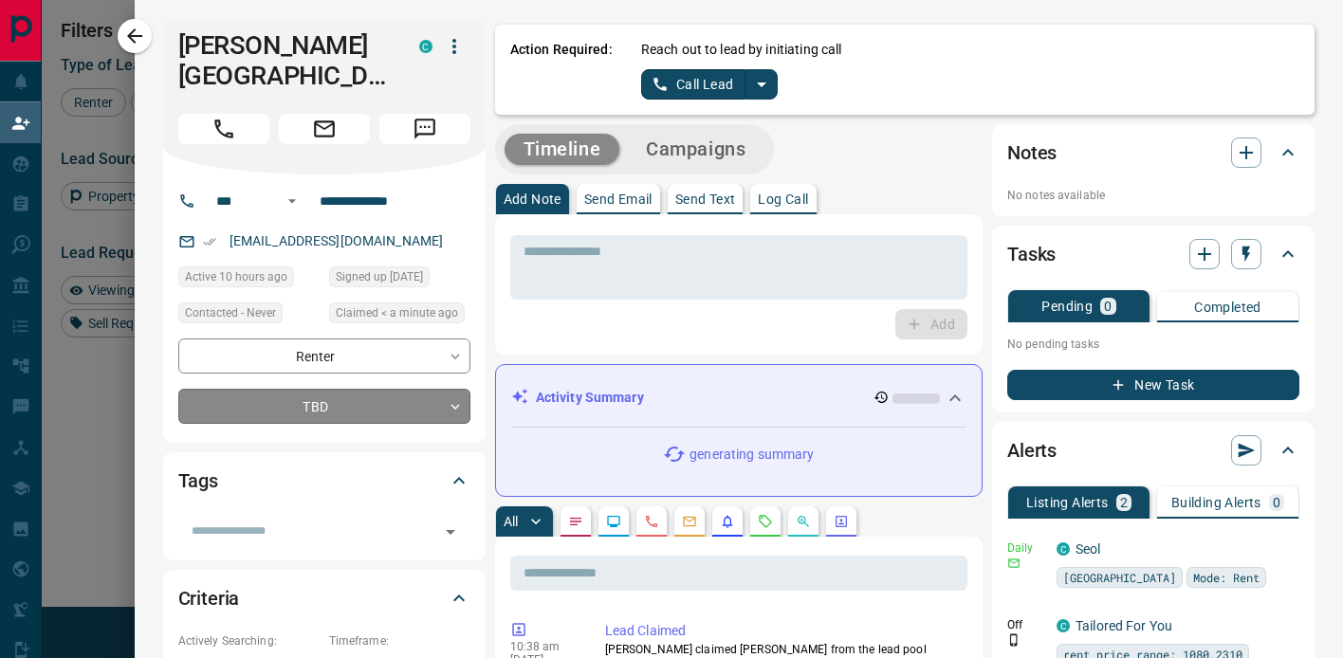
click at [329, 367] on body "Lead Transfers Claim Leads My Leads Tasks Opportunities Deals Campaigns Automat…" at bounding box center [671, 243] width 1343 height 564
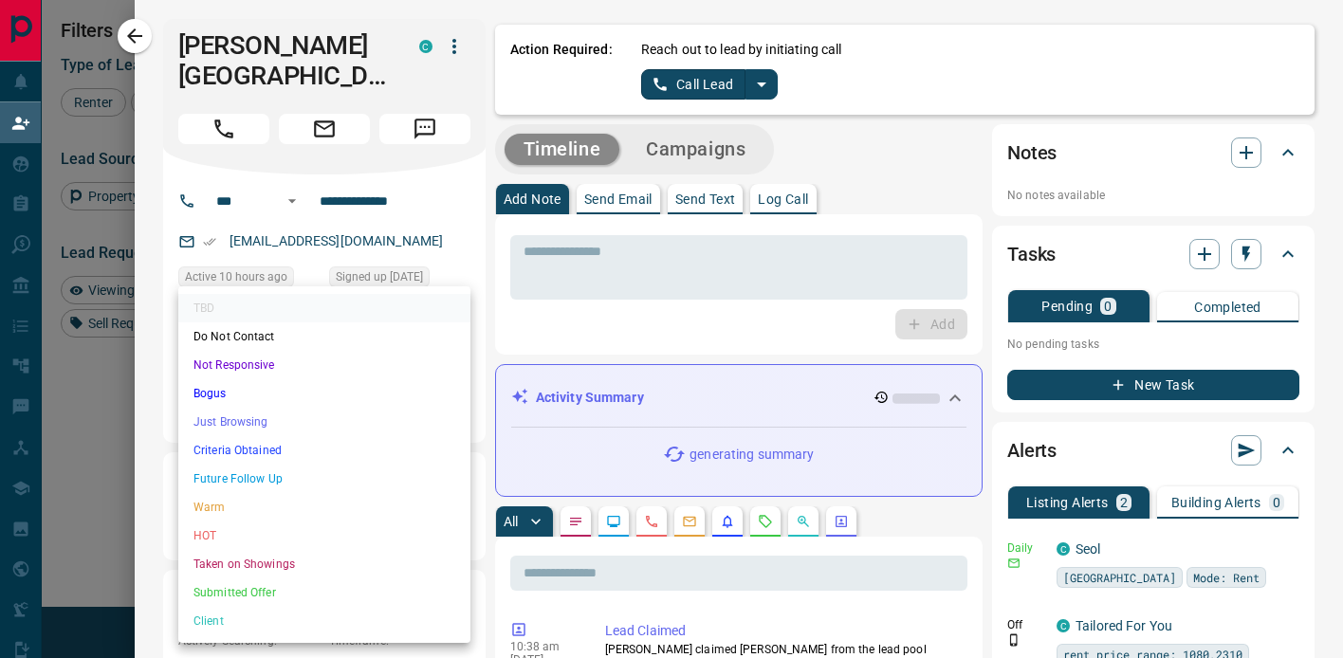
click at [602, 296] on div at bounding box center [671, 329] width 1343 height 658
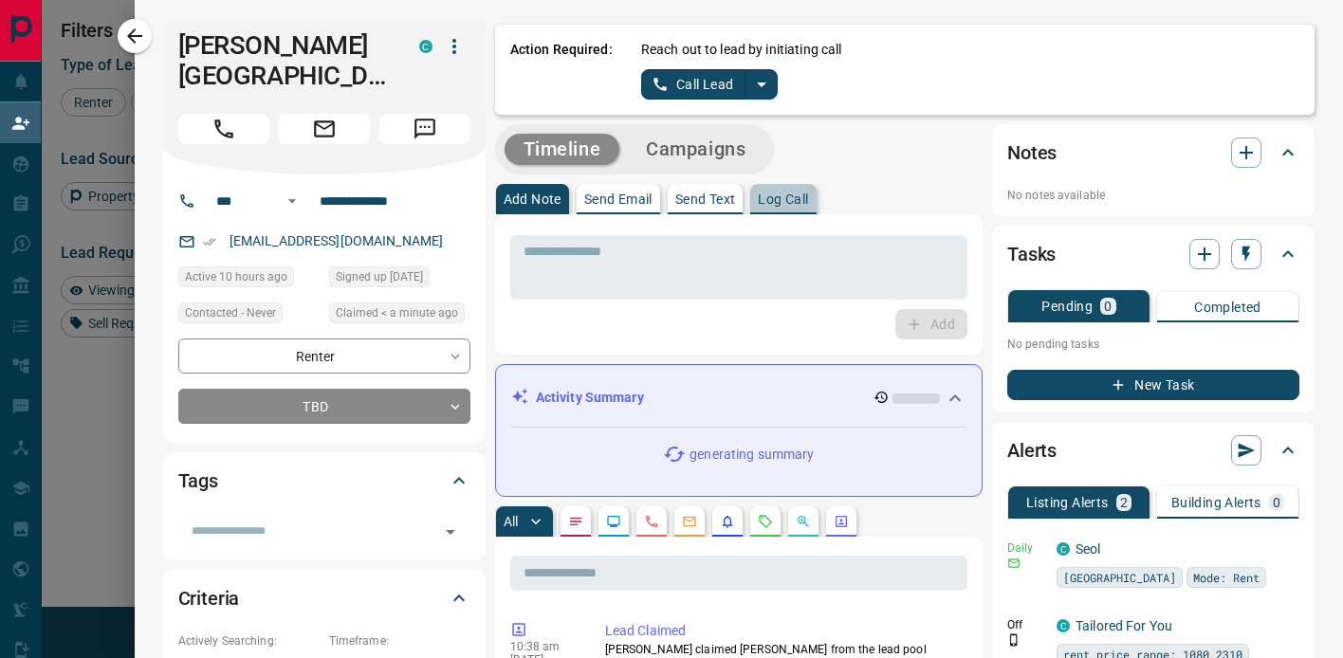
click at [795, 201] on p "Log Call" at bounding box center [783, 199] width 50 height 13
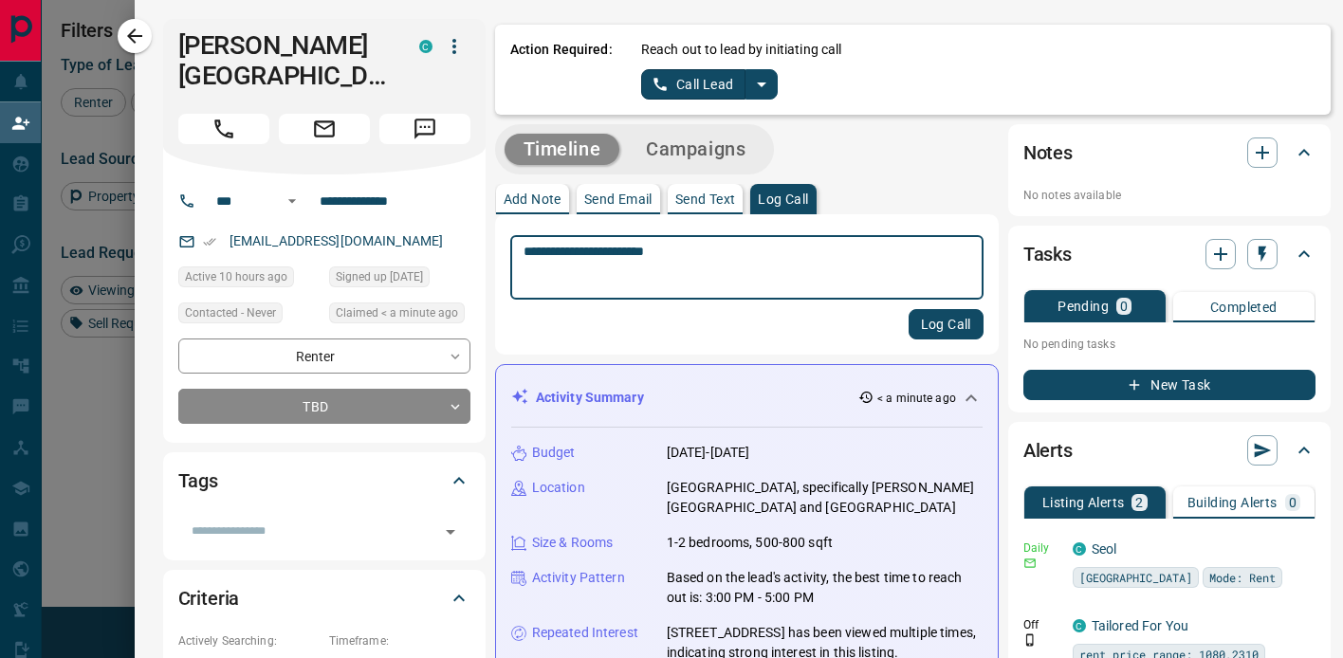
type textarea "**********"
click at [958, 320] on button "Log Call" at bounding box center [946, 324] width 75 height 30
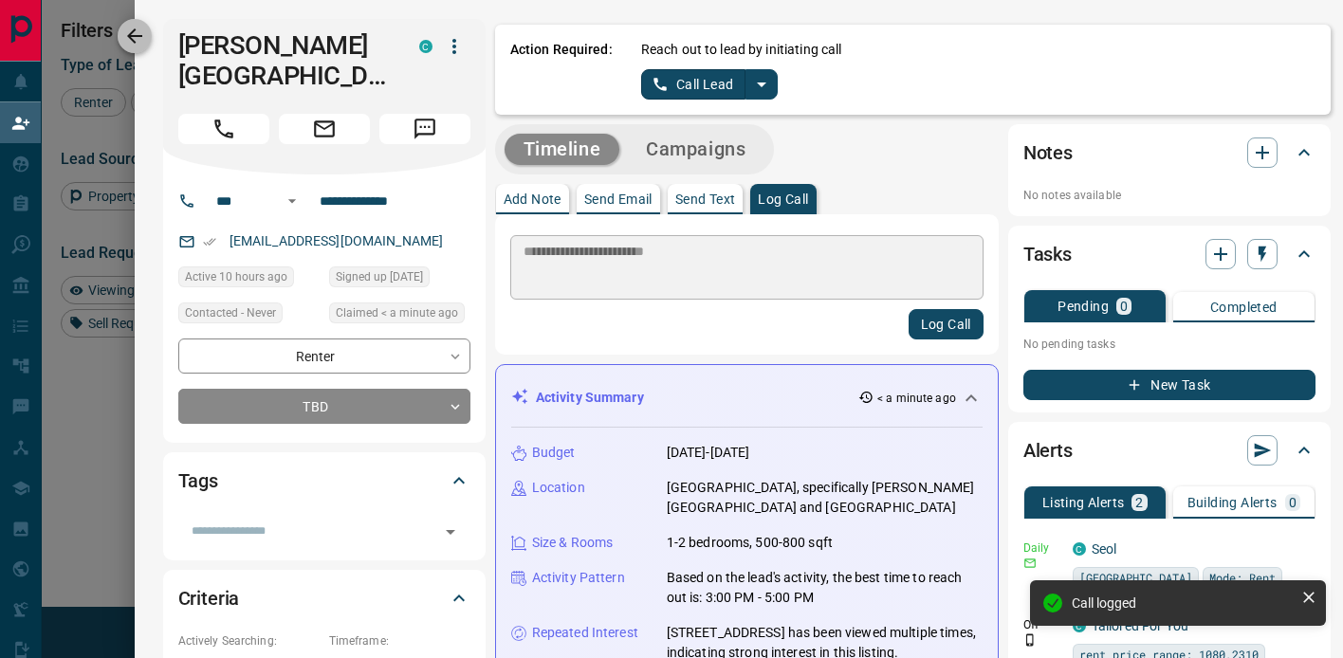
click at [144, 28] on icon "button" at bounding box center [134, 36] width 23 height 23
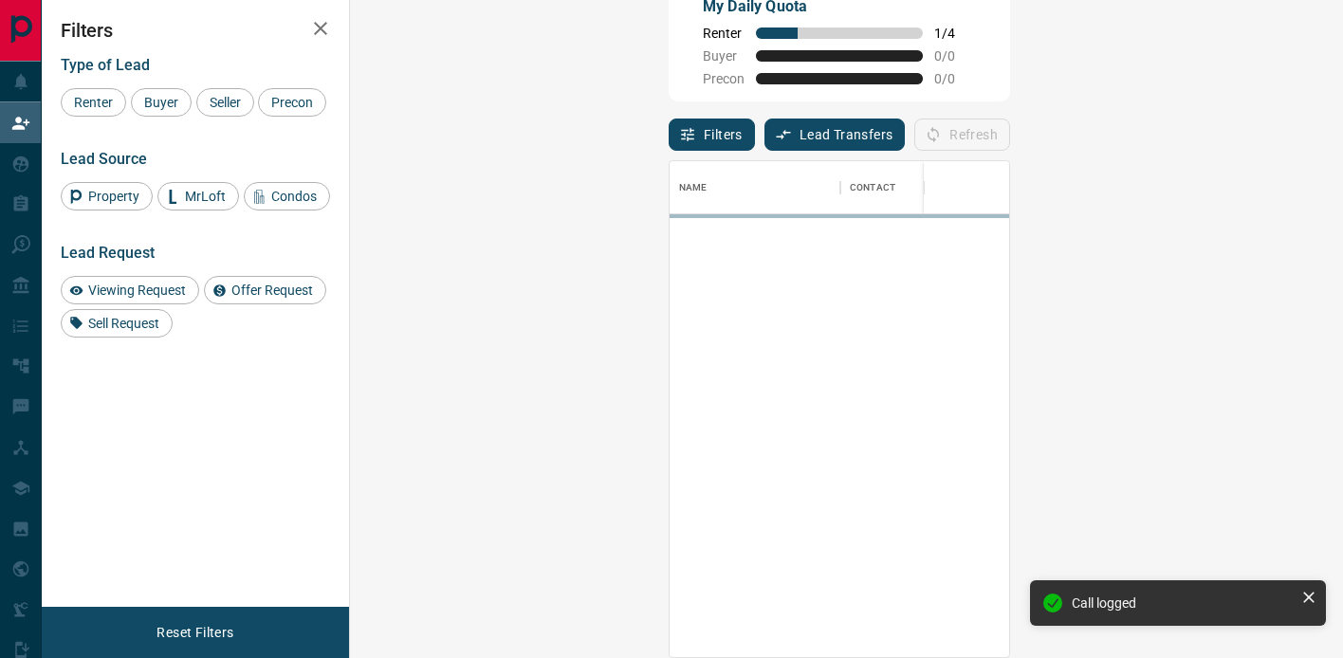
scroll to position [496, 952]
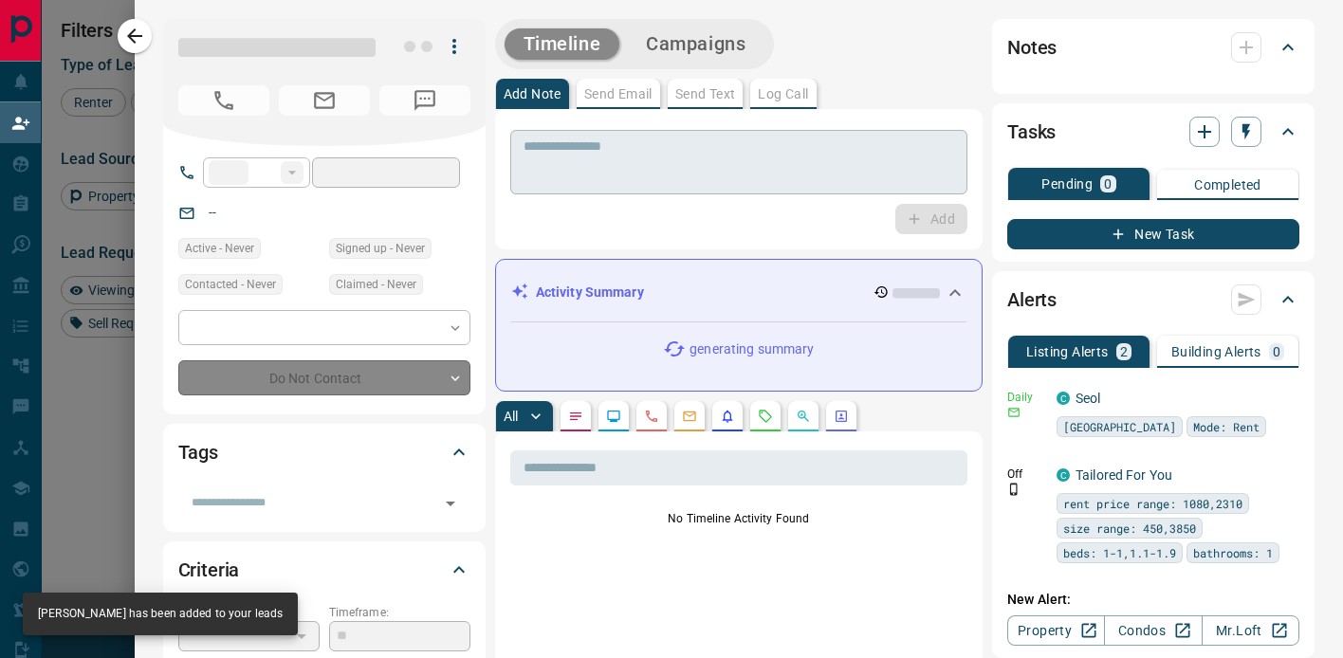
type input "**"
type input "**********"
type input "**"
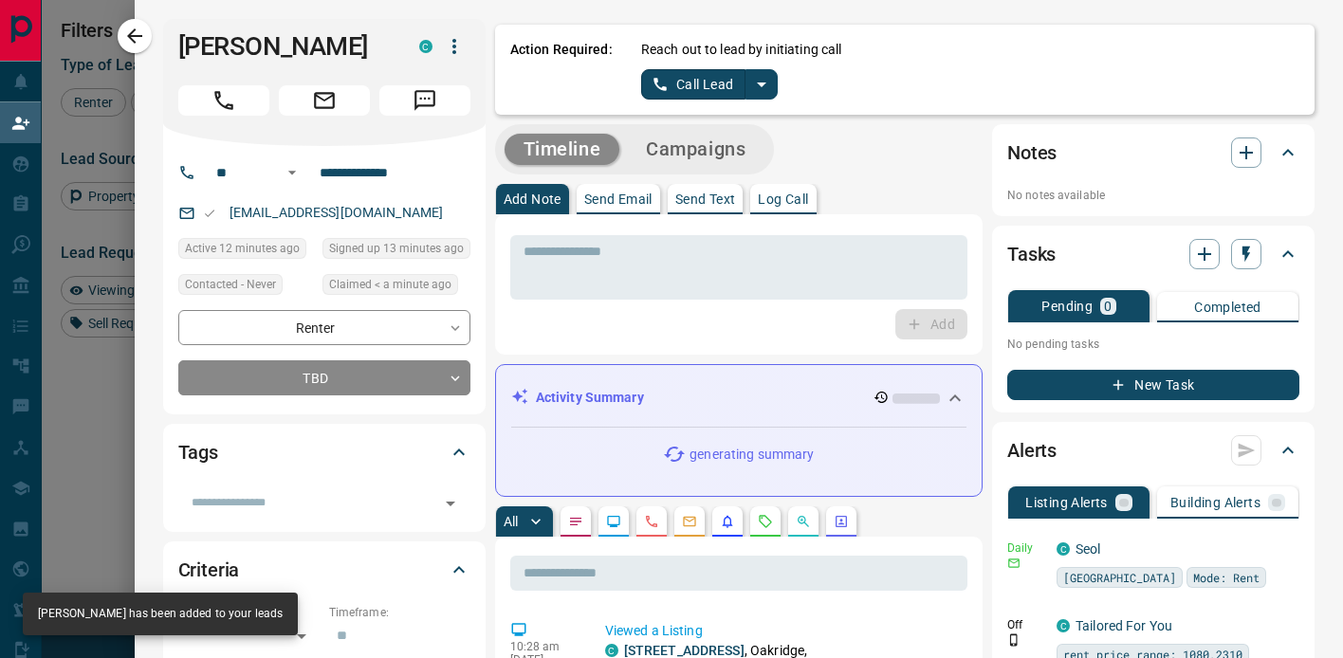
click at [800, 99] on div "Reach out to lead by initiating call Call Lead" at bounding box center [970, 70] width 658 height 60
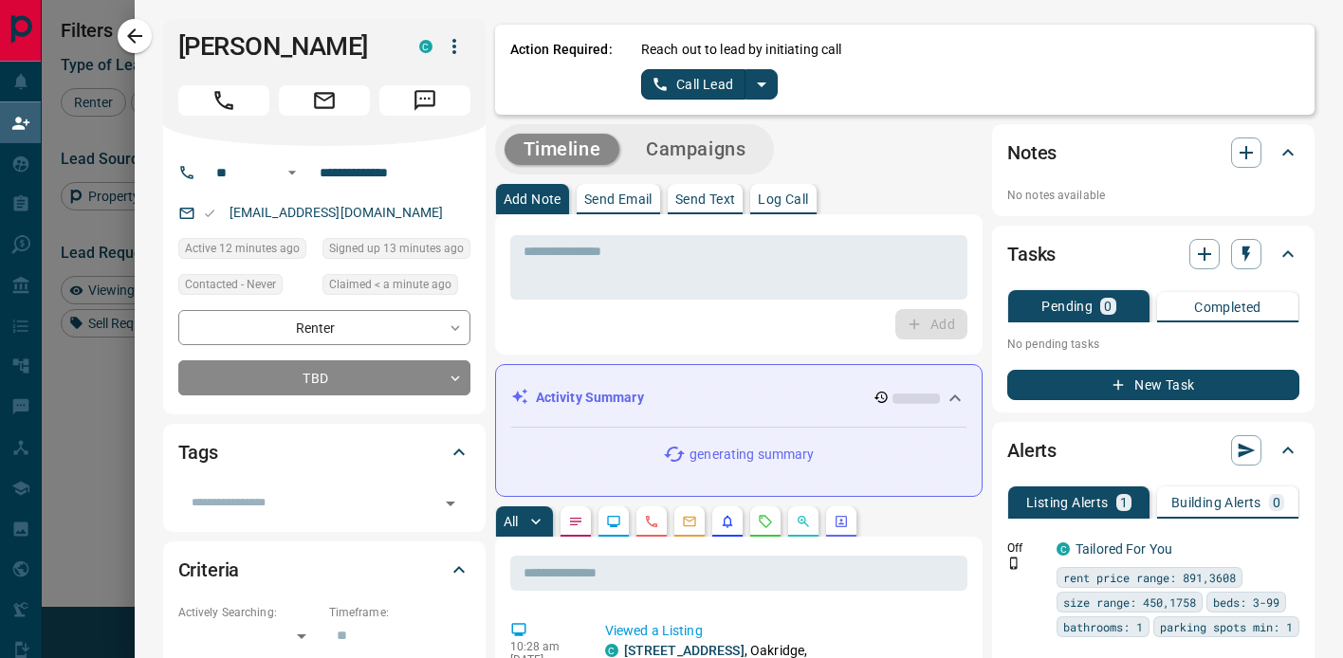
click at [784, 193] on p "Log Call" at bounding box center [783, 199] width 50 height 13
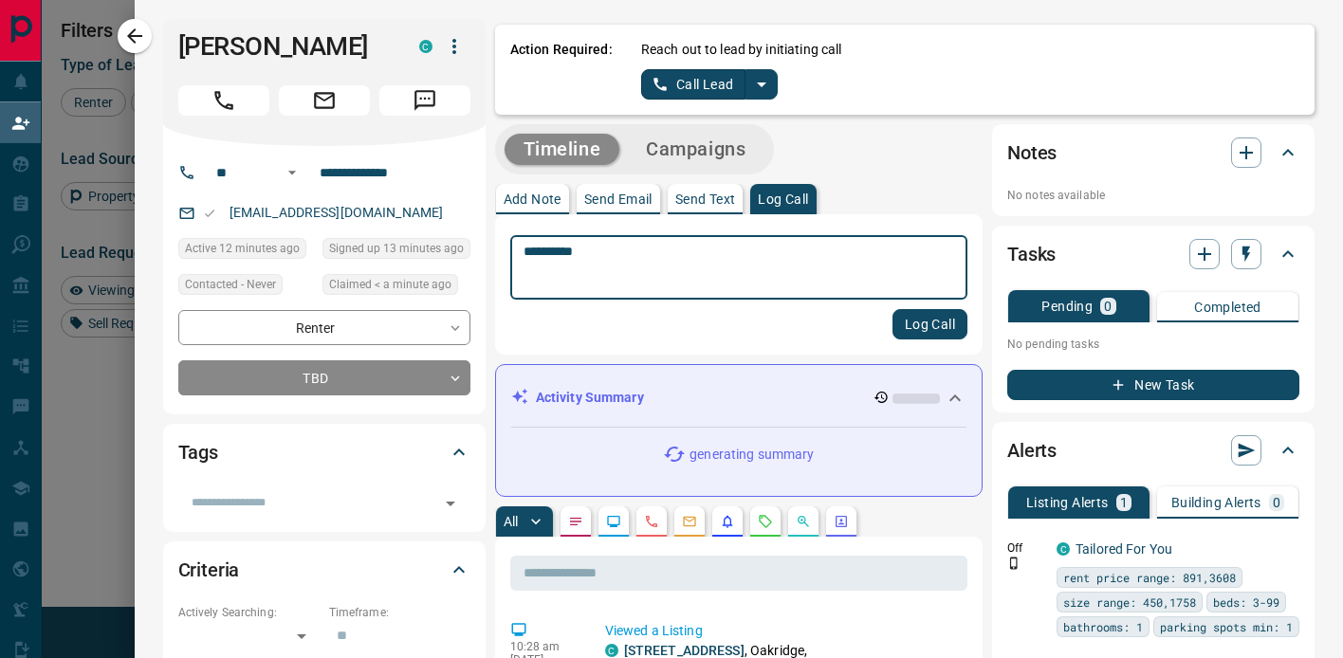
click at [545, 248] on textarea "**********" at bounding box center [739, 268] width 431 height 48
type textarea "**********"
click at [953, 323] on button "Log Call" at bounding box center [929, 324] width 75 height 30
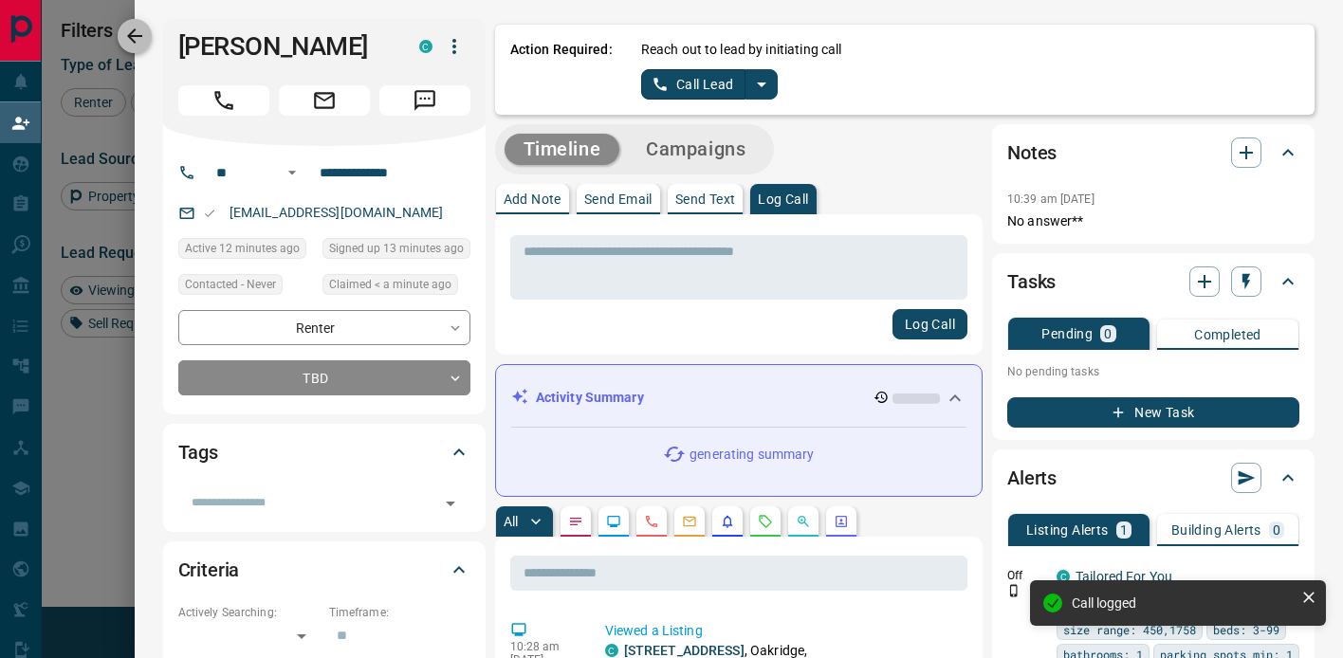
click at [131, 40] on icon "button" at bounding box center [134, 35] width 15 height 15
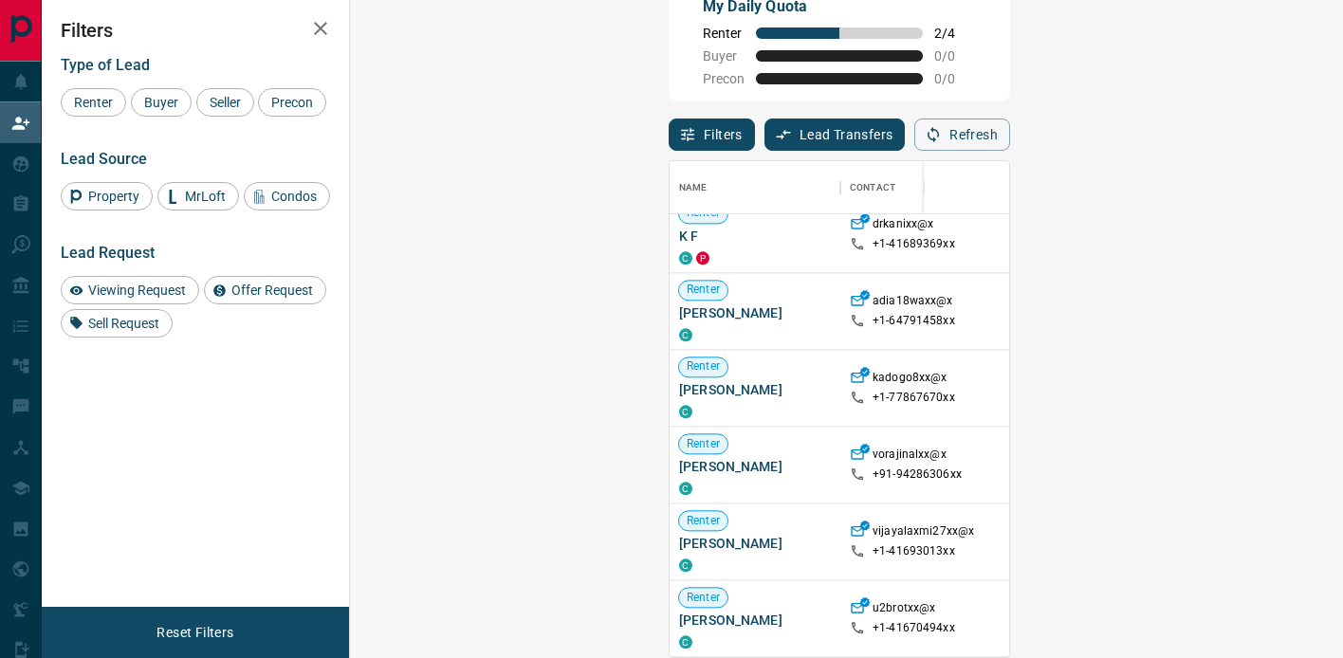
scroll to position [2231, 0]
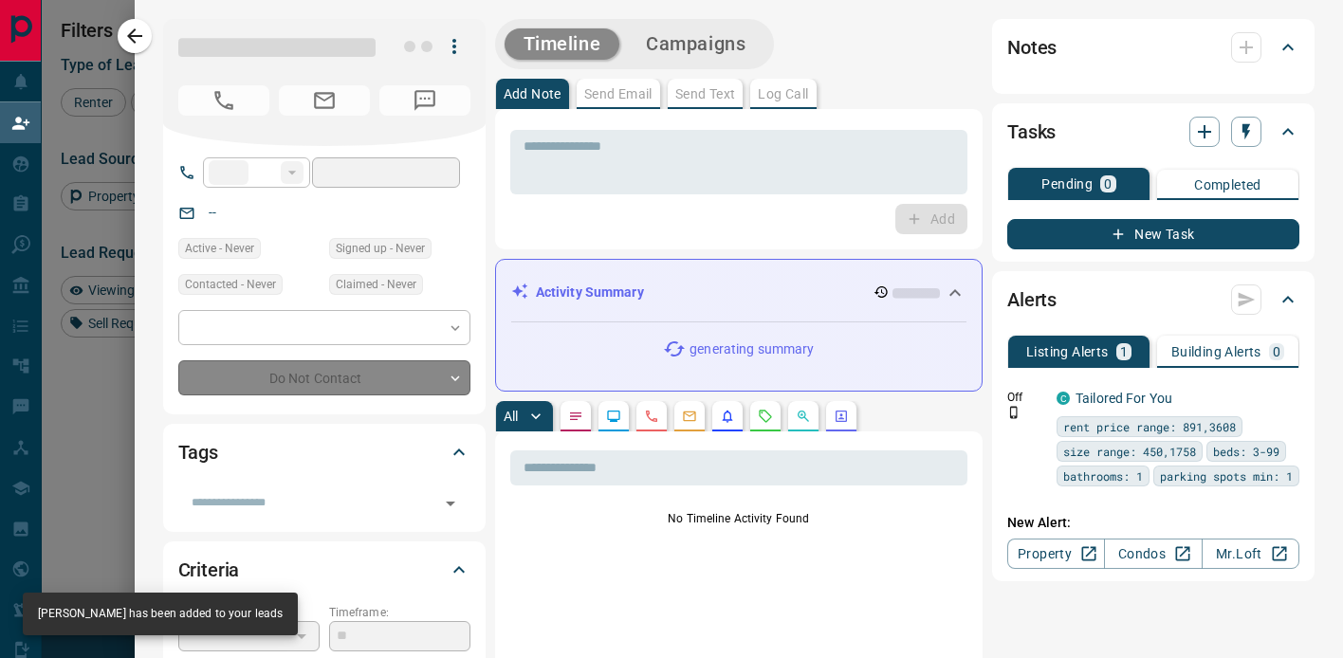
type input "**"
type input "**********"
type input "**"
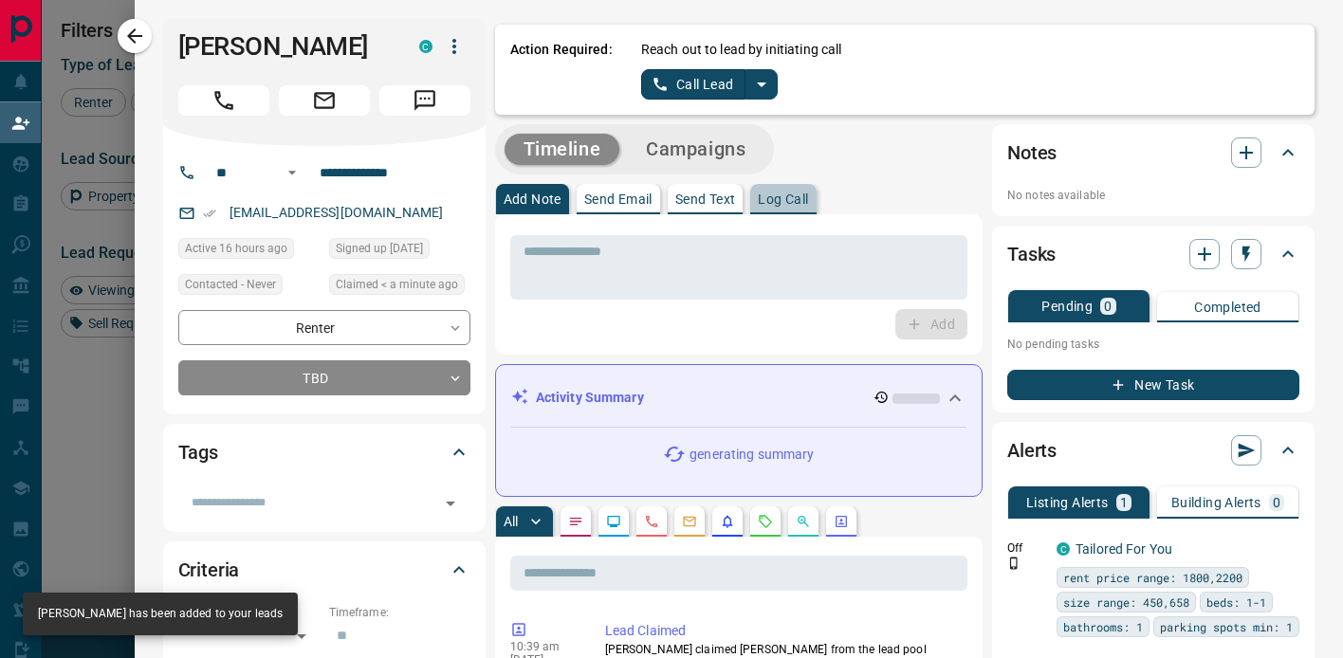
click at [786, 201] on p "Log Call" at bounding box center [783, 199] width 50 height 13
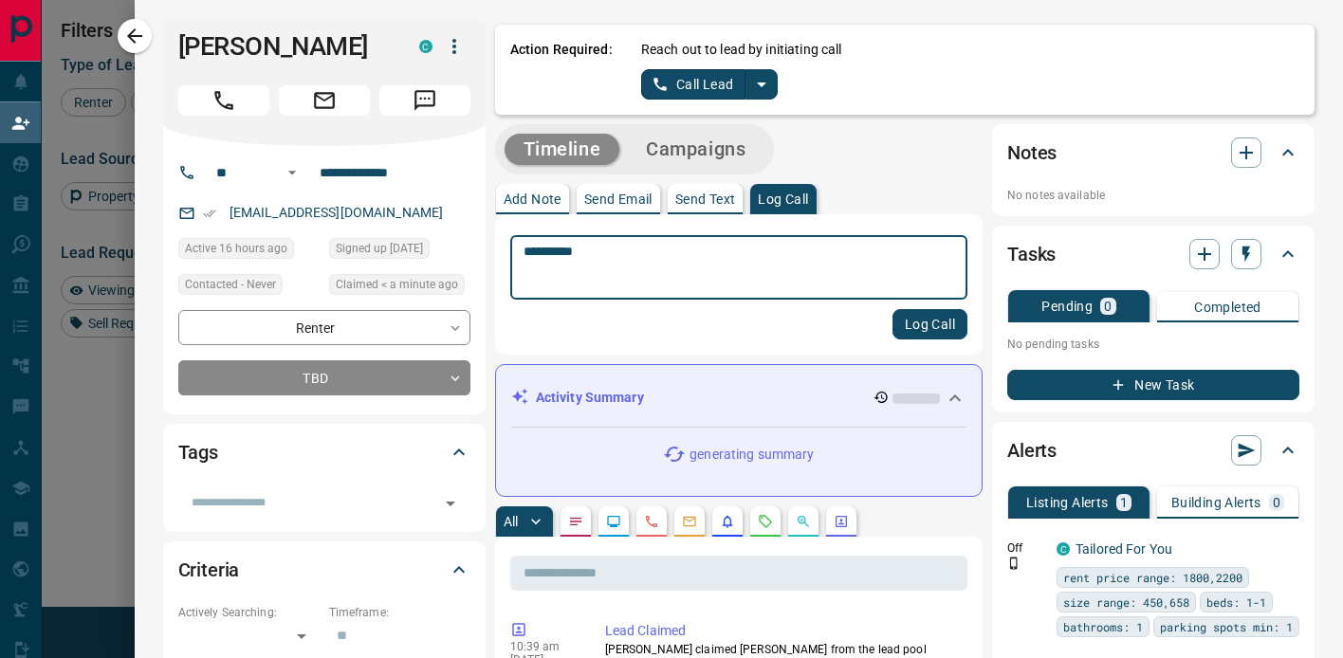
type textarea "*********"
click at [931, 323] on button "Log Call" at bounding box center [929, 324] width 75 height 30
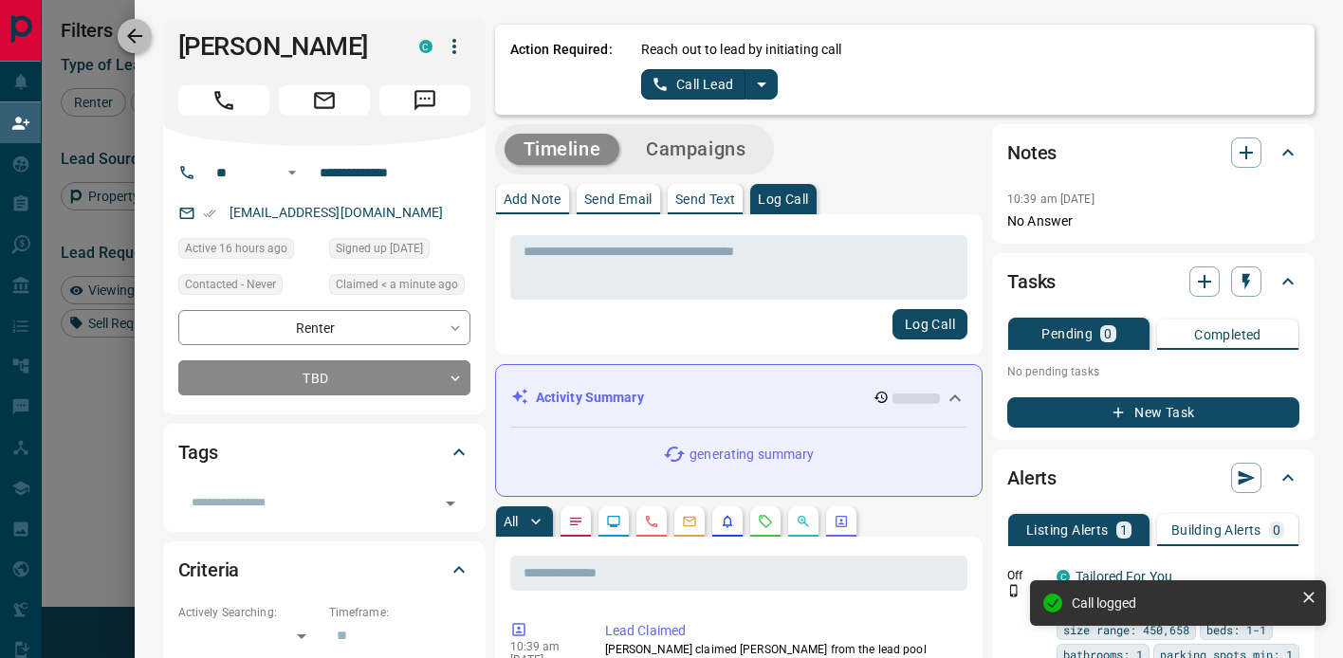
click at [134, 39] on icon "button" at bounding box center [134, 36] width 23 height 23
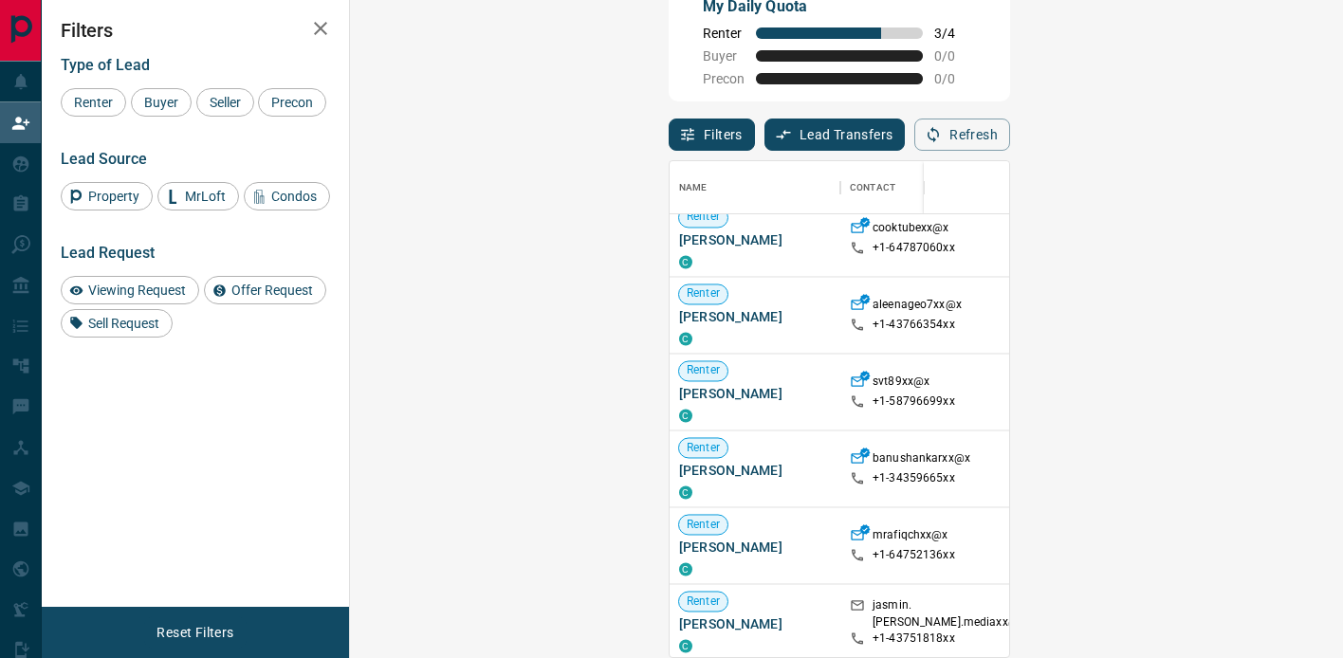
scroll to position [2804, 0]
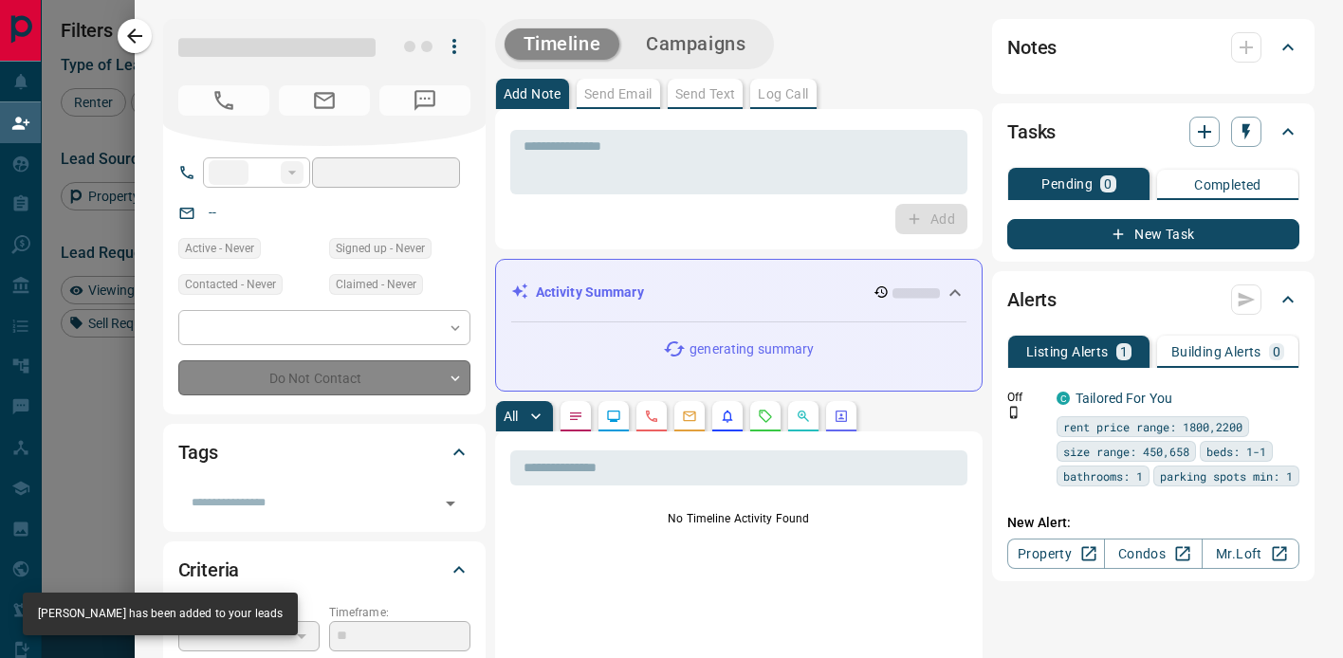
type input "**"
type input "**********"
type input "**"
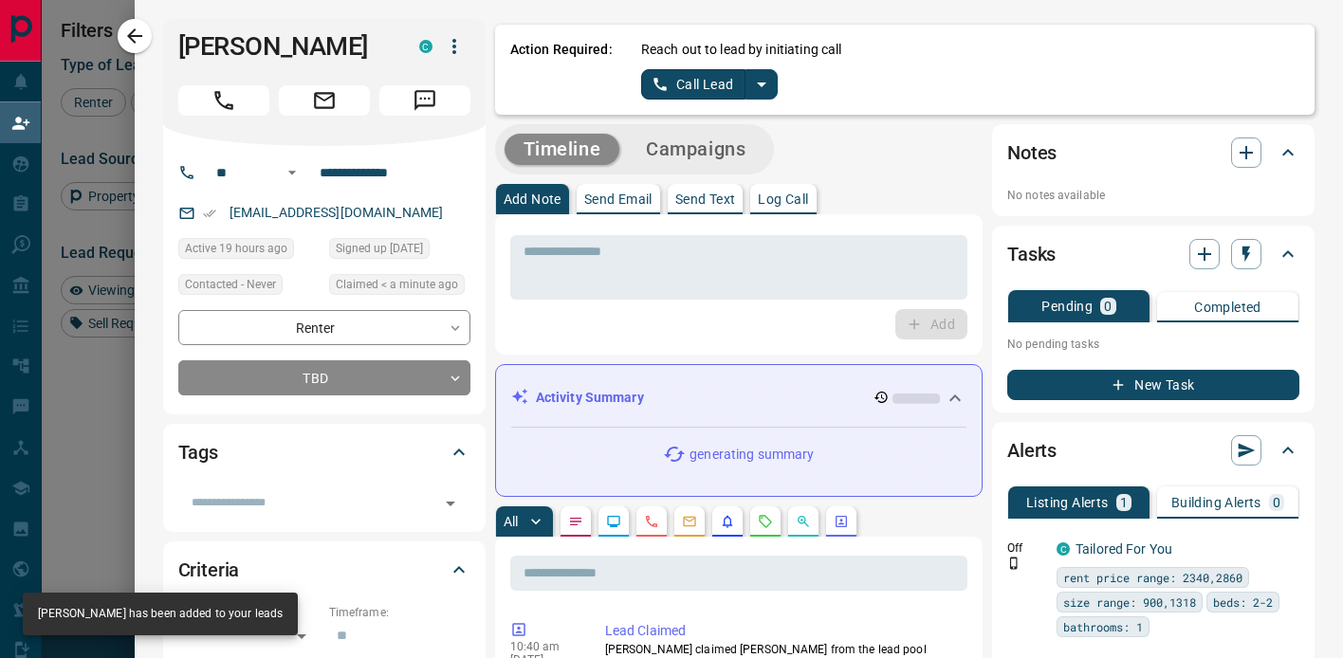
click at [781, 208] on button "Log Call" at bounding box center [782, 199] width 65 height 30
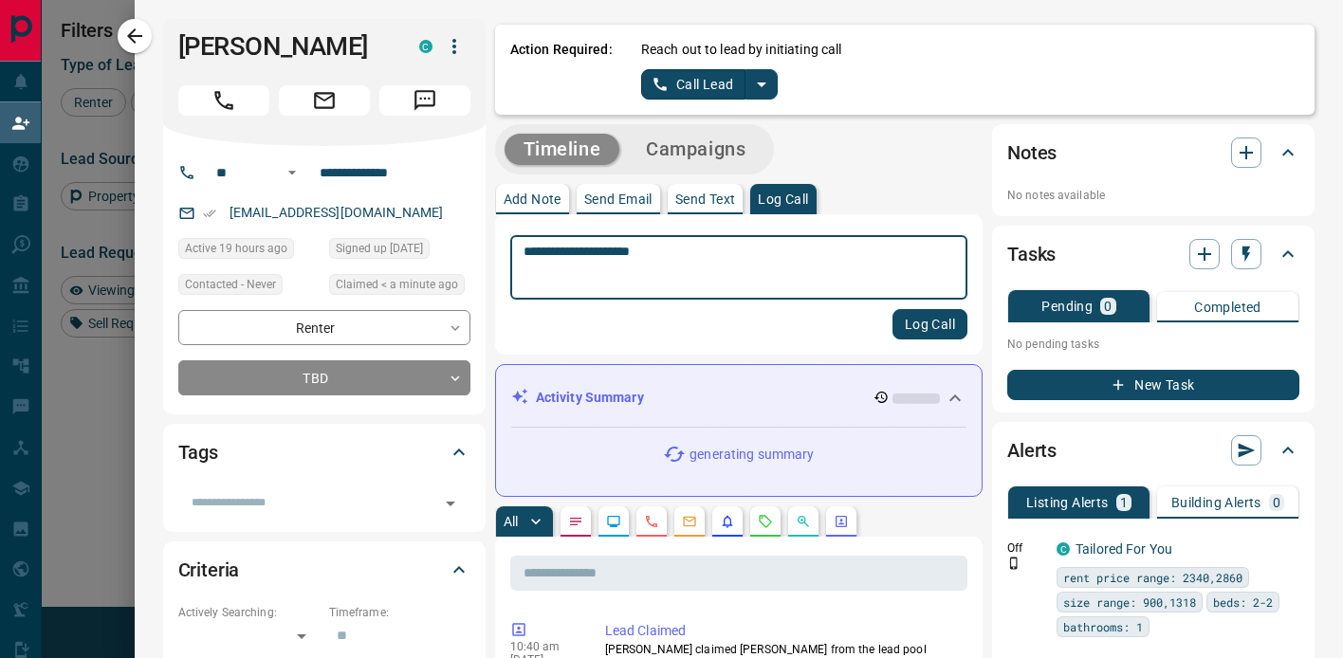
type textarea "**********"
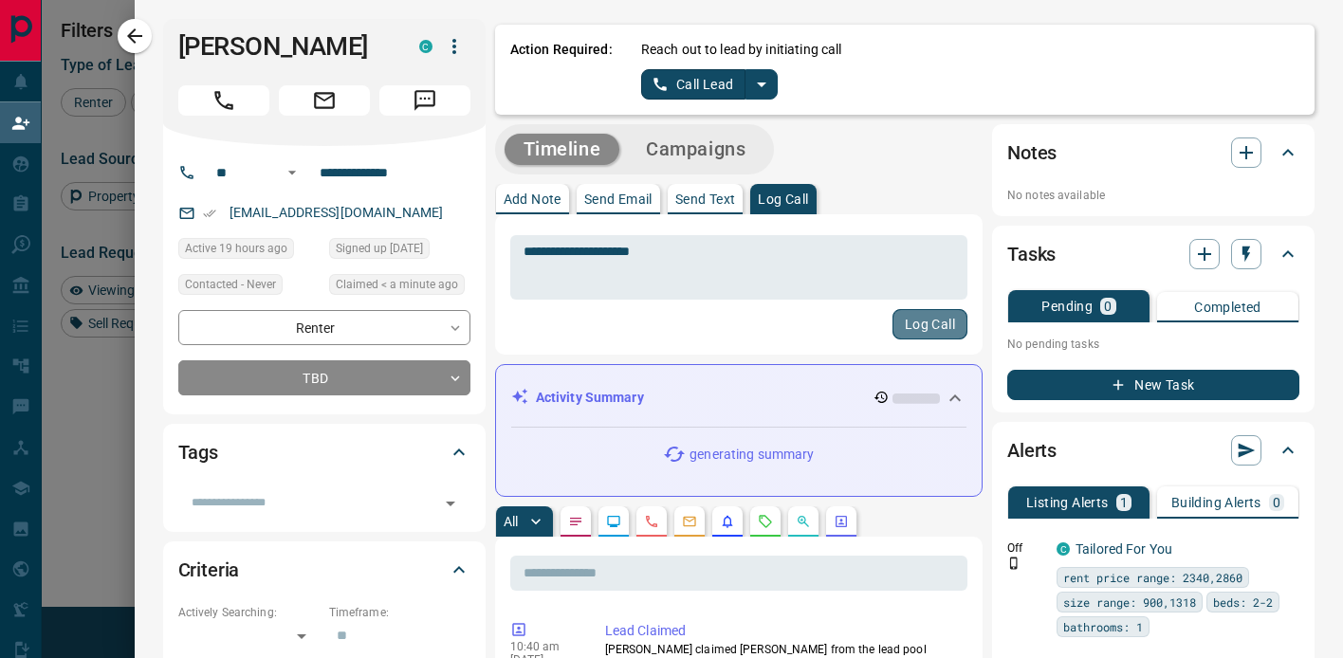
click at [936, 326] on button "Log Call" at bounding box center [929, 324] width 75 height 30
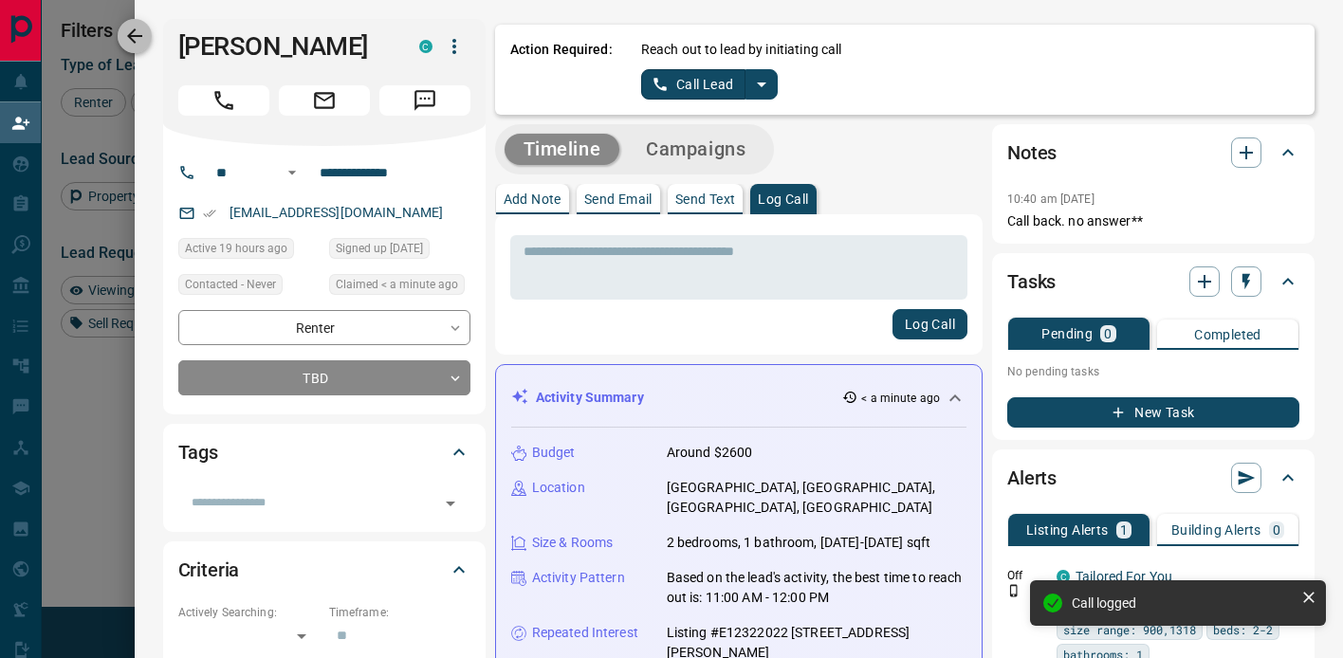
click at [147, 29] on button "button" at bounding box center [135, 36] width 34 height 34
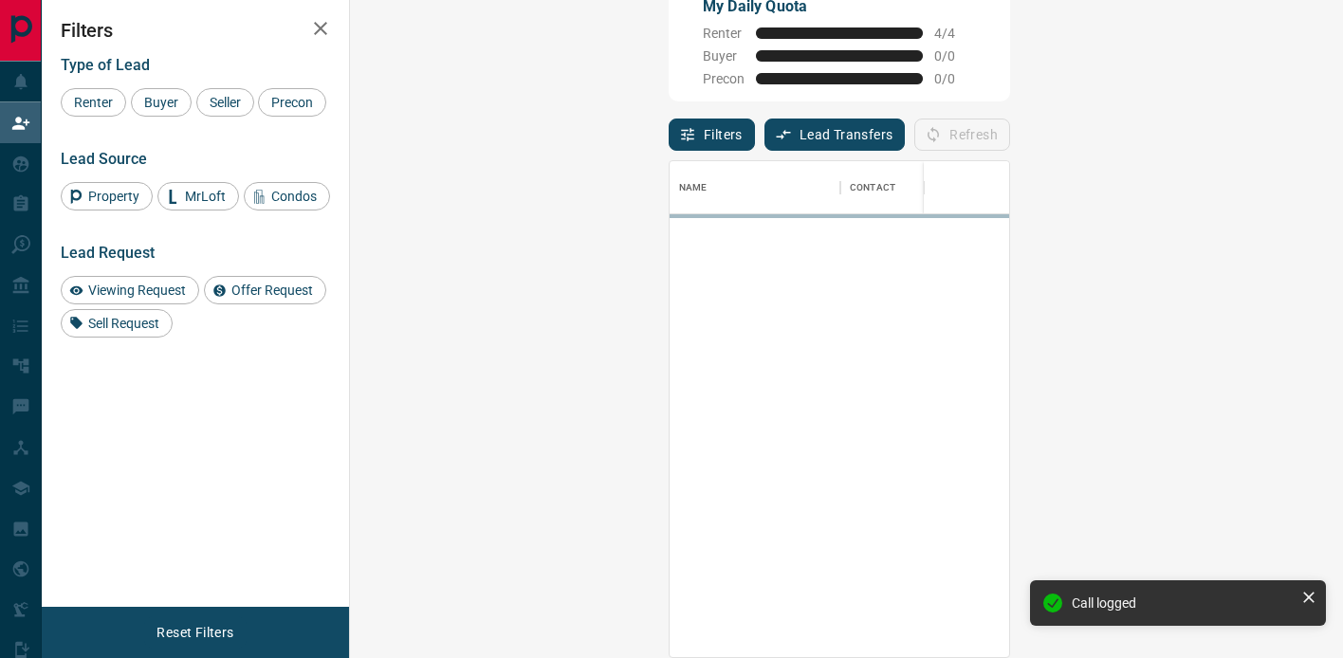
scroll to position [496, 952]
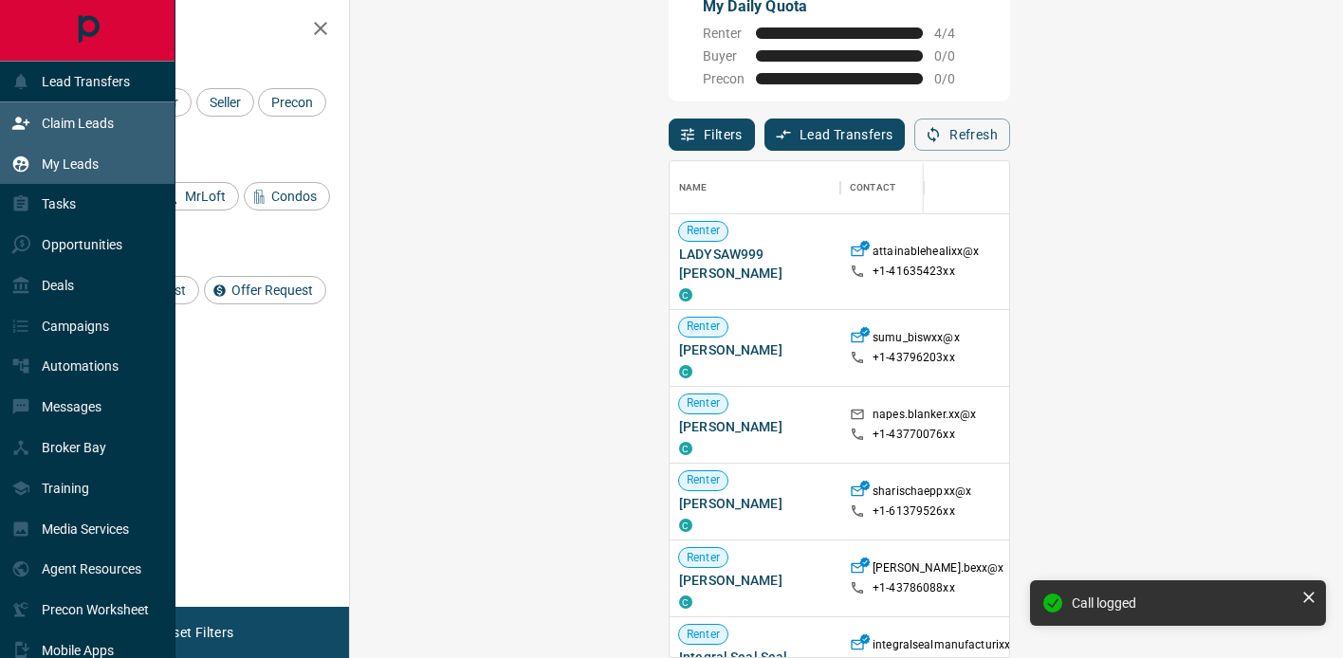
click at [67, 159] on p "My Leads" at bounding box center [70, 163] width 57 height 15
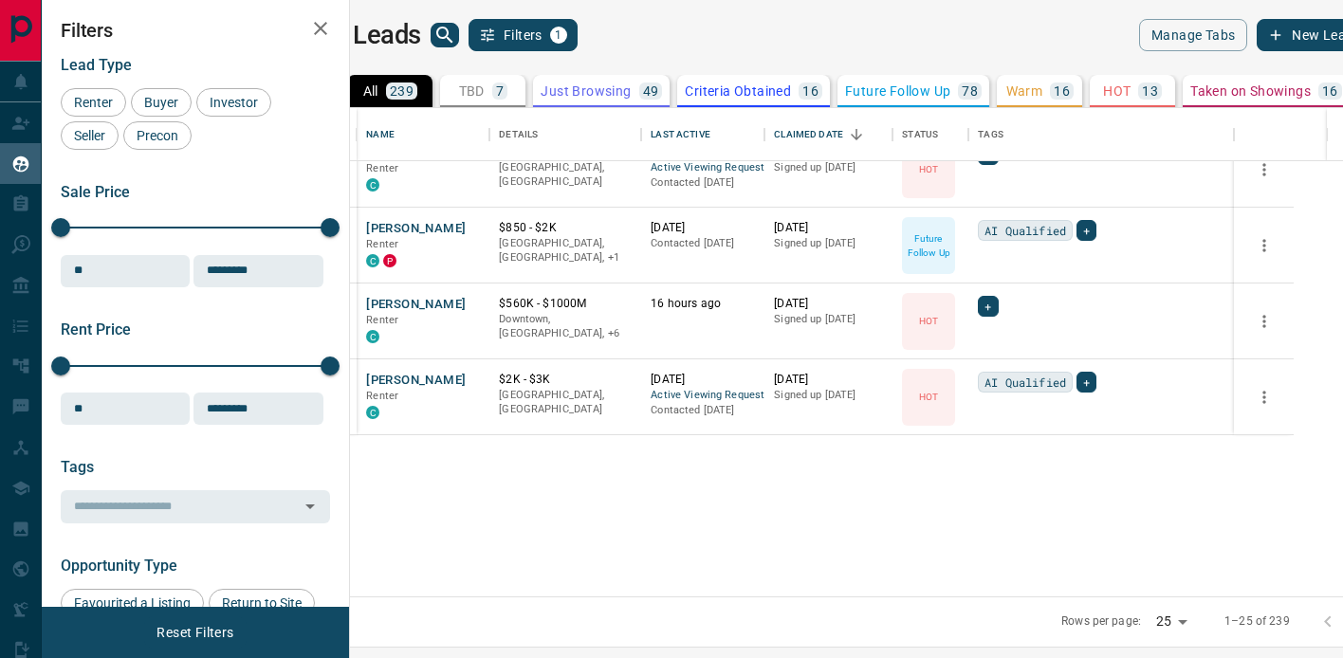
scroll to position [1462, 0]
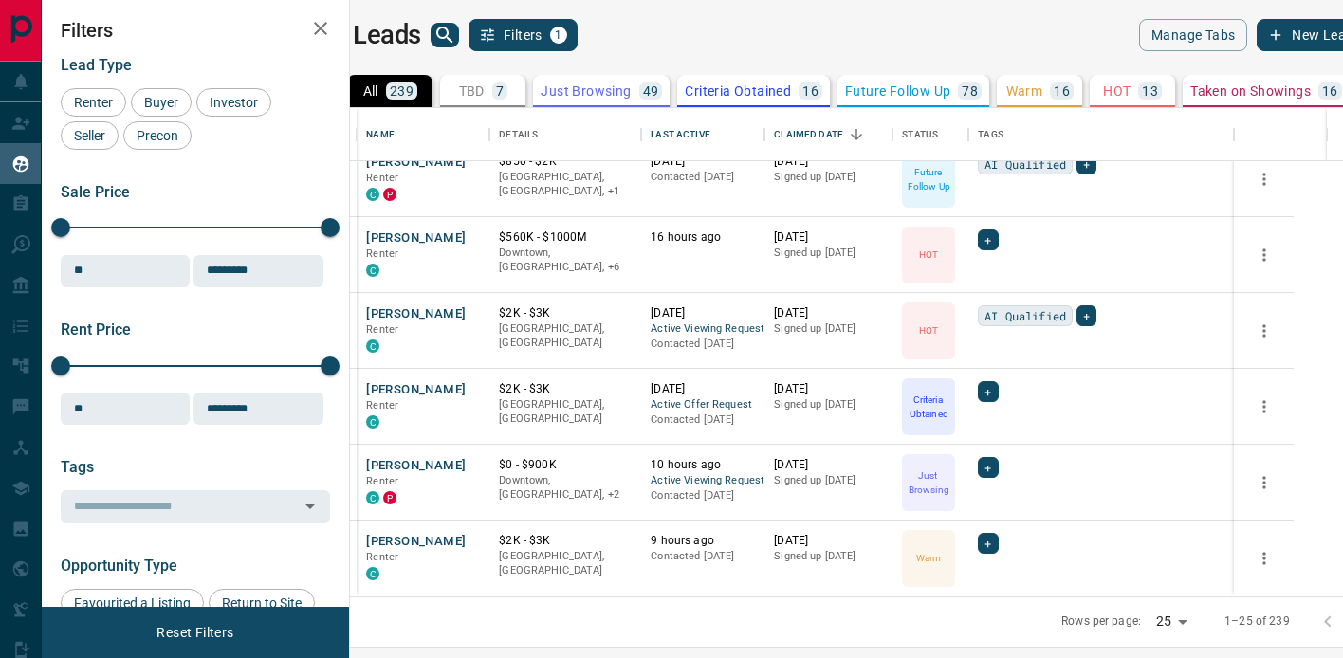
click at [485, 86] on p "TBD" at bounding box center [472, 90] width 26 height 13
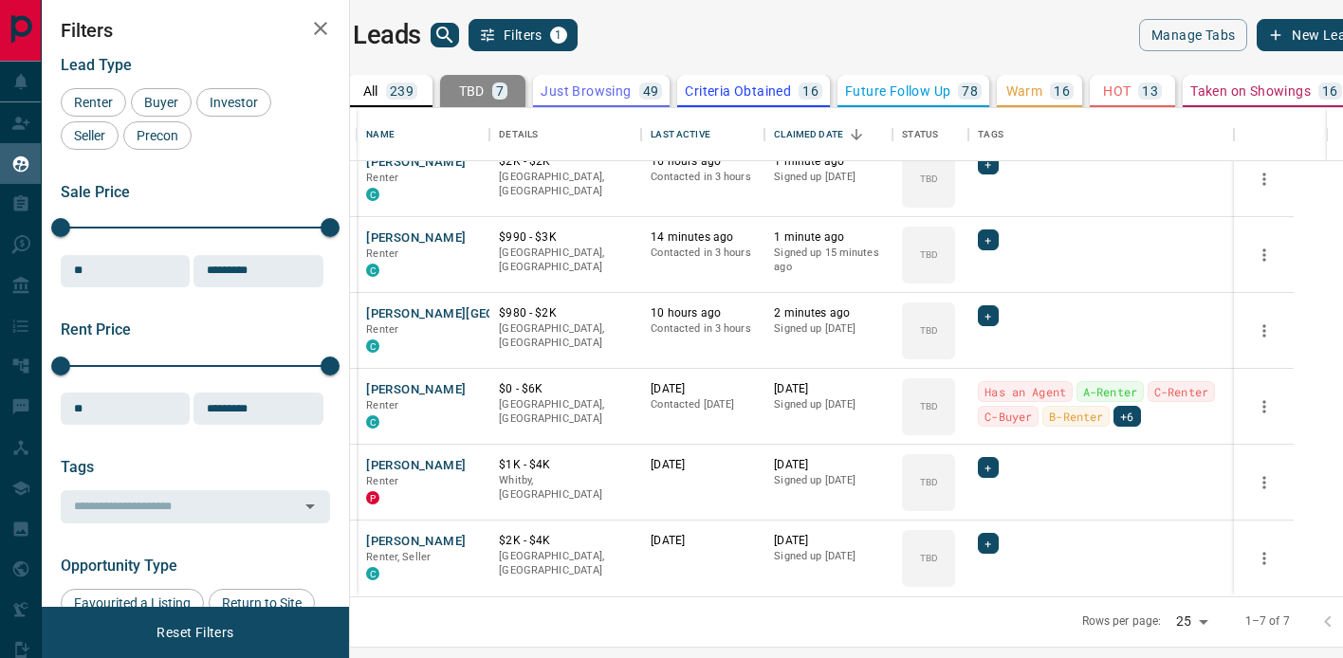
scroll to position [0, 0]
